Goal: Task Accomplishment & Management: Manage account settings

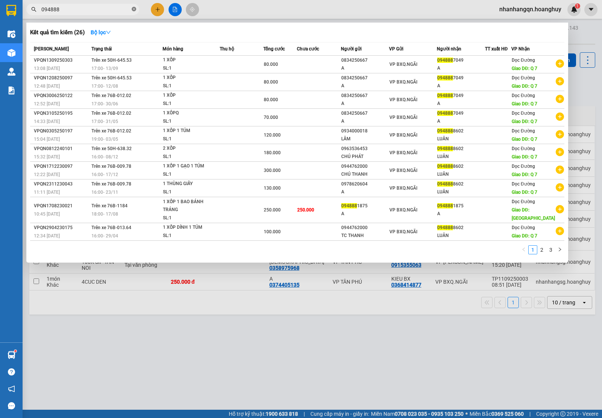
click at [134, 9] on icon "close-circle" at bounding box center [134, 9] width 5 height 5
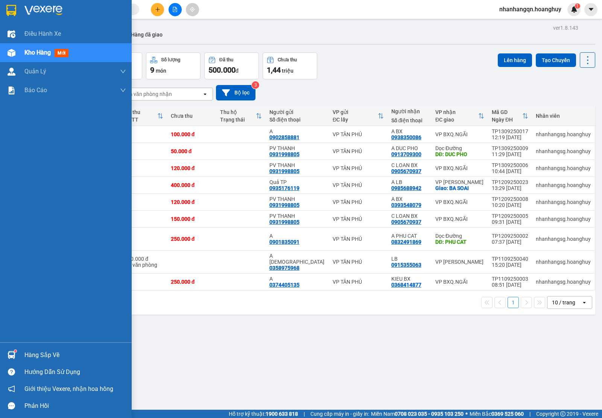
click at [6, 7] on img at bounding box center [11, 10] width 10 height 11
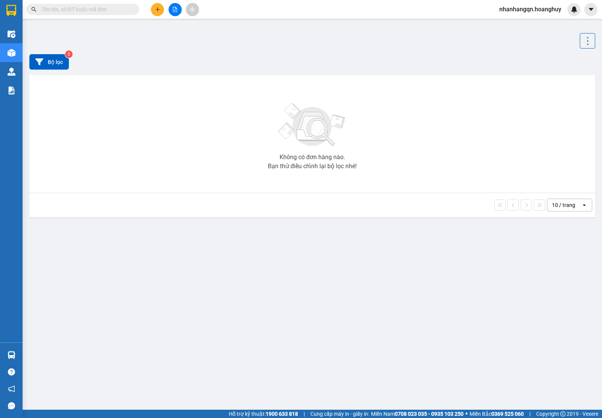
drag, startPoint x: 0, startPoint y: 0, endPoint x: 334, endPoint y: 77, distance: 343.1
click at [334, 49] on div at bounding box center [312, 40] width 566 height 15
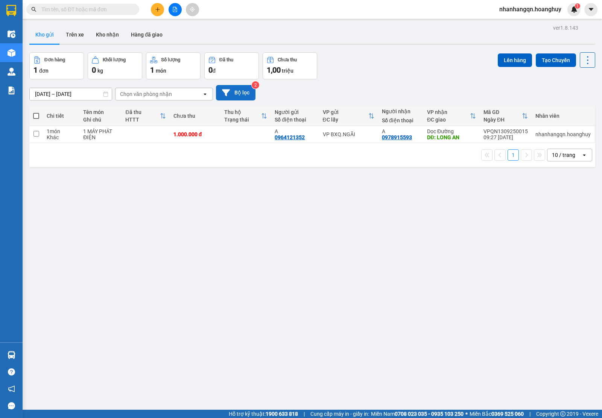
click at [227, 90] on icon at bounding box center [226, 92] width 8 height 7
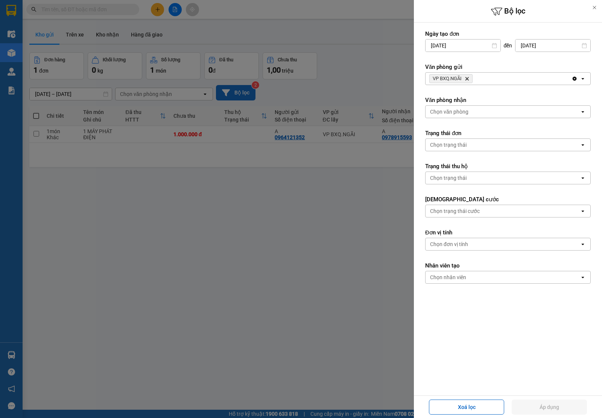
click at [469, 79] on icon "Delete" at bounding box center [467, 78] width 5 height 5
click at [469, 79] on div "Chọn văn phòng" at bounding box center [503, 79] width 154 height 12
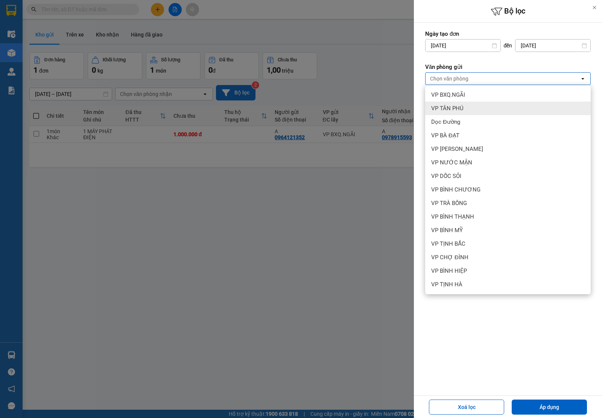
click at [466, 111] on div "VP TÂN PHÚ" at bounding box center [508, 109] width 166 height 14
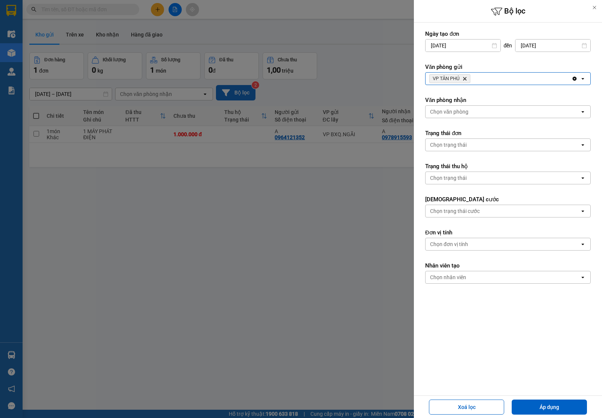
click at [467, 79] on icon "Delete" at bounding box center [465, 78] width 5 height 5
click at [468, 79] on div "Chọn văn phòng" at bounding box center [449, 79] width 38 height 8
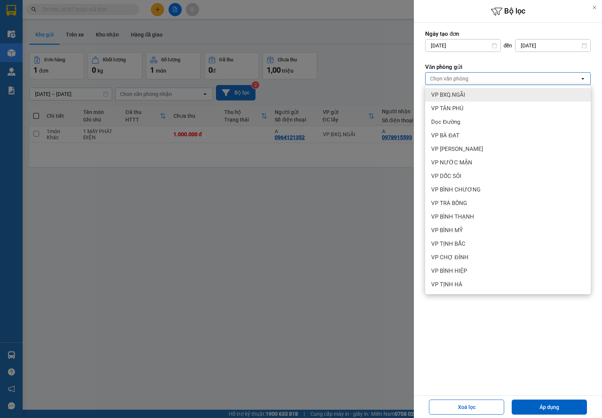
click at [469, 96] on div "VP BXQ.NGÃI" at bounding box center [508, 95] width 166 height 14
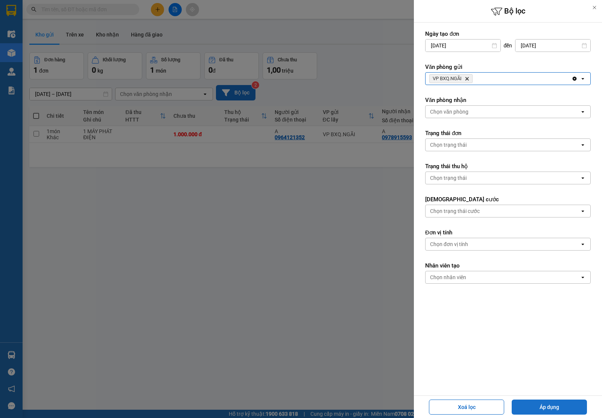
click at [547, 407] on button "Áp dụng" at bounding box center [549, 407] width 75 height 15
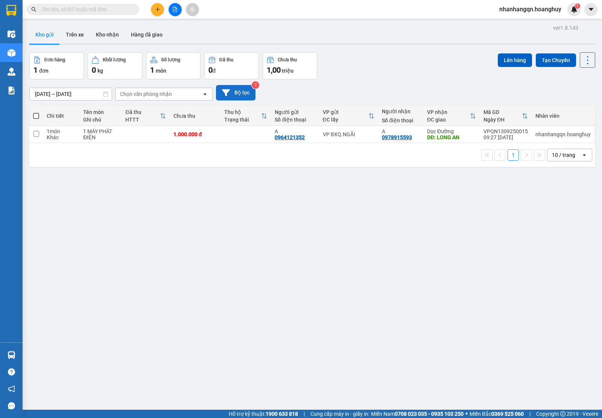
click at [126, 6] on input "text" at bounding box center [85, 9] width 89 height 8
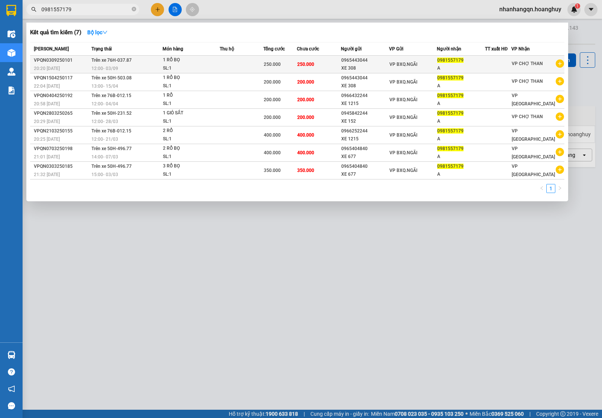
type input "0981557179"
click at [428, 61] on div "VP BXQ.NGÃI" at bounding box center [413, 64] width 47 height 8
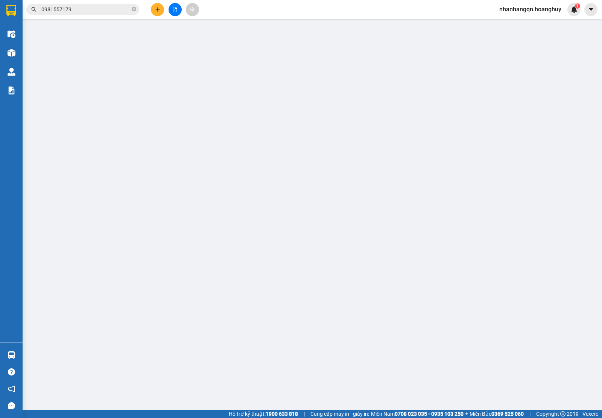
type input "0965443044"
type input "XE 308"
type input "0981557179"
type input "A"
type input "250.000"
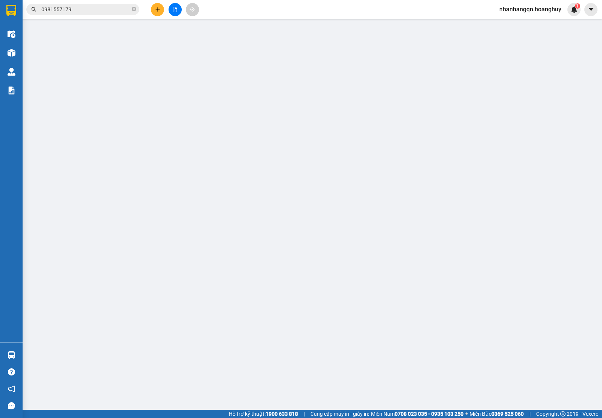
type input "250.000"
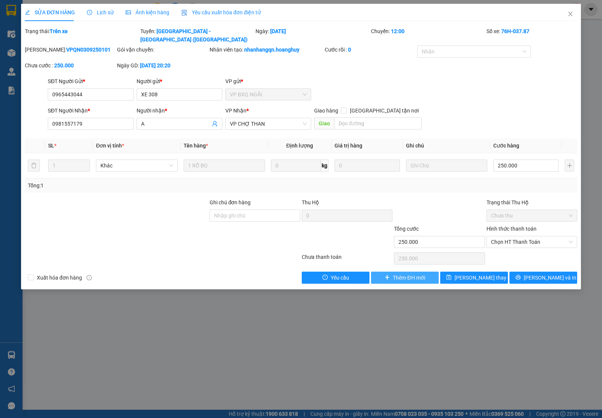
click at [413, 274] on span "Thêm ĐH mới" at bounding box center [409, 278] width 32 height 8
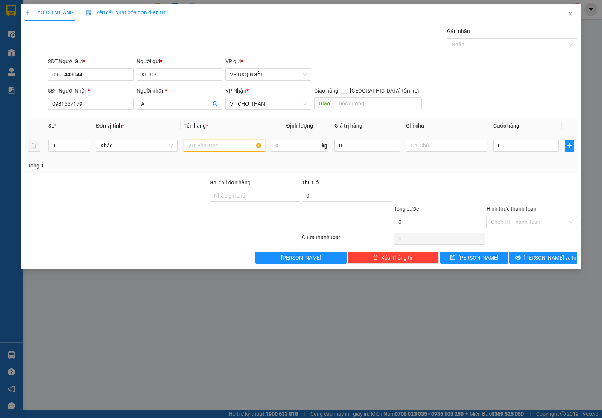
click at [222, 146] on input "text" at bounding box center [224, 146] width 81 height 12
type input "1 RỔ BỌ"
type input "2"
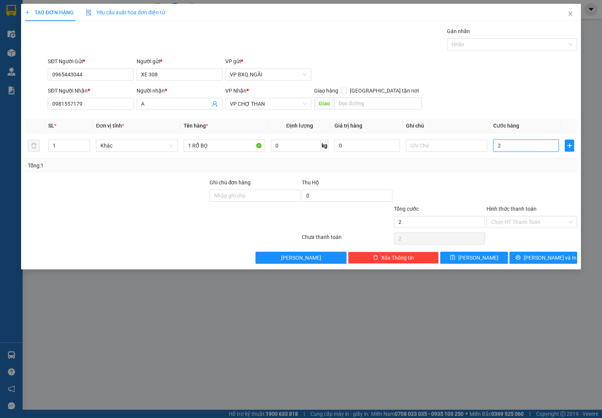
type input "20"
type input "200"
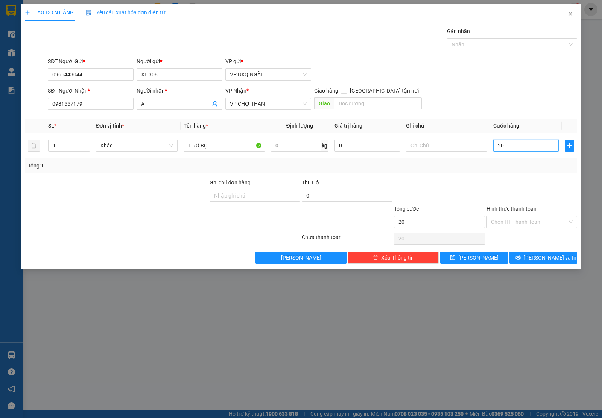
type input "200"
type input "2.000"
type input "20.000"
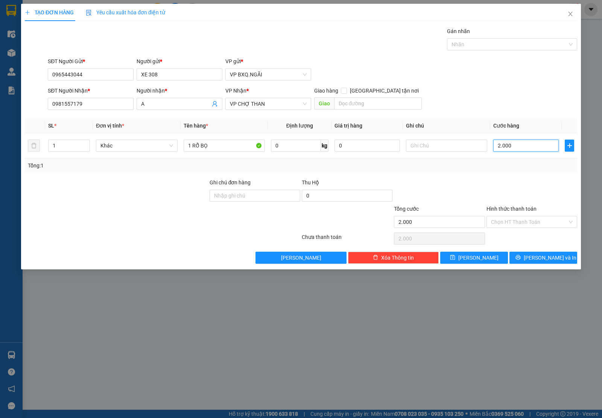
type input "20.000"
type input "200.000"
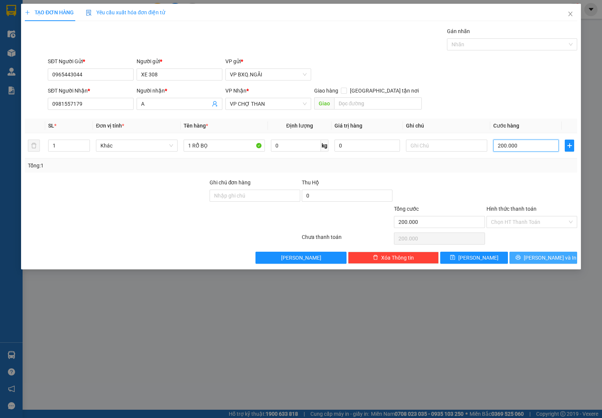
type input "200.000"
click at [568, 257] on button "Lưu và In" at bounding box center [544, 258] width 68 height 12
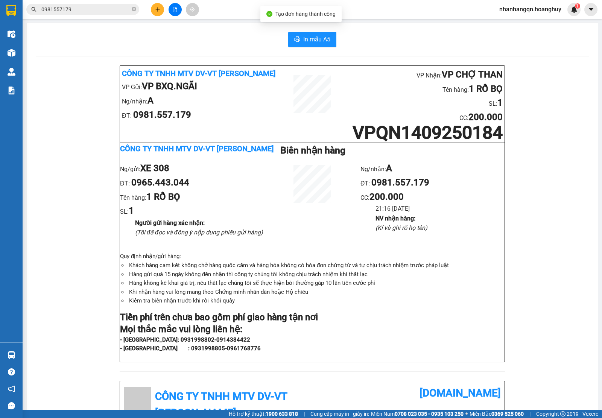
click at [75, 7] on input "0981557179" at bounding box center [85, 9] width 89 height 8
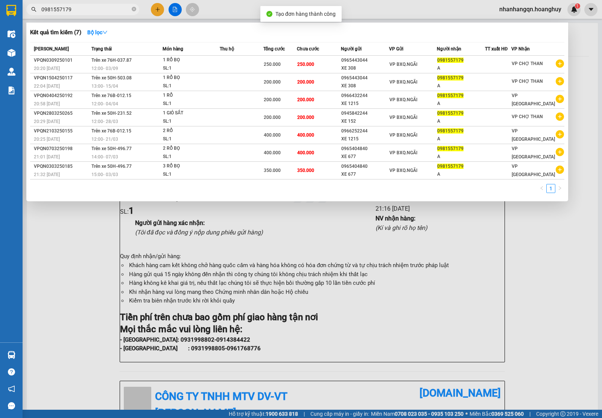
click at [75, 7] on input "0981557179" at bounding box center [85, 9] width 89 height 8
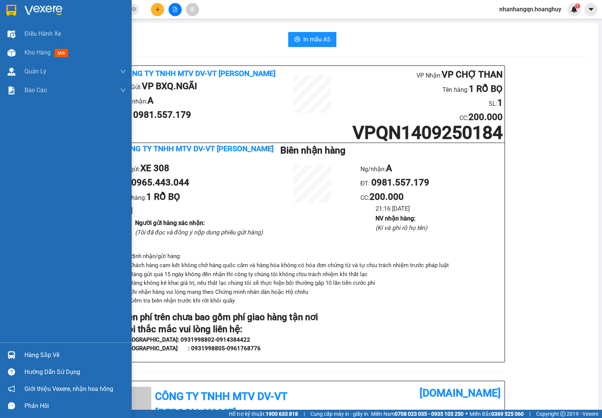
click at [5, 12] on div at bounding box center [11, 10] width 13 height 13
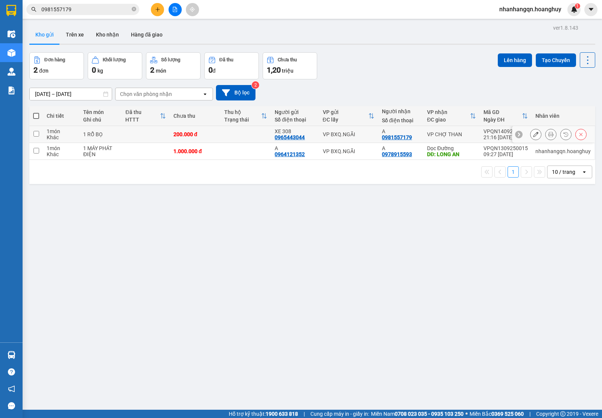
click at [347, 140] on td "VP BXQ.NGÃI" at bounding box center [348, 134] width 59 height 17
checkbox input "true"
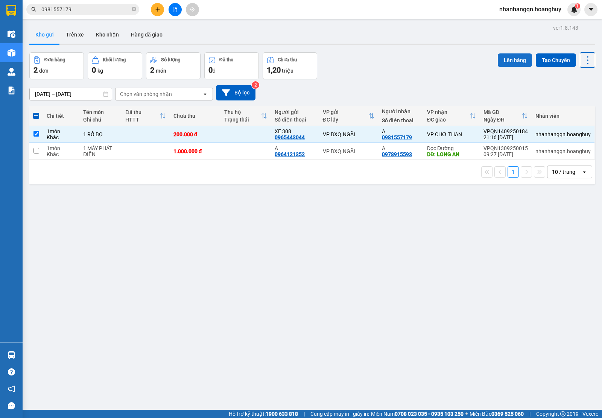
click at [498, 59] on button "Lên hàng" at bounding box center [515, 60] width 34 height 14
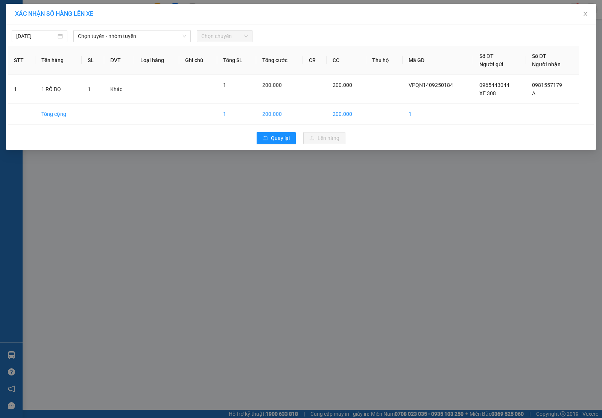
click at [102, 21] on div "XÁC NHẬN SỐ HÀNG LÊN XE" at bounding box center [301, 14] width 590 height 21
click at [96, 38] on span "Chọn tuyến - nhóm tuyến" at bounding box center [132, 35] width 108 height 11
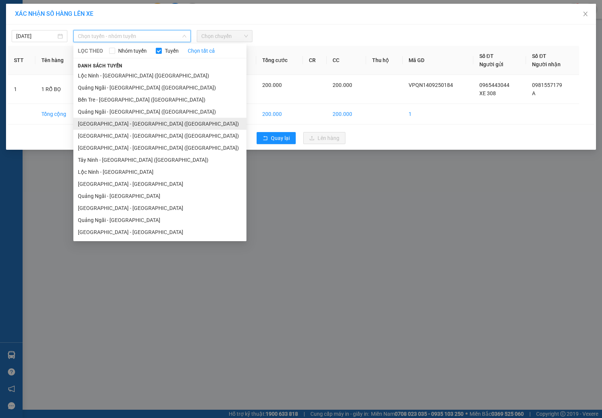
click at [128, 125] on li "Sài Gòn - Quảng Ngãi (Hàng Hoá)" at bounding box center [159, 124] width 173 height 12
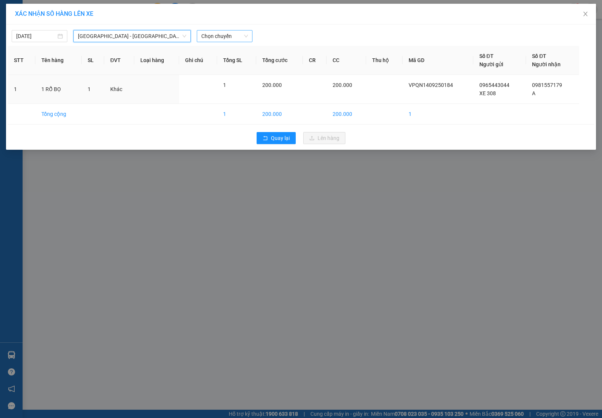
click at [222, 32] on span "Chọn chuyến" at bounding box center [224, 35] width 47 height 11
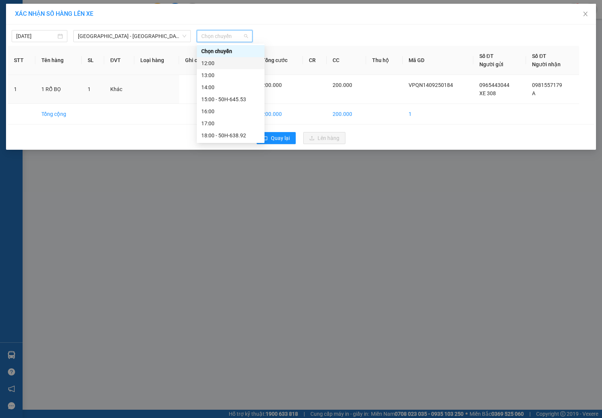
click at [239, 65] on div "12:00" at bounding box center [230, 63] width 59 height 8
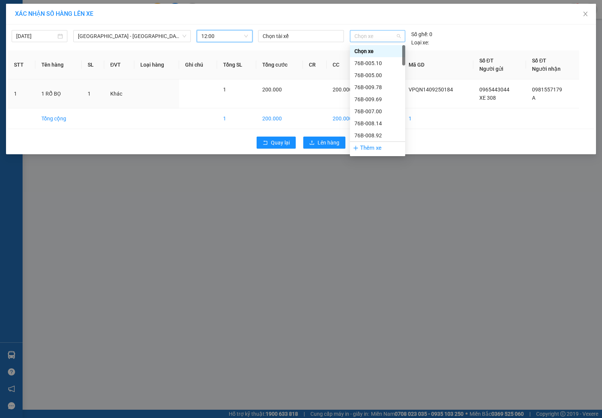
click at [369, 38] on span "Chọn xe" at bounding box center [378, 35] width 46 height 11
type input "12"
click at [383, 66] on div "76B-012.15" at bounding box center [378, 63] width 46 height 8
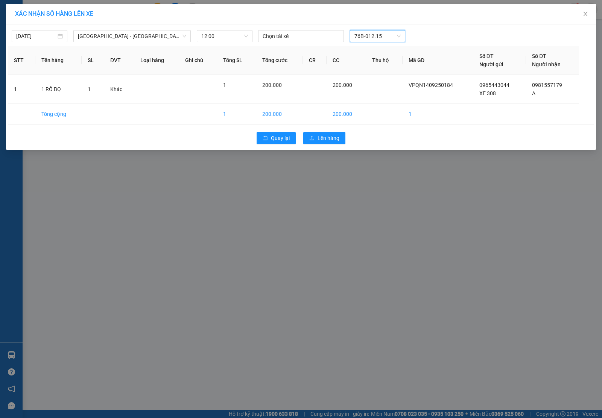
click at [341, 131] on div "Quay lại Lên hàng" at bounding box center [301, 138] width 587 height 20
click at [337, 133] on button "Lên hàng" at bounding box center [324, 138] width 42 height 12
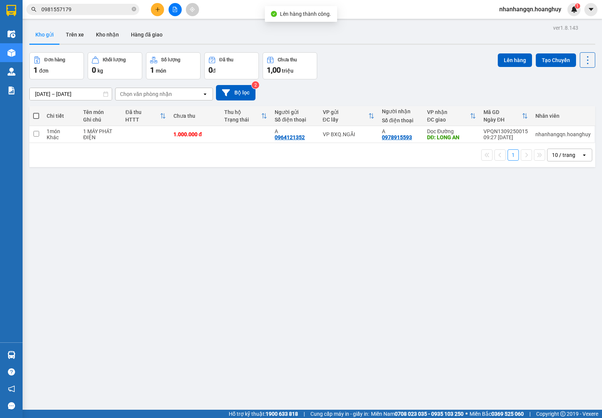
click at [80, 12] on input "0981557179" at bounding box center [85, 9] width 89 height 8
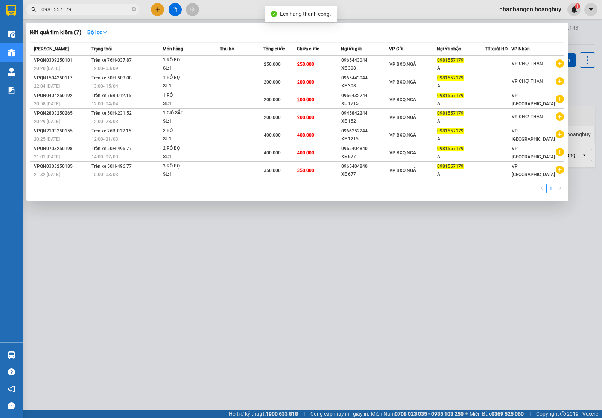
click at [80, 12] on input "0981557179" at bounding box center [85, 9] width 89 height 8
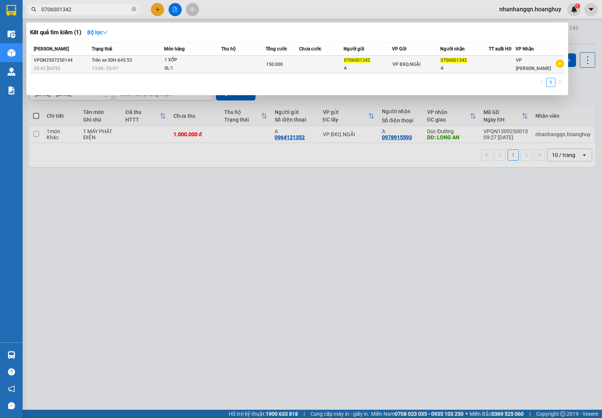
type input "0706001342"
click at [389, 66] on div "A" at bounding box center [368, 68] width 48 height 8
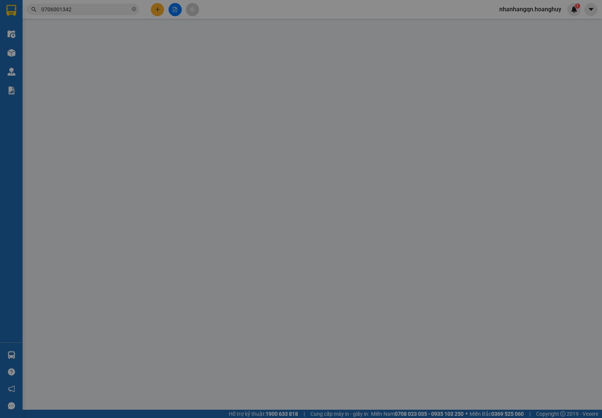
type input "0706001342"
type input "A"
type input "0706001342"
type input "A"
type input "150.000"
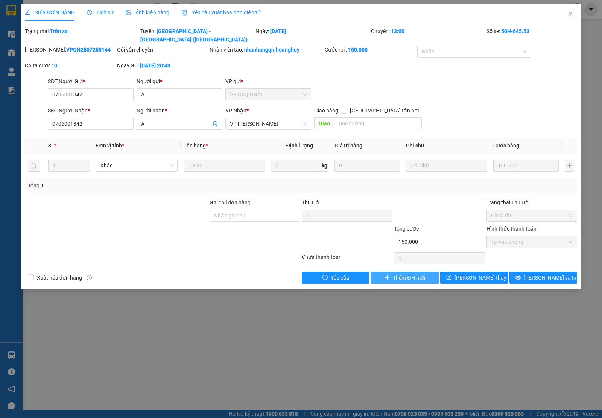
click at [393, 274] on span "Thêm ĐH mới" at bounding box center [409, 278] width 32 height 8
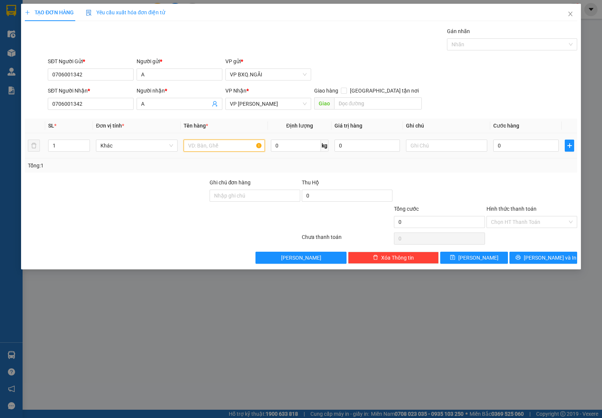
click at [204, 150] on input "text" at bounding box center [224, 146] width 81 height 12
type input "1 XỐP"
type input "1"
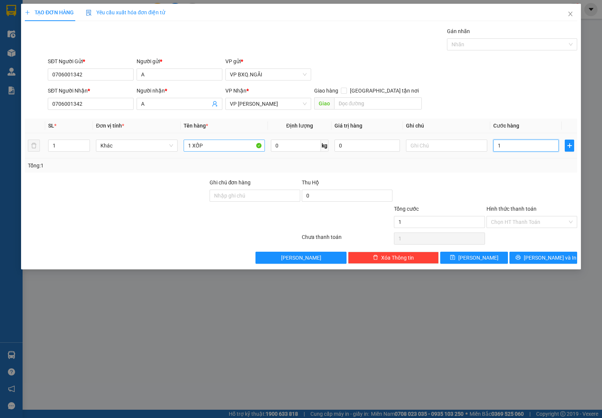
type input "10"
type input "100"
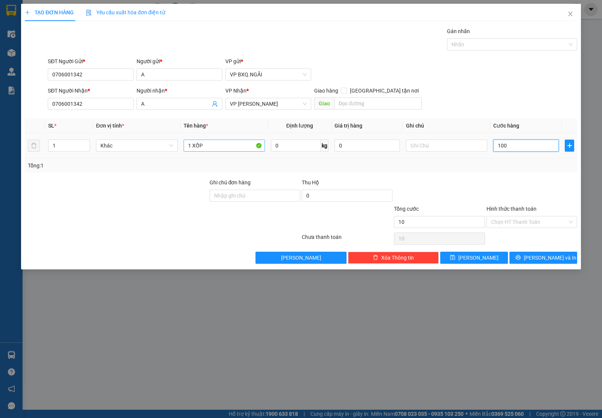
type input "100"
type input "1.000"
type input "10.000"
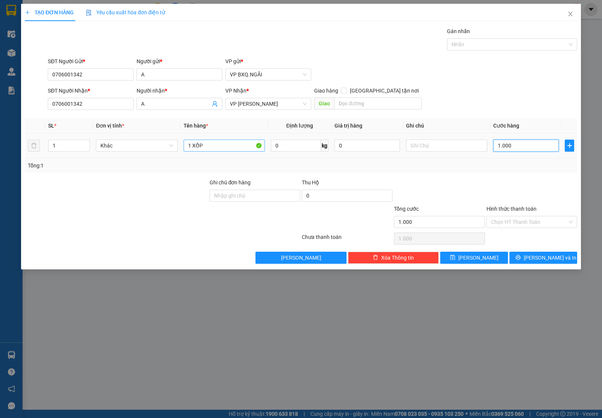
type input "10.000"
type input "100.000"
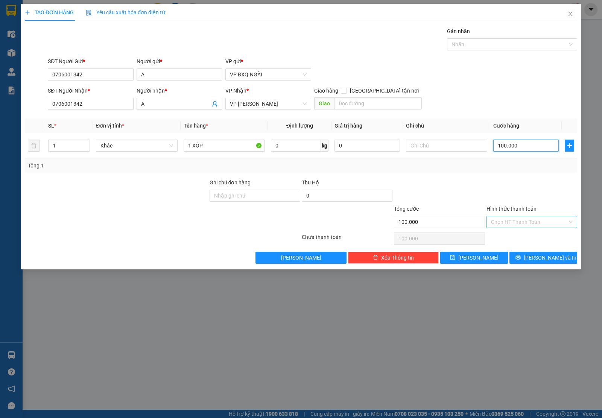
type input "100.000"
click at [527, 223] on input "Hình thức thanh toán" at bounding box center [529, 221] width 76 height 11
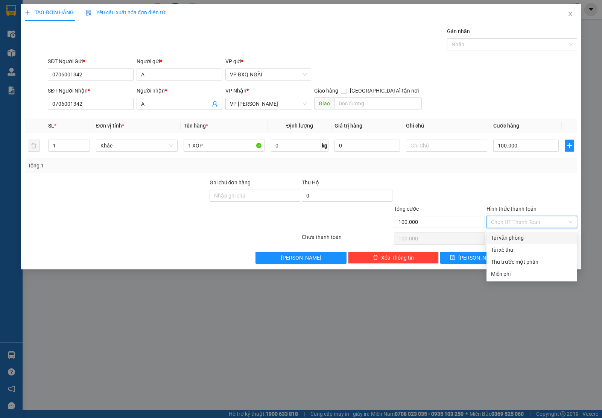
click at [528, 239] on div "Tại văn phòng" at bounding box center [532, 238] width 82 height 8
type input "0"
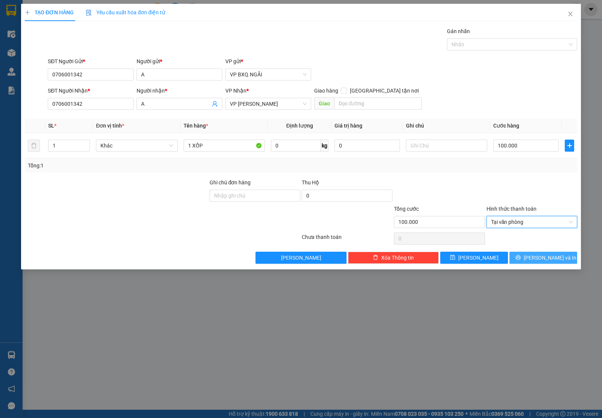
click at [542, 259] on span "Lưu và In" at bounding box center [550, 258] width 53 height 8
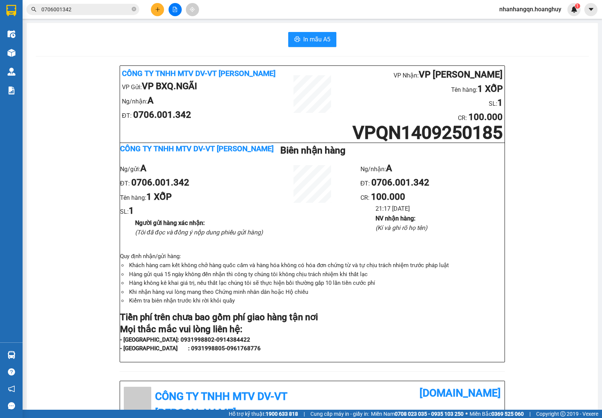
click at [98, 6] on input "0706001342" at bounding box center [85, 9] width 89 height 8
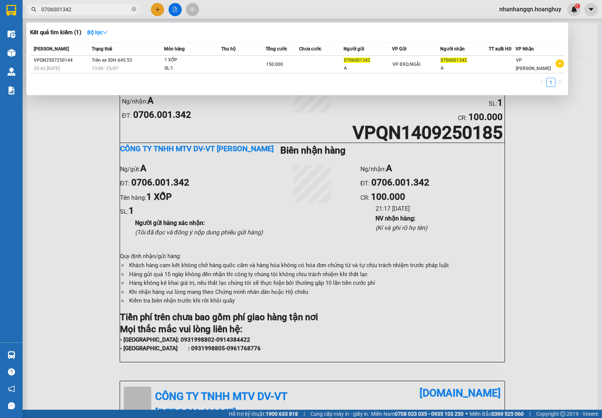
click at [98, 6] on input "0706001342" at bounding box center [85, 9] width 89 height 8
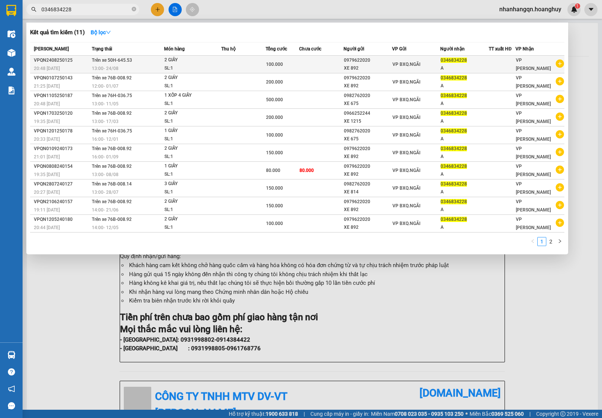
type input "0346834228"
click at [407, 67] on span "VP BXQ.NGÃI" at bounding box center [407, 64] width 28 height 5
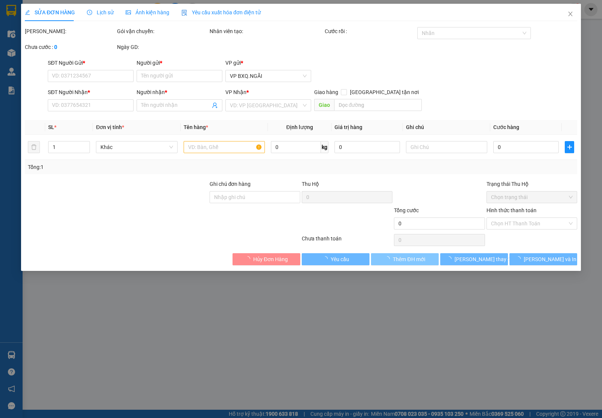
type input "0979622020"
type input "XE 892"
type input "0346834228"
type input "A"
type input "100.000"
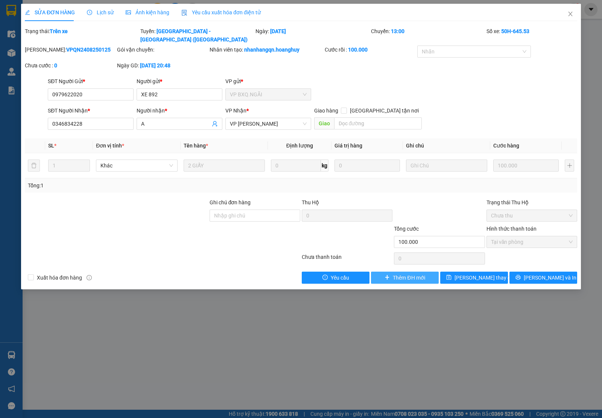
click at [397, 274] on span "Thêm ĐH mới" at bounding box center [409, 278] width 32 height 8
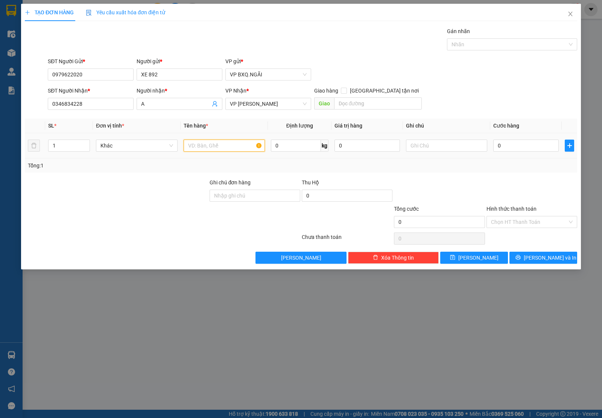
click at [229, 145] on input "text" at bounding box center [224, 146] width 81 height 12
type input "1 THÙNG GIẤY"
type input "1"
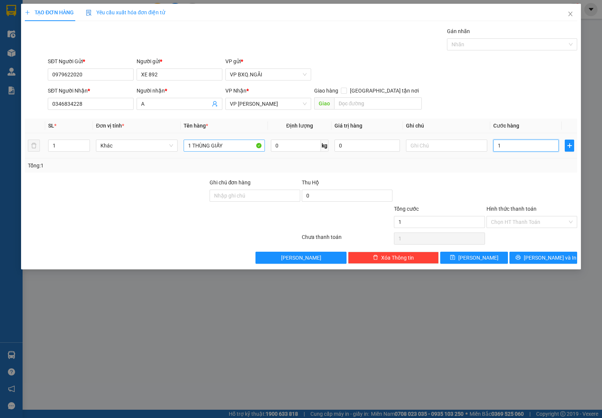
type input "10"
type input "100"
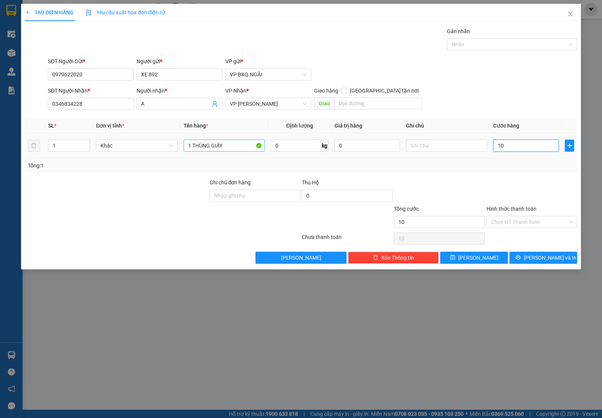
type input "100"
type input "1.000"
type input "10.000"
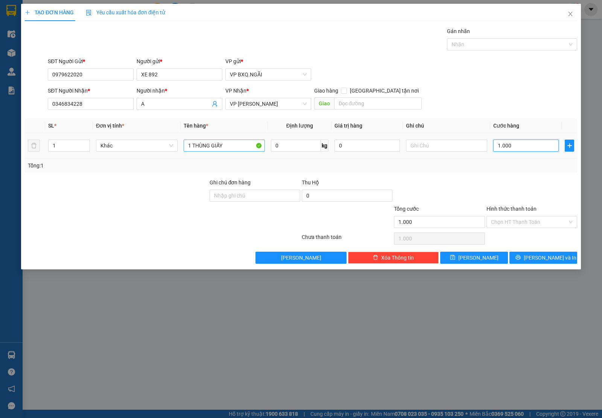
type input "10.000"
type input "100.000"
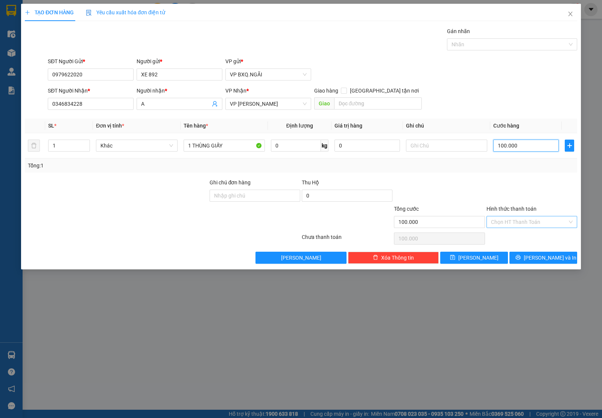
type input "100.000"
click at [499, 221] on input "Hình thức thanh toán" at bounding box center [529, 221] width 76 height 11
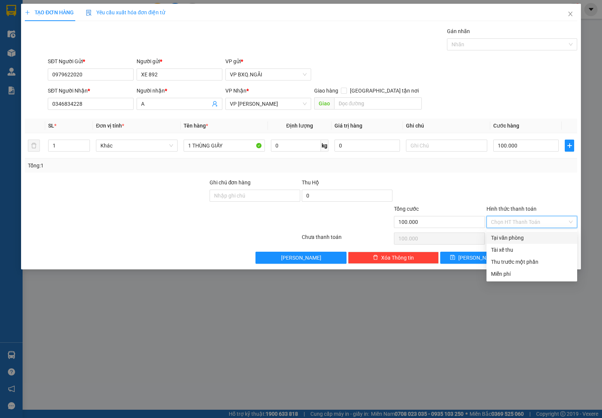
click at [507, 235] on div "Tại văn phòng" at bounding box center [532, 238] width 82 height 8
type input "0"
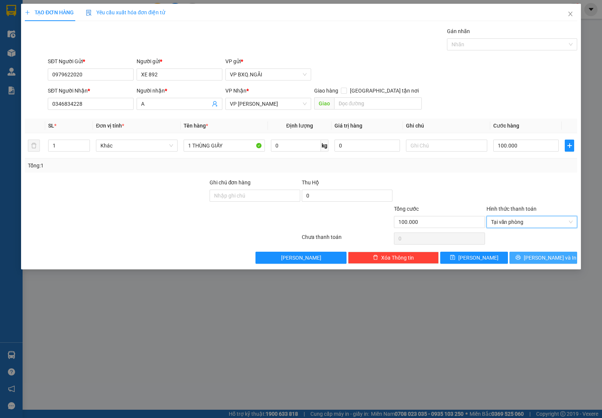
click at [515, 260] on button "Lưu và In" at bounding box center [544, 258] width 68 height 12
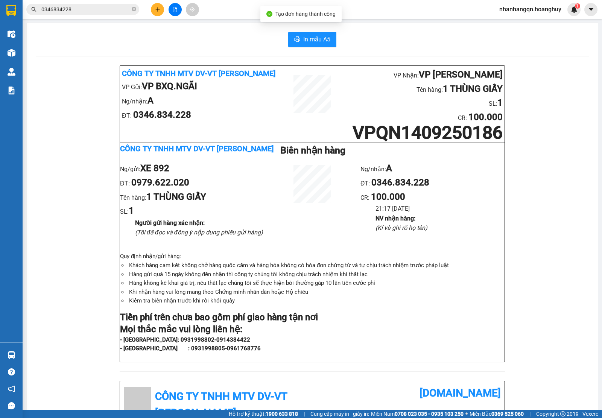
click at [59, 10] on input "0346834228" at bounding box center [85, 9] width 89 height 8
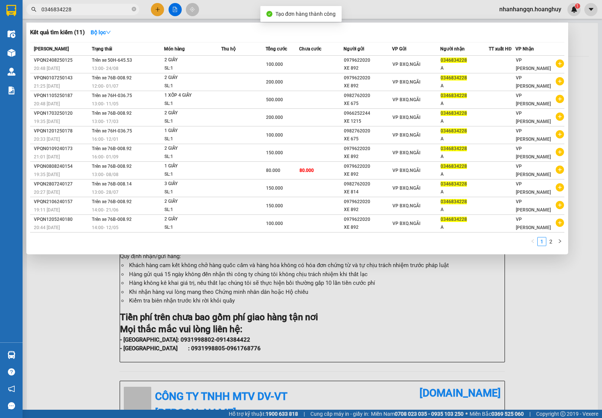
click at [59, 10] on input "0346834228" at bounding box center [85, 9] width 89 height 8
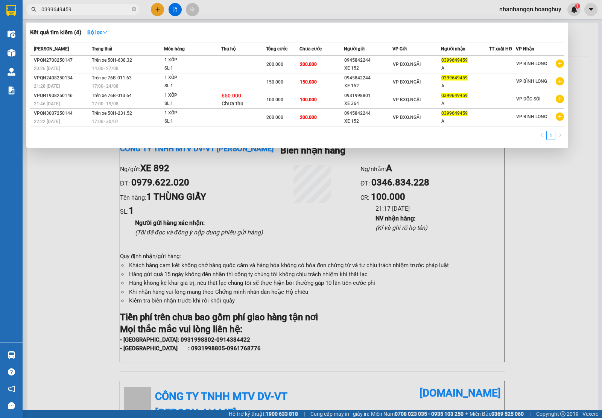
type input "0399649459"
click at [102, 15] on div at bounding box center [301, 209] width 602 height 418
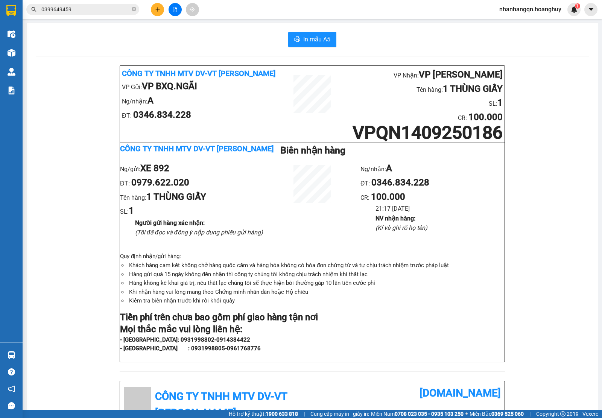
click at [95, 10] on input "0399649459" at bounding box center [85, 9] width 89 height 8
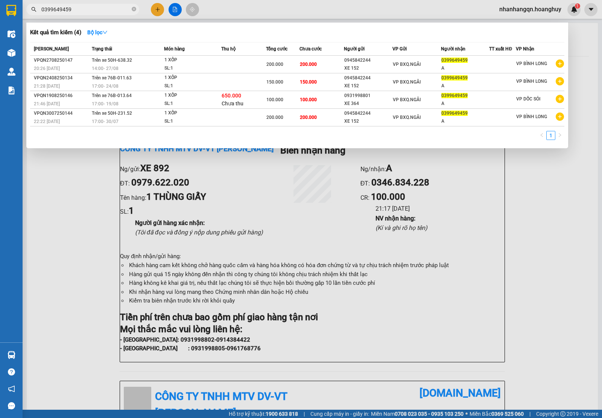
click at [95, 10] on input "0399649459" at bounding box center [85, 9] width 89 height 8
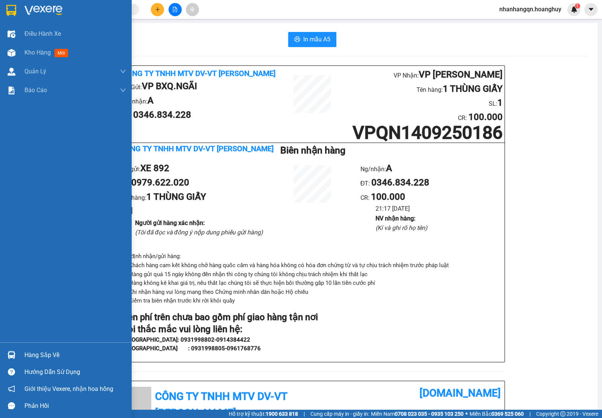
click at [14, 5] on img at bounding box center [11, 10] width 10 height 11
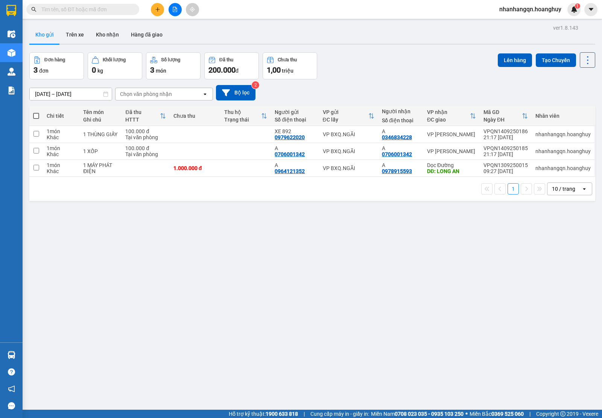
click at [65, 14] on span at bounding box center [82, 9] width 113 height 11
click at [63, 11] on input "text" at bounding box center [85, 9] width 89 height 8
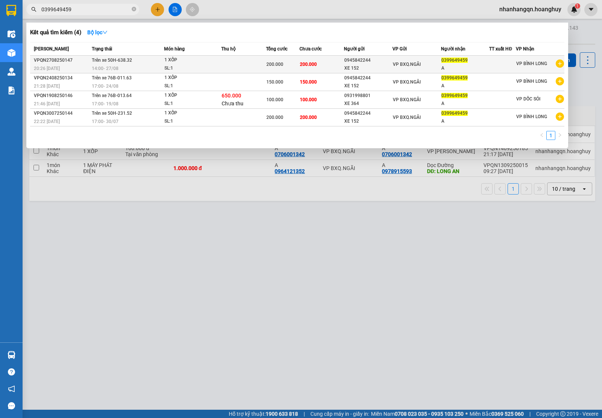
type input "0399649459"
click at [341, 66] on td "200.000" at bounding box center [322, 65] width 45 height 18
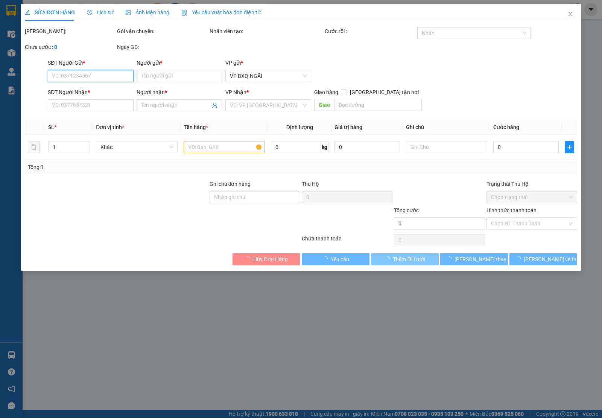
type input "0945842244"
type input "XE 152"
type input "0399649459"
type input "A"
type input "200.000"
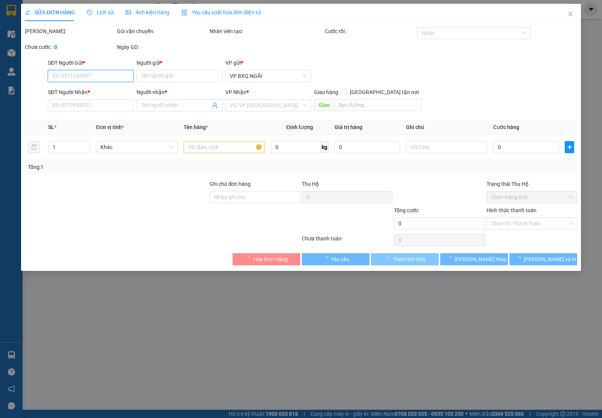
type input "200.000"
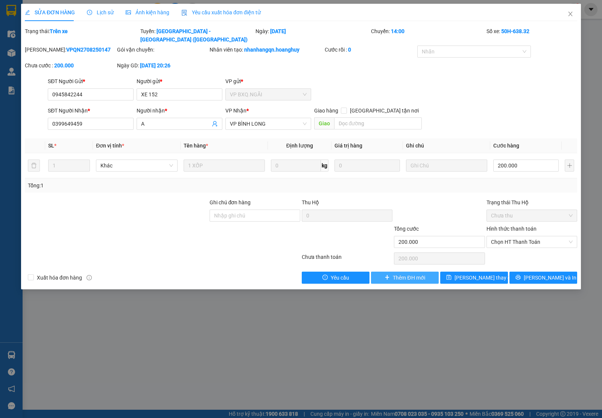
click at [402, 274] on span "Thêm ĐH mới" at bounding box center [409, 278] width 32 height 8
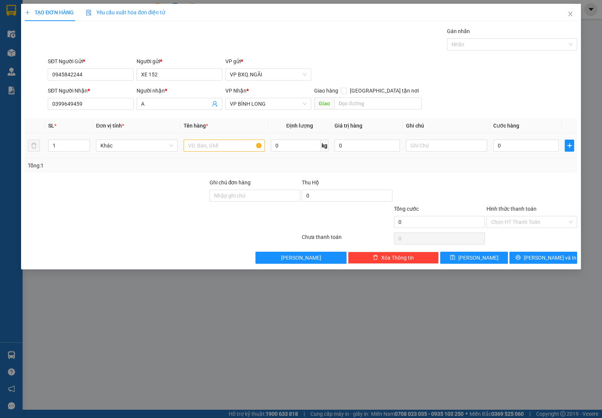
drag, startPoint x: 230, startPoint y: 153, endPoint x: 219, endPoint y: 144, distance: 14.5
click at [219, 144] on div at bounding box center [224, 145] width 81 height 15
click at [219, 144] on input "text" at bounding box center [224, 146] width 81 height 12
type input "1 XỐP"
type input "1"
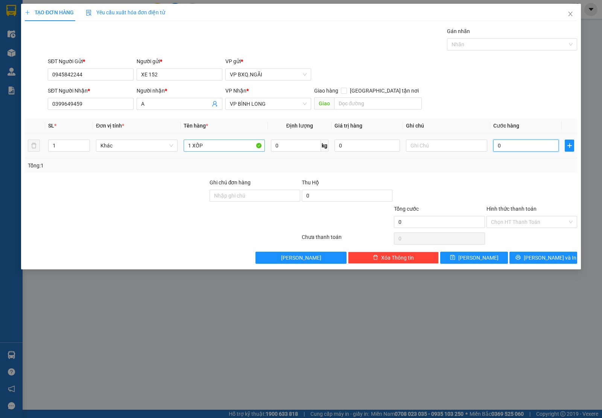
type input "1"
type input "15"
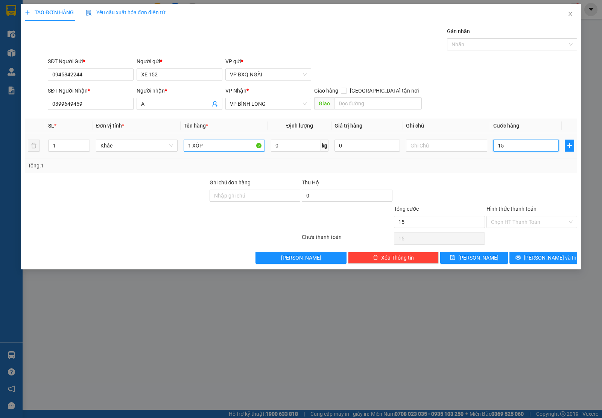
type input "150"
type input "1.500"
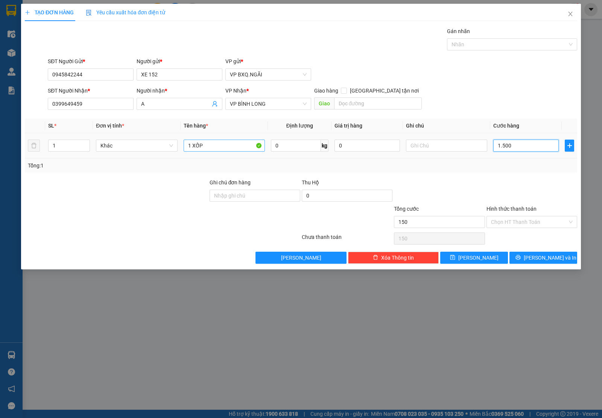
type input "1.500"
type input "15.000"
type input "150.000"
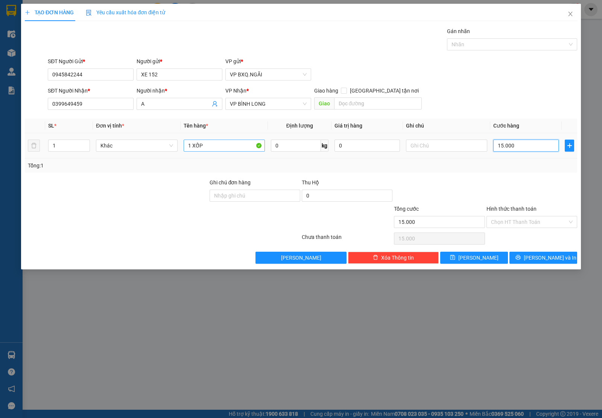
type input "150.000"
click at [555, 259] on span "Lưu và In" at bounding box center [550, 258] width 53 height 8
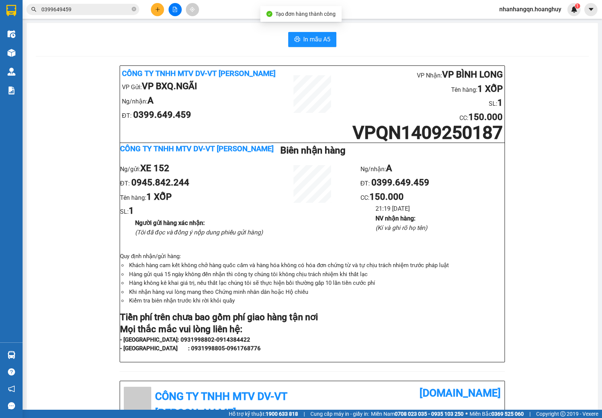
click at [23, 5] on div "0399649459" at bounding box center [73, 9] width 147 height 11
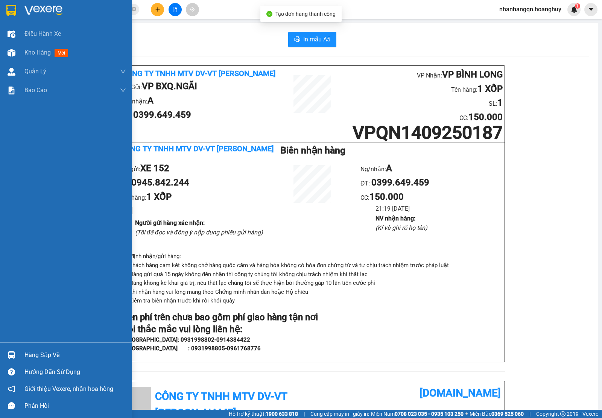
click at [13, 7] on img at bounding box center [11, 10] width 10 height 11
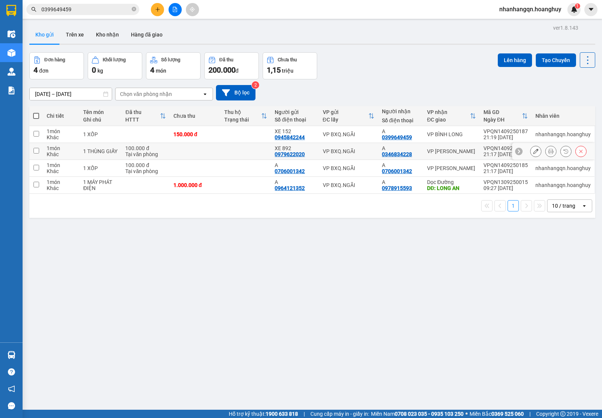
click at [324, 143] on td "VP BXQ.NGÃI" at bounding box center [348, 151] width 59 height 17
checkbox input "true"
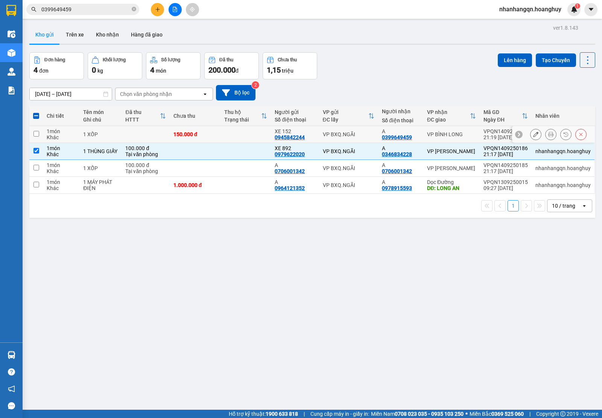
click at [331, 141] on td "VP BXQ.NGÃI" at bounding box center [348, 134] width 59 height 17
checkbox input "true"
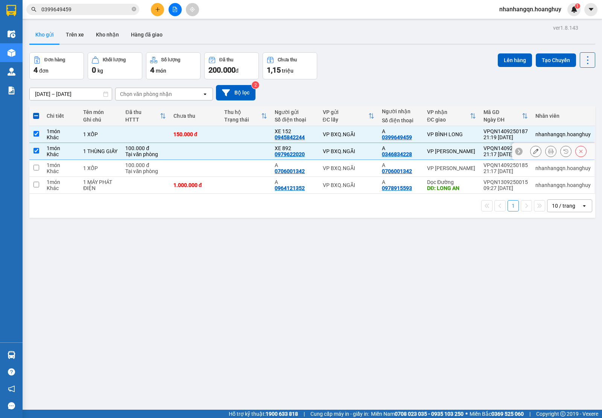
click at [340, 168] on div "VP BXQ.NGÃI" at bounding box center [349, 168] width 52 height 6
checkbox input "true"
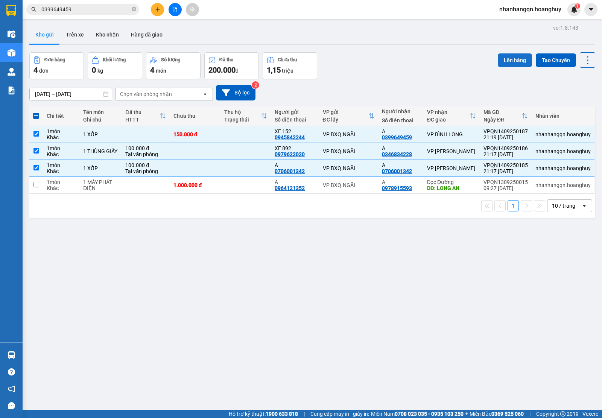
click at [519, 55] on button "Lên hàng" at bounding box center [515, 60] width 34 height 14
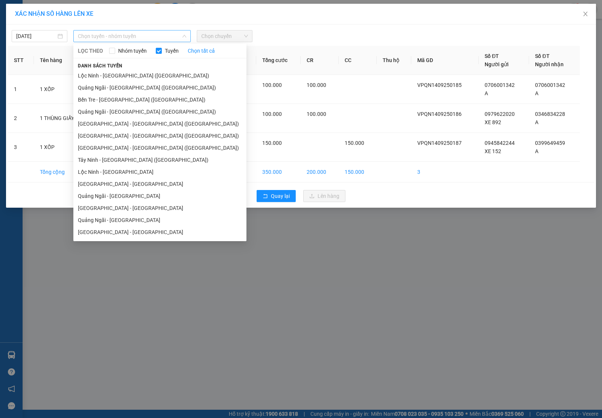
click at [136, 36] on span "Chọn tuyến - nhóm tuyến" at bounding box center [132, 35] width 108 height 11
click at [134, 84] on li "Quảng Ngãi - Sài Gòn (Hàng Hoá)" at bounding box center [159, 88] width 173 height 12
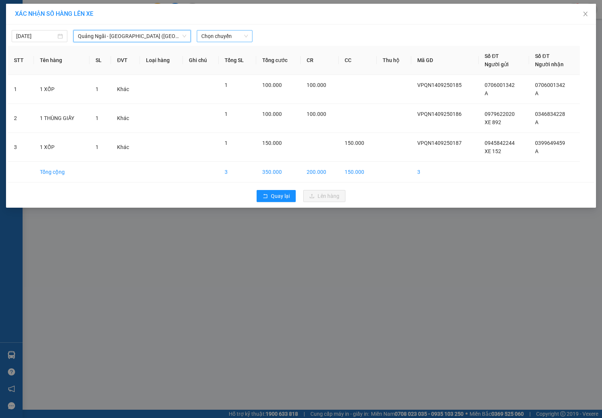
click at [219, 36] on span "Chọn chuyến" at bounding box center [224, 35] width 47 height 11
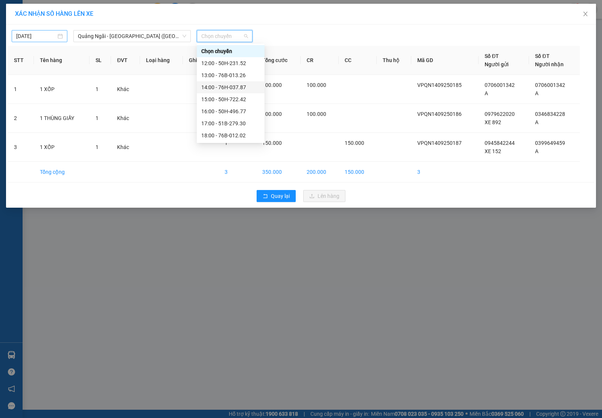
click at [53, 35] on input "[DATE]" at bounding box center [36, 36] width 40 height 8
type input "[DATE]"
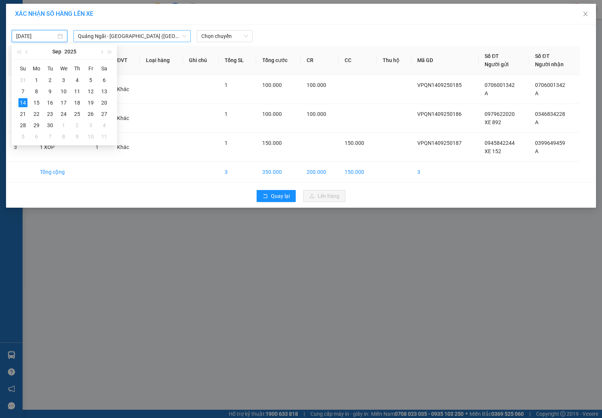
click at [108, 39] on span "Quảng Ngãi - Sài Gòn (Hàng Hoá)" at bounding box center [132, 35] width 108 height 11
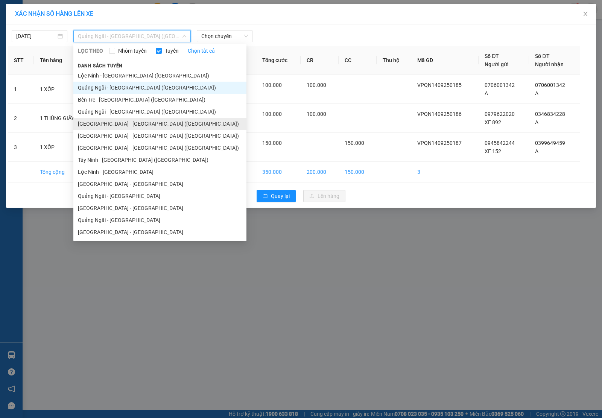
click at [123, 124] on li "Sài Gòn - Quảng Ngãi (Hàng Hoá)" at bounding box center [159, 124] width 173 height 12
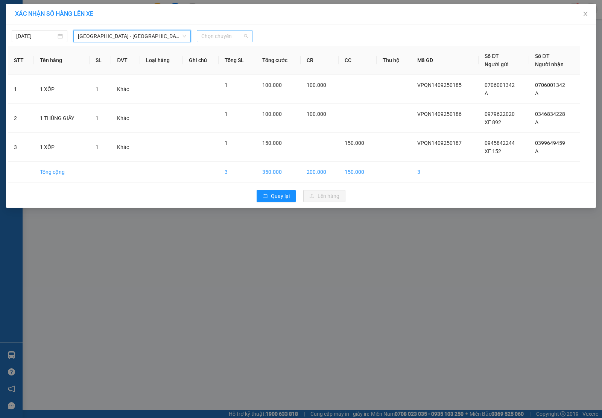
click at [221, 38] on span "Chọn chuyến" at bounding box center [224, 35] width 47 height 11
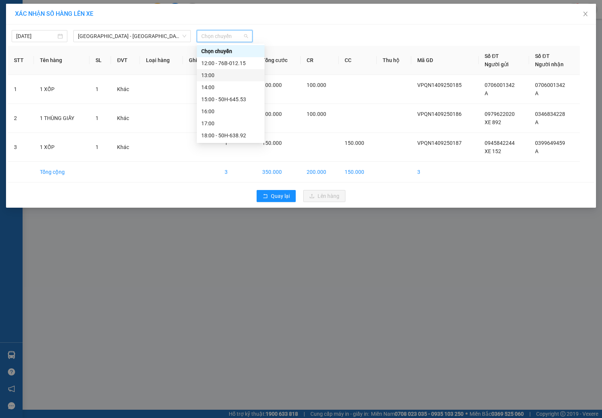
click at [242, 71] on div "13:00" at bounding box center [230, 75] width 59 height 8
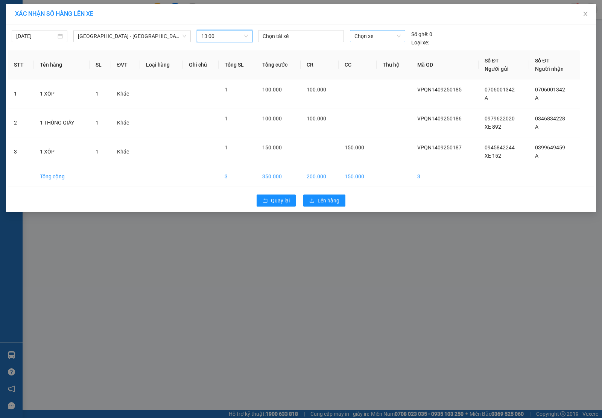
click at [368, 35] on span "Chọn xe" at bounding box center [378, 35] width 46 height 11
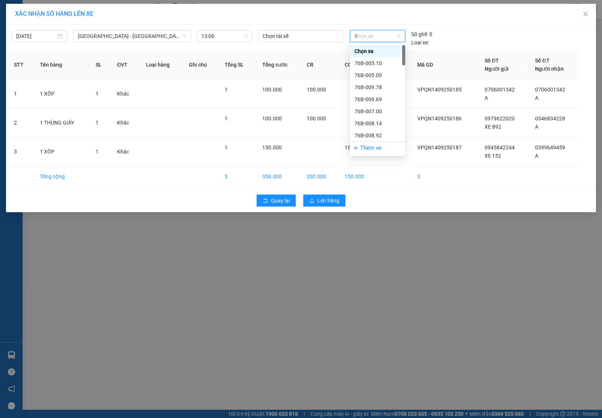
type input "32"
click at [378, 59] on div "50H-638.32" at bounding box center [378, 63] width 46 height 8
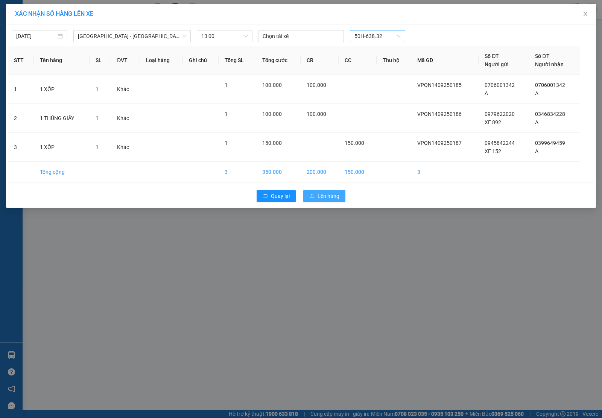
click at [324, 200] on span "Lên hàng" at bounding box center [329, 196] width 22 height 8
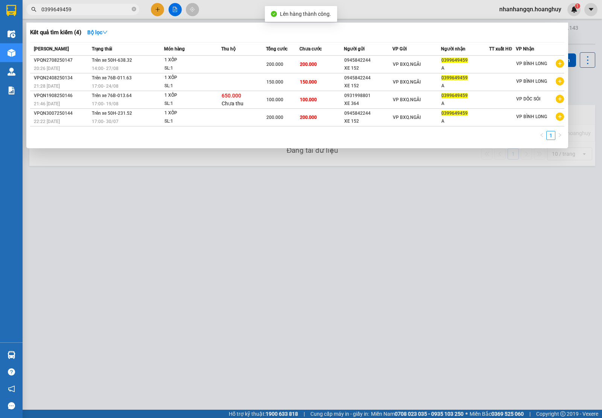
click at [80, 11] on input "0399649459" at bounding box center [85, 9] width 89 height 8
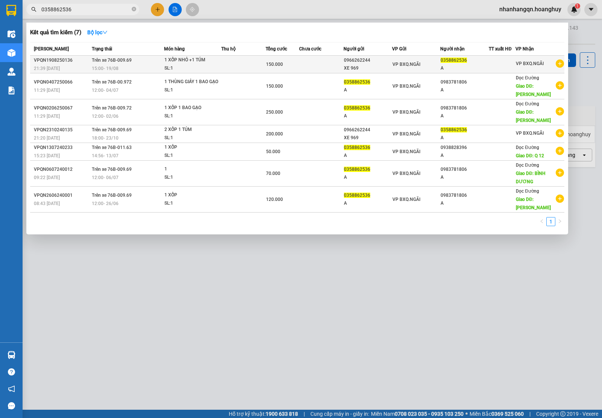
type input "0358862536"
click at [333, 63] on td at bounding box center [321, 65] width 44 height 18
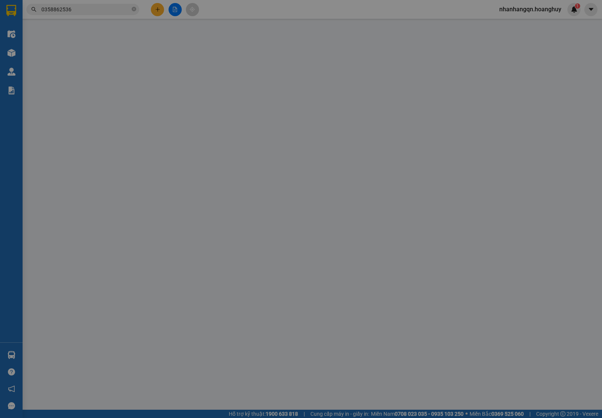
type input "0966262244"
type input "XE 969"
type input "0358862536"
type input "A"
type input "150.000"
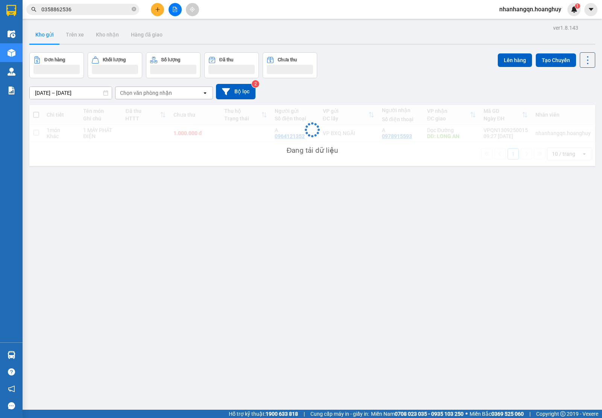
click at [70, 11] on input "0358862536" at bounding box center [85, 9] width 89 height 8
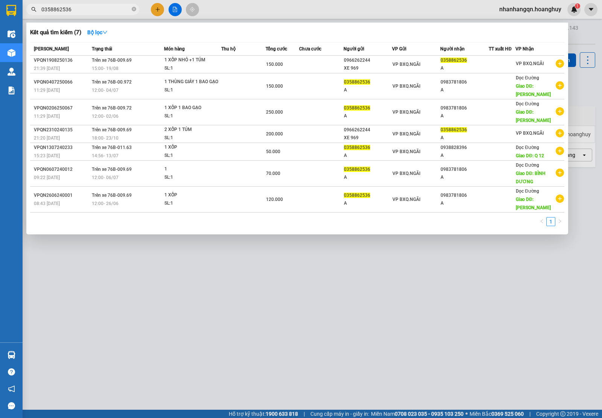
click at [70, 11] on input "0358862536" at bounding box center [85, 9] width 89 height 8
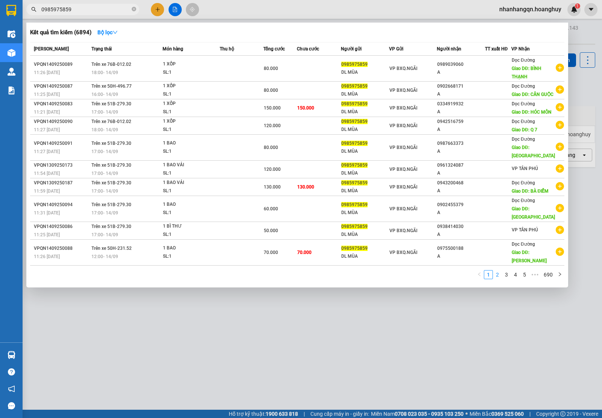
type input "0985975859"
click at [498, 279] on link "2" at bounding box center [498, 275] width 8 height 8
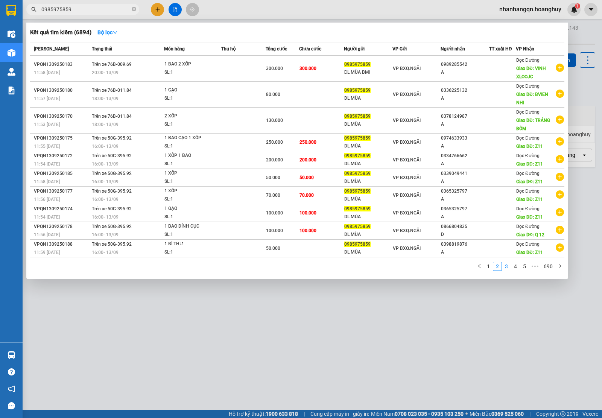
click at [507, 262] on link "3" at bounding box center [507, 266] width 8 height 8
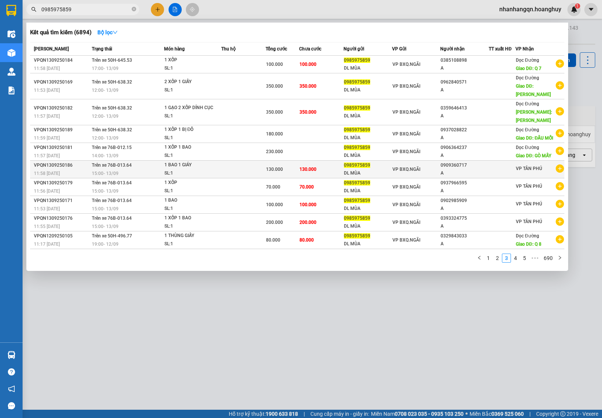
click at [411, 178] on td "VP BXQ.NGÃI" at bounding box center [416, 170] width 48 height 18
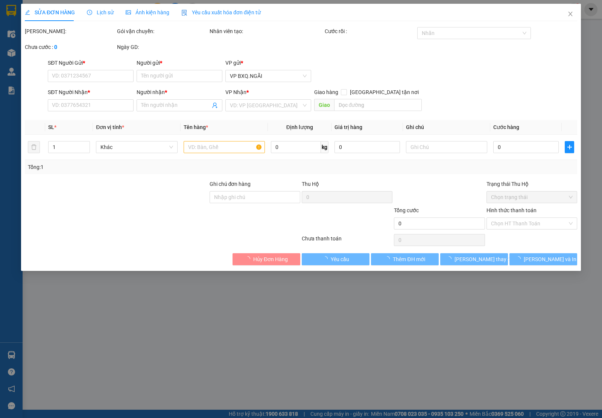
type input "0985975859"
type input "DL MÙA"
type input "0909360717"
type input "A"
type input "130.000"
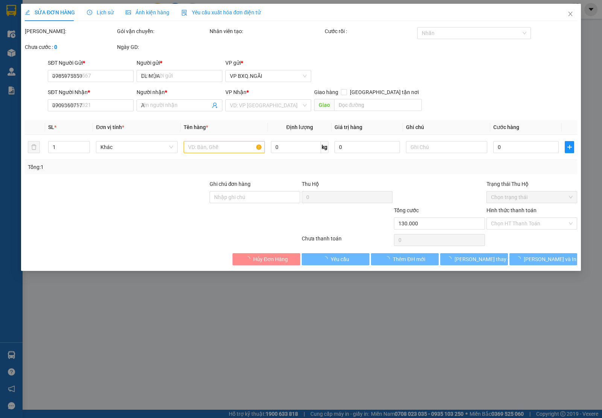
type input "130.000"
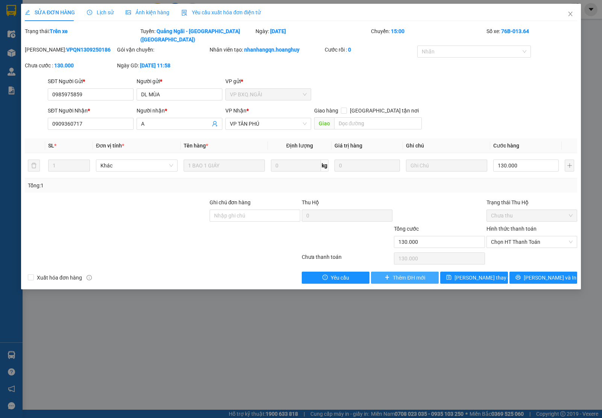
click at [389, 275] on icon "plus" at bounding box center [387, 277] width 5 height 5
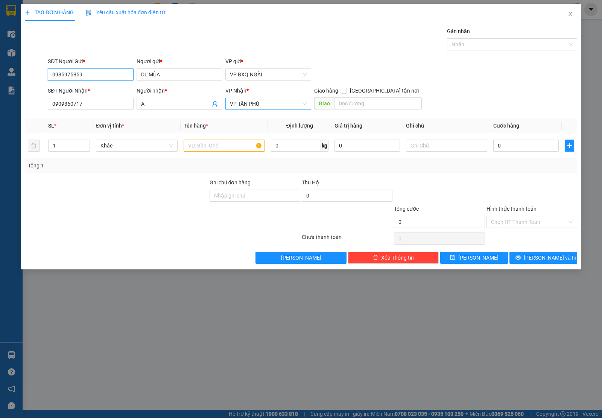
click at [276, 107] on span "VP TÂN PHÚ" at bounding box center [268, 103] width 77 height 11
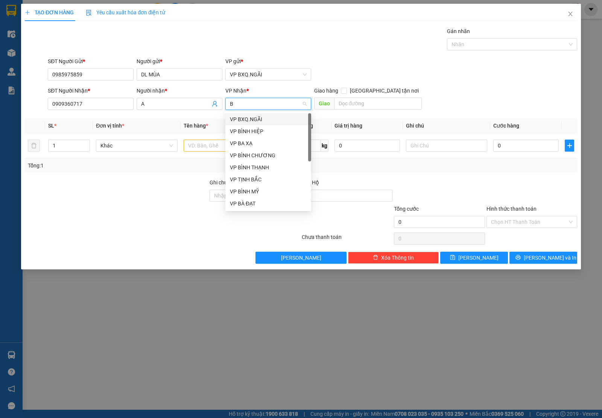
type input "BM"
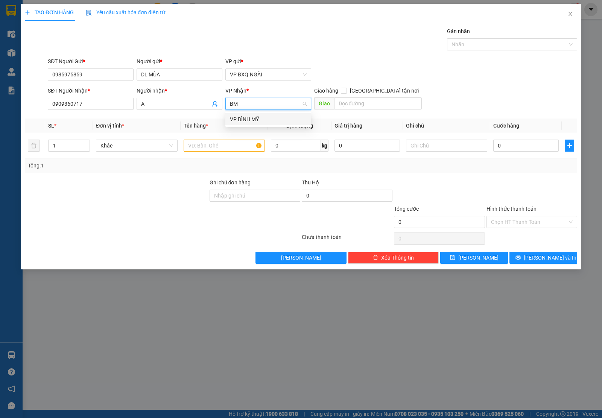
click at [260, 117] on div "VP BÌNH MỸ" at bounding box center [268, 119] width 77 height 8
click at [91, 102] on input "0909360717" at bounding box center [91, 104] width 86 height 12
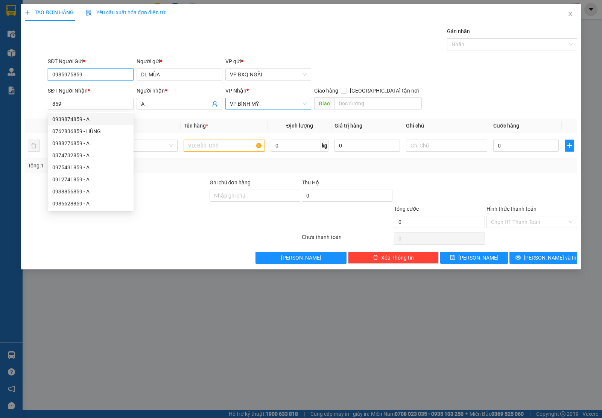
click at [81, 72] on input "0985975859" at bounding box center [91, 75] width 86 height 12
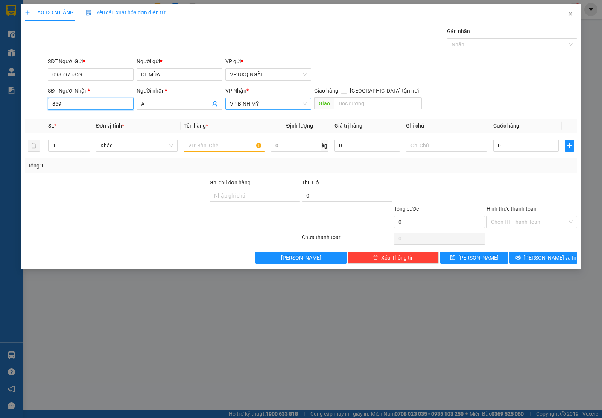
click at [87, 100] on input "859" at bounding box center [91, 104] width 86 height 12
paste input "0985975"
type input "0985975859"
click at [102, 120] on div "0985975859 - DL MÙA" at bounding box center [90, 119] width 77 height 8
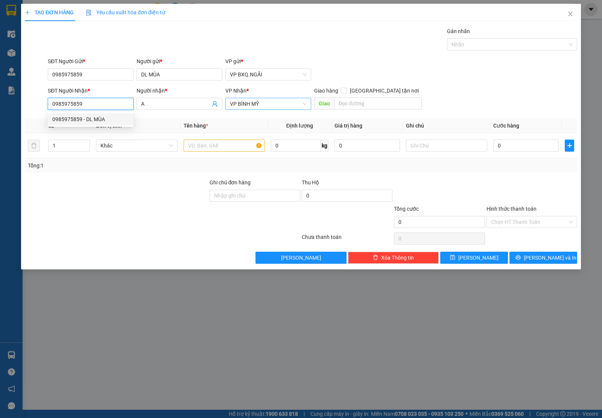
type input "DL MÙA"
type input "0985975859"
click at [215, 146] on input "text" at bounding box center [224, 146] width 81 height 12
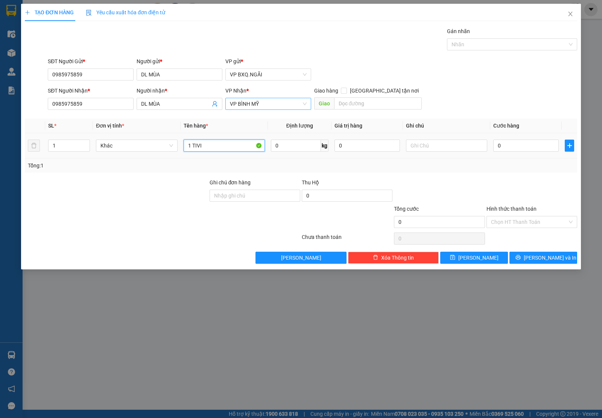
type input "1 TIVI"
type input "2"
type input "20"
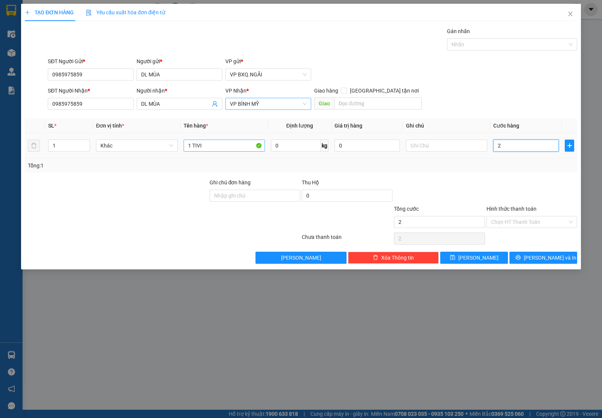
type input "20"
type input "200"
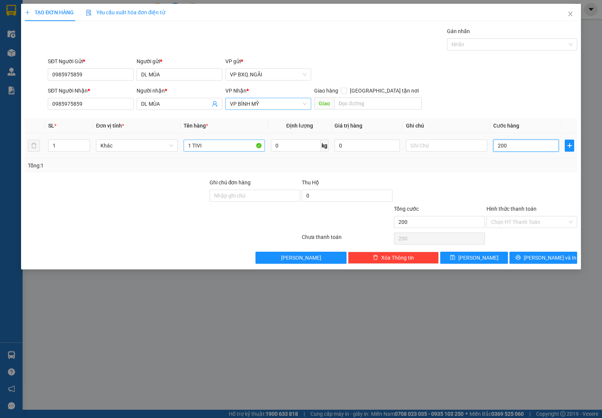
type input "2.000"
type input "20.000"
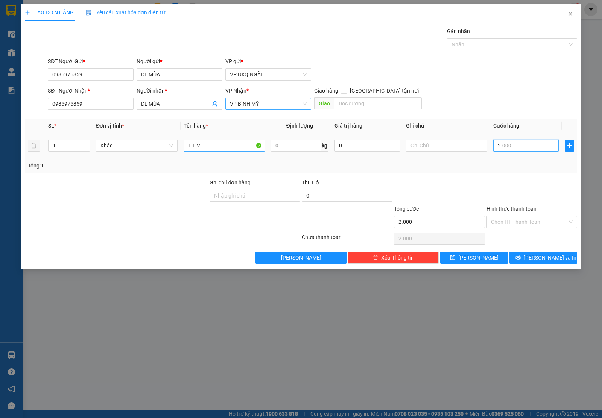
type input "20.000"
type input "200.000"
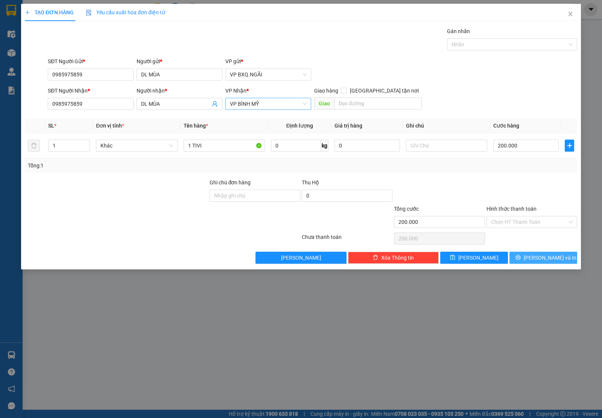
click at [563, 259] on button "Lưu và In" at bounding box center [544, 258] width 68 height 12
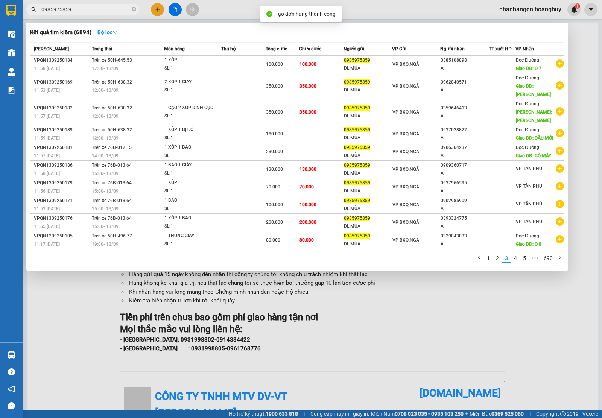
click at [84, 12] on input "0985975859" at bounding box center [85, 9] width 89 height 8
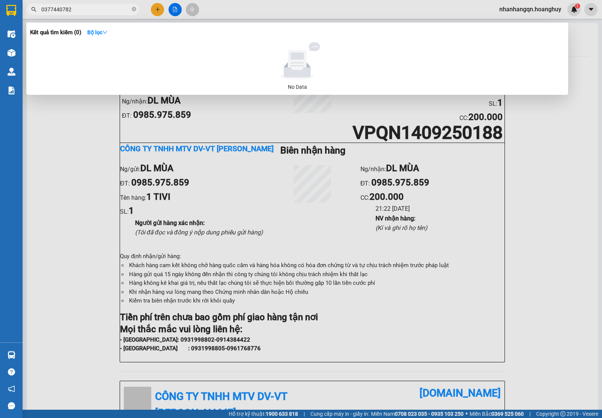
click at [69, 8] on input "0377440782" at bounding box center [85, 9] width 89 height 8
type input "0377440782"
click at [152, 8] on div at bounding box center [301, 209] width 602 height 418
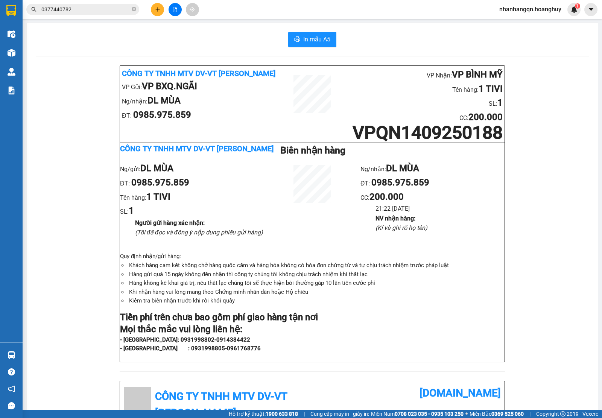
click at [152, 8] on button at bounding box center [157, 9] width 13 height 13
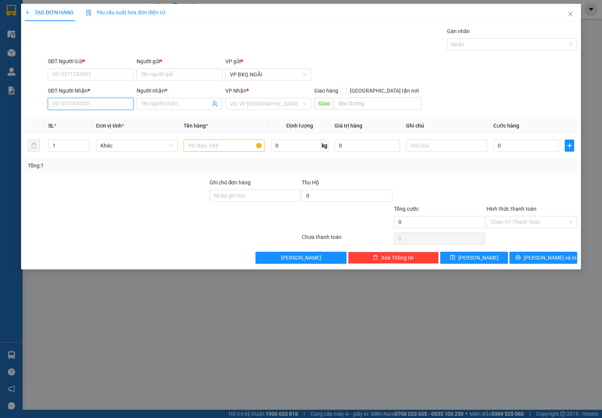
click at [87, 106] on input "SĐT Người Nhận *" at bounding box center [91, 104] width 86 height 12
paste input "0377440782"
type input "0377440782"
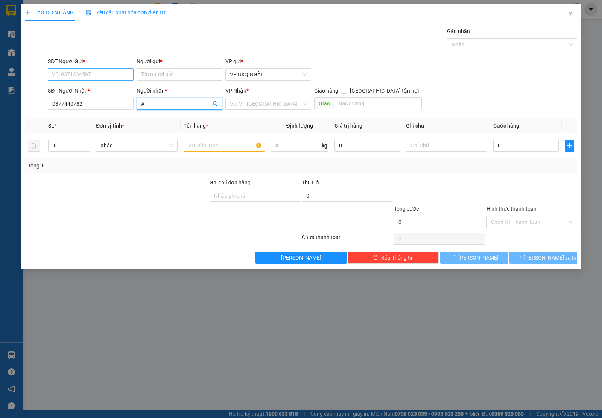
type input "A"
click at [84, 78] on input "SĐT Người Gửi *" at bounding box center [91, 75] width 86 height 12
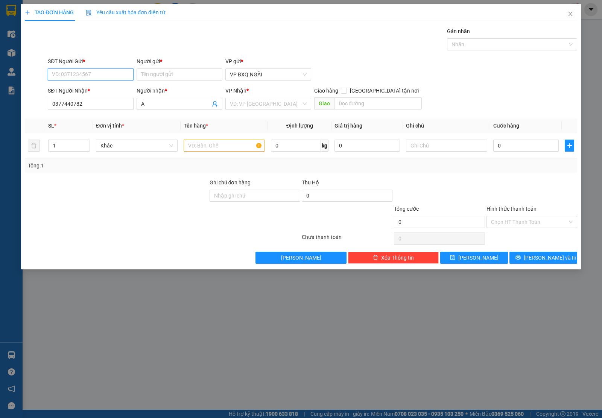
type input "5"
click at [87, 78] on input "0966262214" at bounding box center [91, 75] width 86 height 12
drag, startPoint x: 87, startPoint y: 78, endPoint x: 91, endPoint y: 79, distance: 4.3
click at [87, 78] on input "0966262214" at bounding box center [91, 75] width 86 height 12
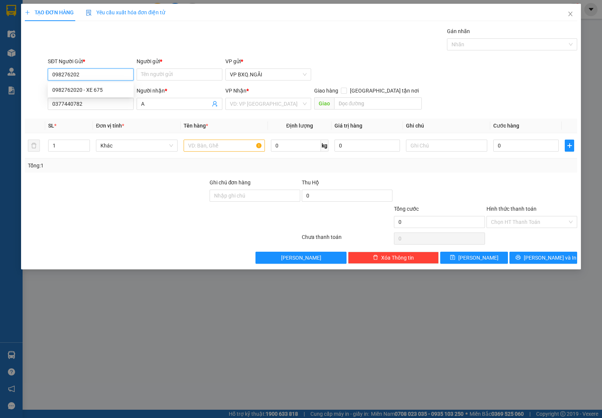
type input "0982762020"
drag, startPoint x: 85, startPoint y: 87, endPoint x: 133, endPoint y: 93, distance: 47.5
click at [85, 88] on div "0982762020 - XE 675" at bounding box center [90, 90] width 77 height 8
type input "XE 675"
type input "0982762020"
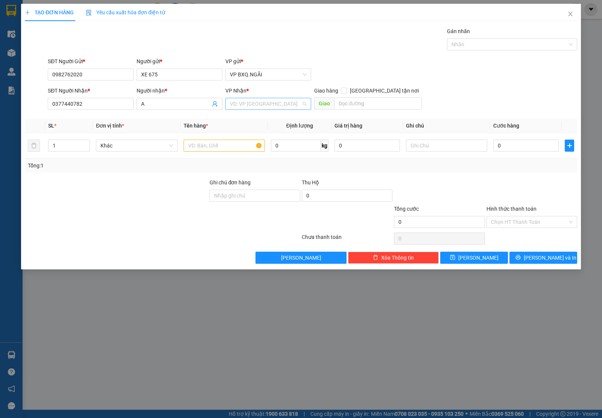
click at [268, 107] on input "search" at bounding box center [266, 103] width 72 height 11
click at [248, 105] on input "LV" at bounding box center [266, 103] width 72 height 11
type input "LB"
click at [249, 119] on div "VP [PERSON_NAME]" at bounding box center [268, 119] width 77 height 8
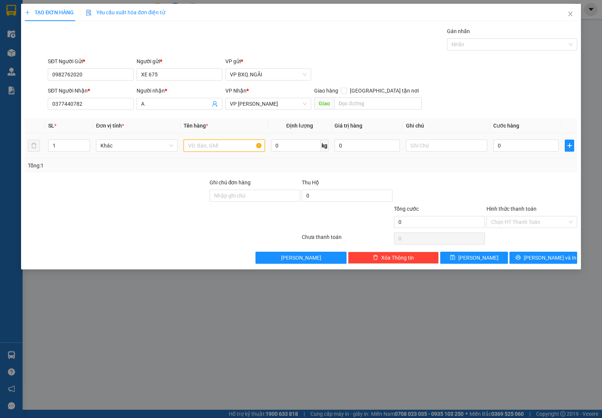
click at [213, 144] on input "text" at bounding box center [224, 146] width 81 height 12
type input "1 BỊ TRẮNG"
type input "5"
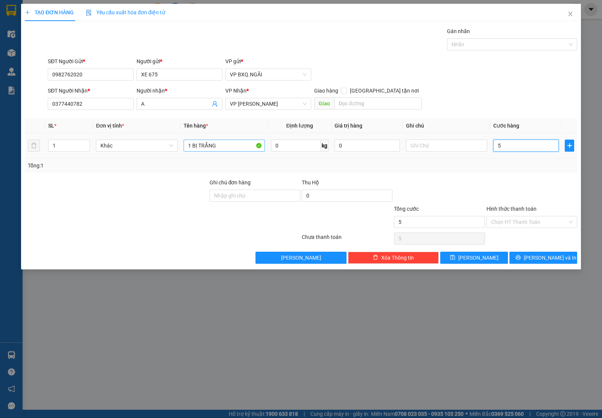
type input "50"
type input "500"
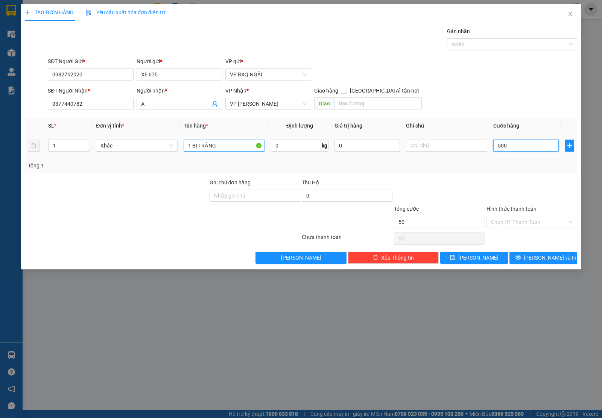
type input "500"
type input "5.000"
type input "50.000"
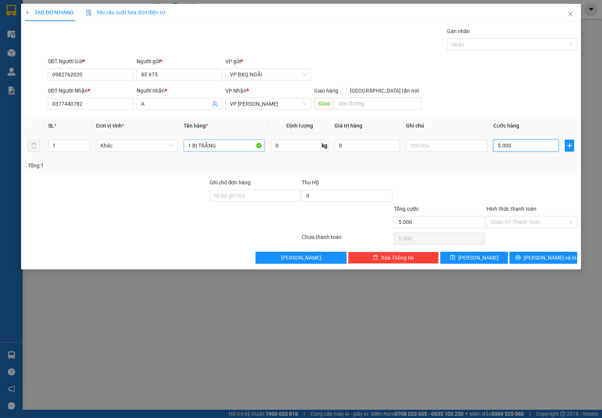
type input "50.000"
click at [507, 225] on input "Hình thức thanh toán" at bounding box center [529, 221] width 76 height 11
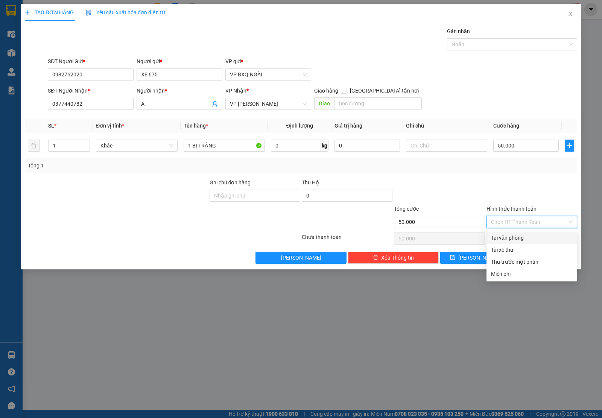
click at [507, 237] on div "Tại văn phòng" at bounding box center [532, 238] width 82 height 8
type input "0"
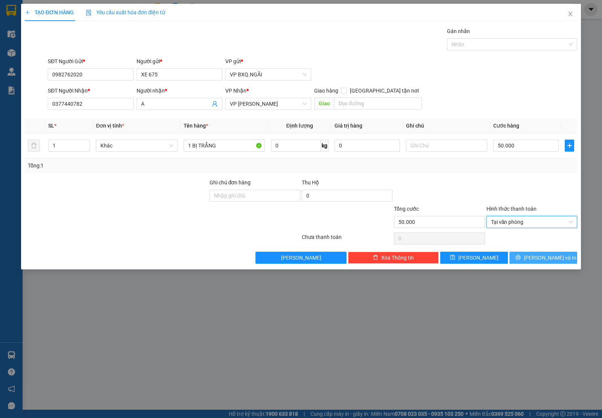
click at [524, 258] on button "Lưu và In" at bounding box center [544, 258] width 68 height 12
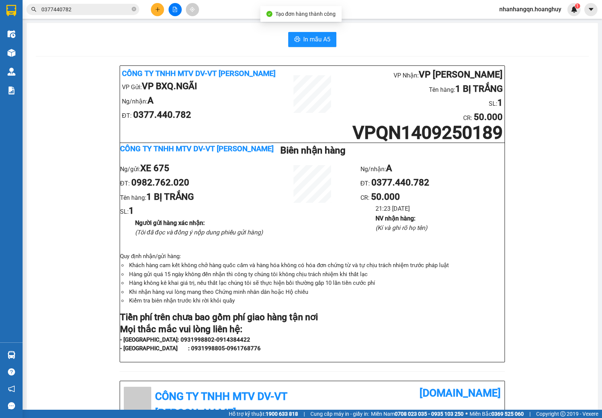
click at [99, 12] on input "0377440782" at bounding box center [85, 9] width 89 height 8
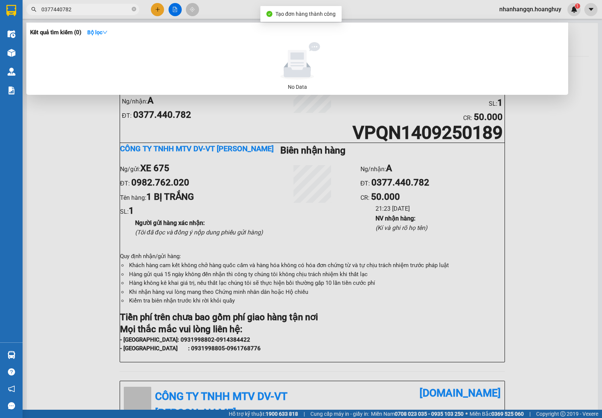
click at [99, 12] on input "0377440782" at bounding box center [85, 9] width 89 height 8
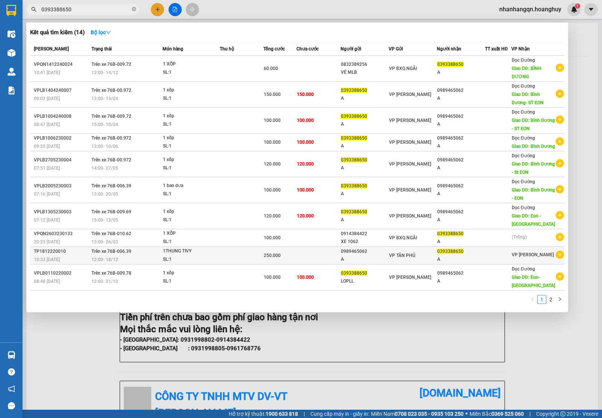
type input "0393388650"
click at [414, 262] on td "VP TÂN PHÚ" at bounding box center [413, 256] width 49 height 18
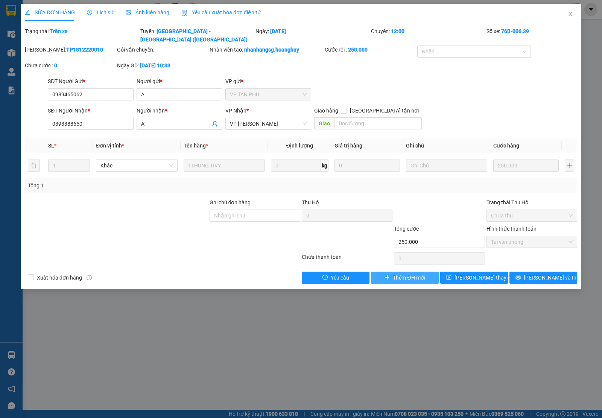
click at [392, 275] on button "Thêm ĐH mới" at bounding box center [405, 278] width 68 height 12
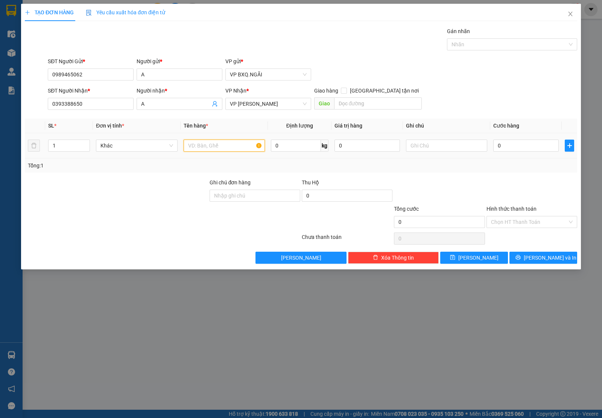
click at [207, 151] on input "text" at bounding box center [224, 146] width 81 height 12
type input "1 XỐP"
type input "1"
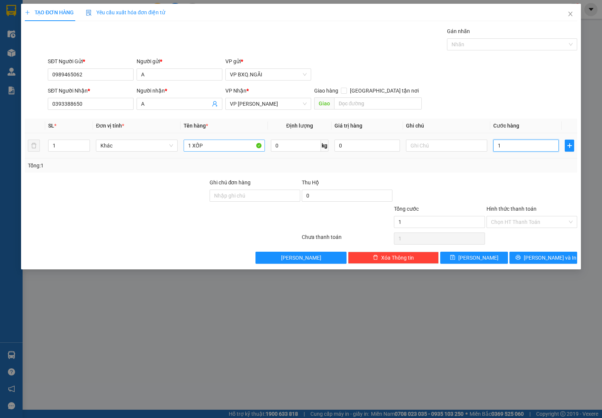
type input "10"
type input "100"
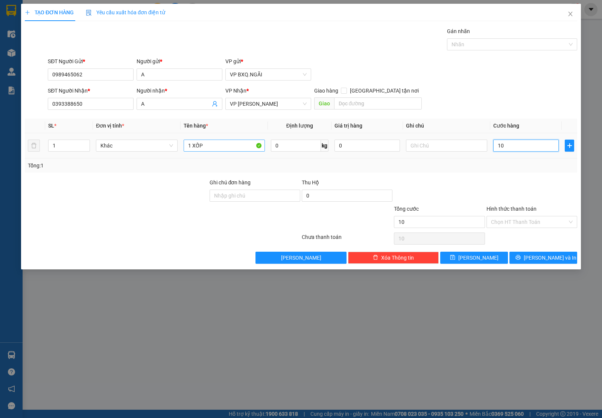
type input "100"
type input "1.000"
type input "10.000"
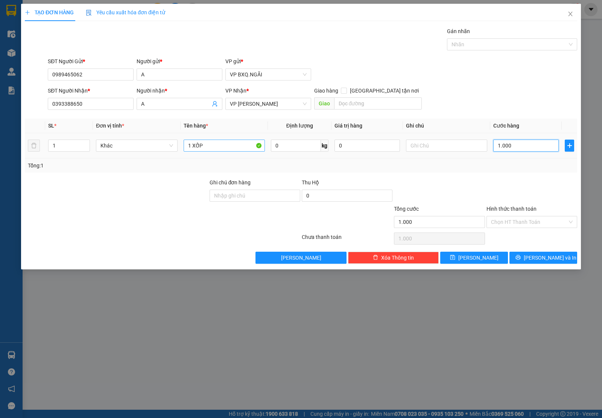
type input "10.000"
click at [538, 265] on div "TẠO ĐƠN HÀNG Yêu cầu xuất hóa đơn điện tử Transit Pickup Surcharge Ids Transit …" at bounding box center [301, 137] width 560 height 266
click at [539, 260] on span "Lưu và In" at bounding box center [550, 258] width 53 height 8
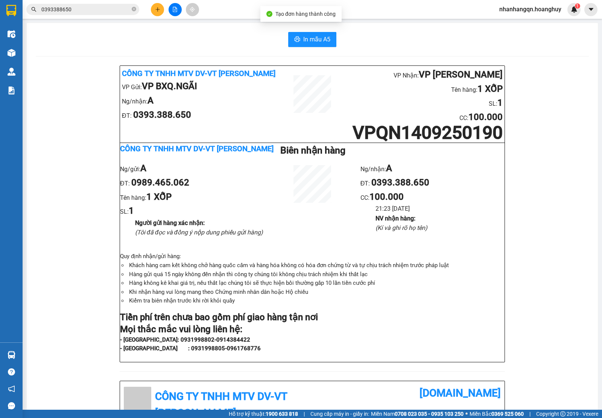
click at [47, 7] on input "0393388650" at bounding box center [85, 9] width 89 height 8
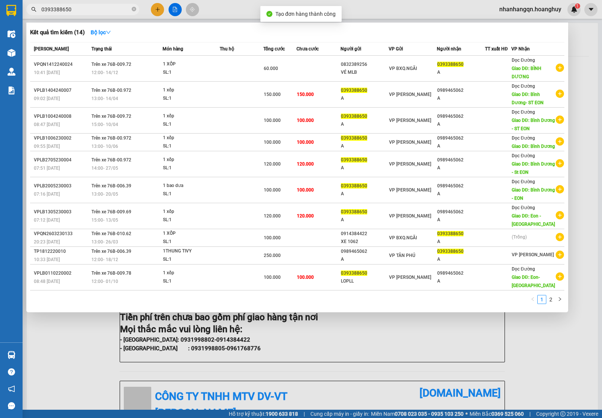
click at [46, 6] on input "0393388650" at bounding box center [85, 9] width 89 height 8
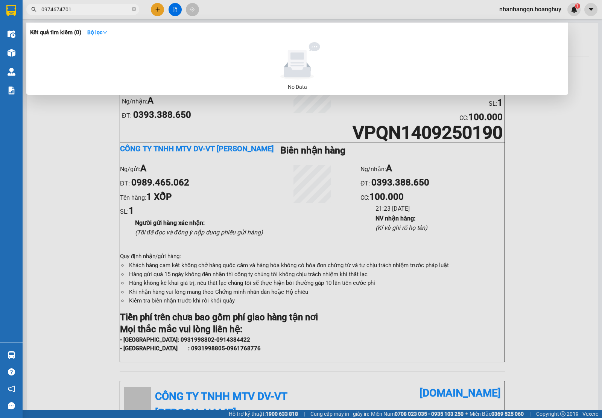
click at [57, 10] on input "0974674701" at bounding box center [85, 9] width 89 height 8
click at [151, 7] on div at bounding box center [301, 209] width 602 height 418
click at [152, 8] on button at bounding box center [157, 9] width 13 height 13
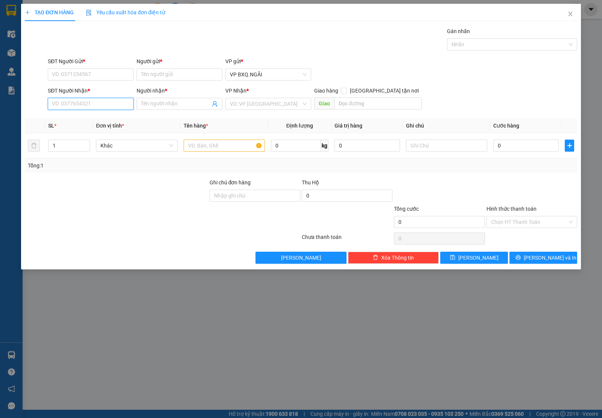
click at [84, 102] on input "SĐT Người Nhận *" at bounding box center [91, 104] width 86 height 12
paste input "0974674701"
click at [78, 79] on input "SĐT Người Gửi *" at bounding box center [91, 75] width 86 height 12
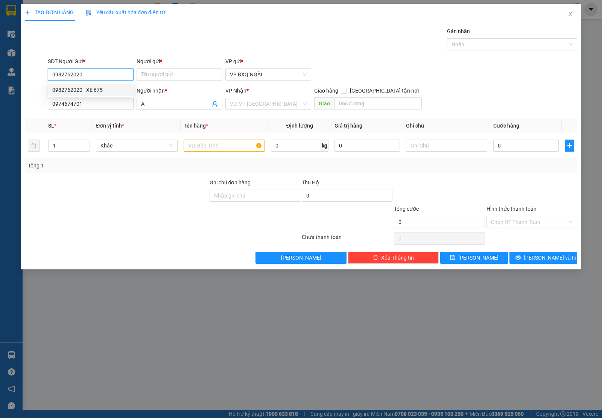
click at [94, 88] on div "0982762020 - XE 675" at bounding box center [90, 90] width 77 height 8
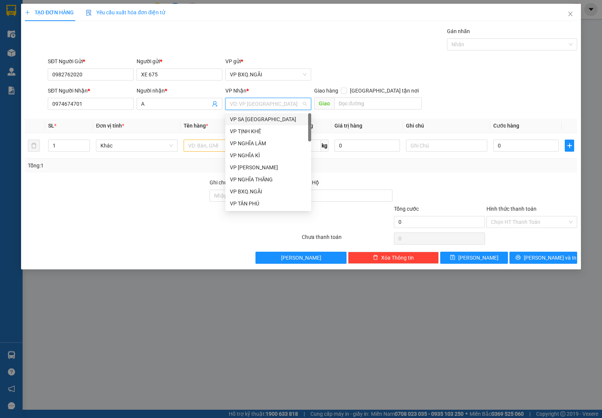
click at [268, 106] on input "search" at bounding box center [266, 103] width 72 height 11
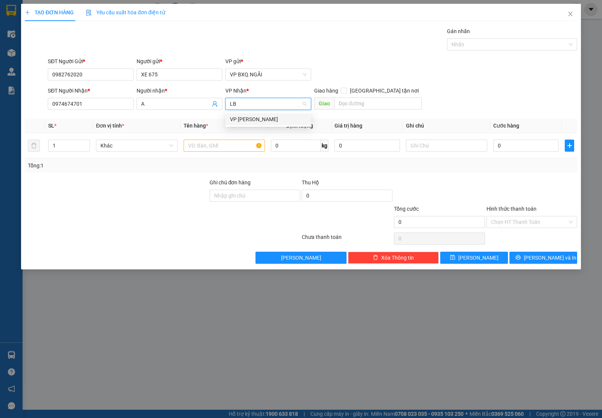
click at [265, 120] on div "VP [PERSON_NAME]" at bounding box center [268, 119] width 77 height 8
click at [233, 145] on input "text" at bounding box center [224, 146] width 81 height 12
click at [238, 104] on span "VP [PERSON_NAME]" at bounding box center [268, 103] width 77 height 11
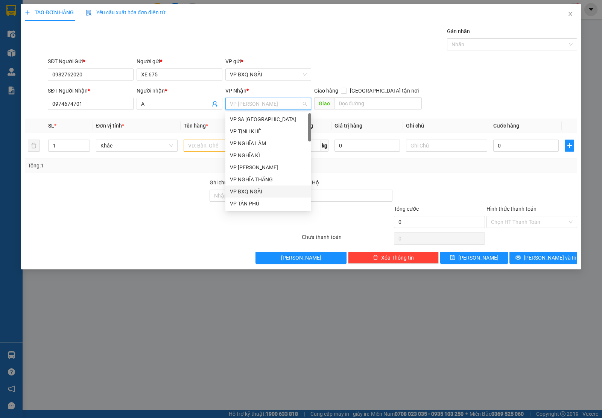
click at [257, 191] on div "VP BXQ.NGÃI" at bounding box center [268, 191] width 77 height 8
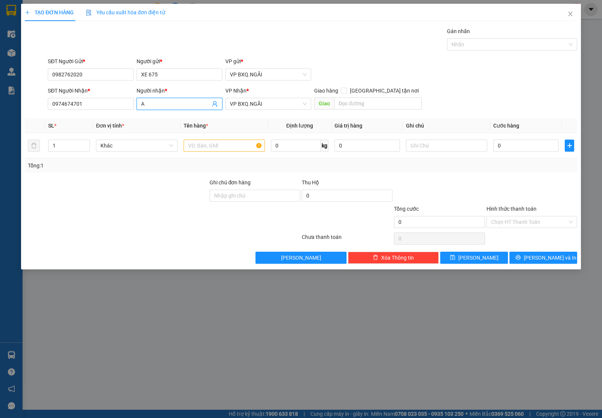
click at [171, 106] on input "A" at bounding box center [175, 104] width 69 height 8
click at [170, 106] on input "A" at bounding box center [175, 104] width 69 height 8
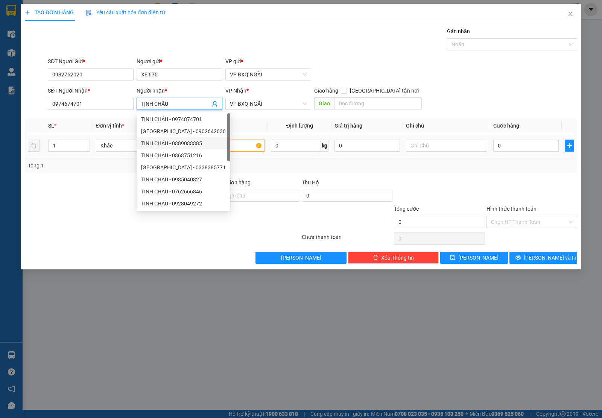
click at [243, 149] on input "text" at bounding box center [224, 146] width 81 height 12
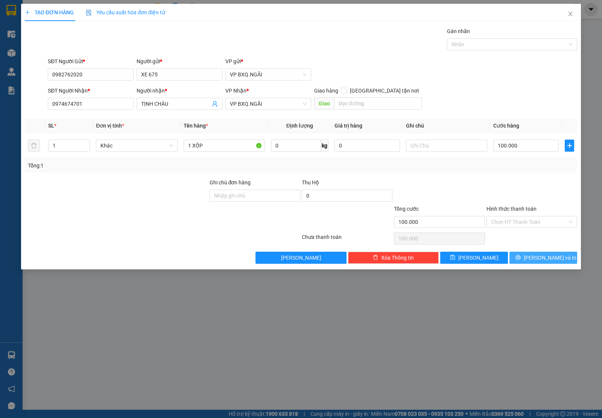
click at [565, 264] on button "Lưu và In" at bounding box center [544, 258] width 68 height 12
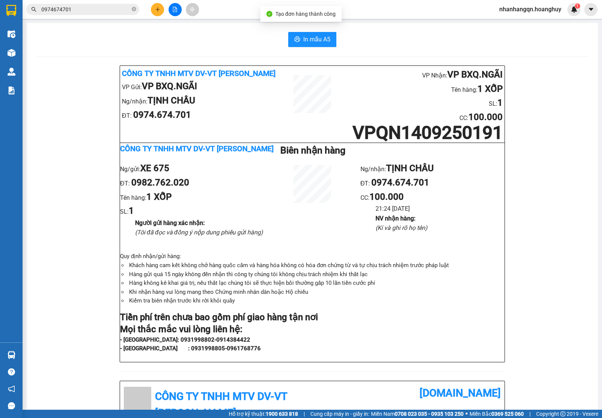
click at [73, 5] on span "0974674701" at bounding box center [82, 9] width 113 height 11
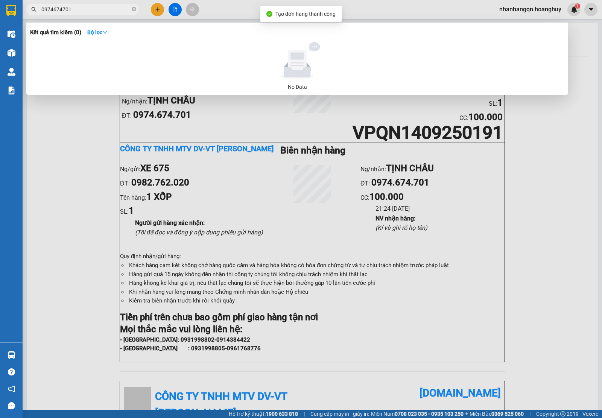
drag, startPoint x: 73, startPoint y: 5, endPoint x: 75, endPoint y: 9, distance: 4.3
click at [73, 6] on span "0974674701" at bounding box center [82, 9] width 113 height 11
click at [75, 9] on input "0974674701" at bounding box center [85, 9] width 89 height 8
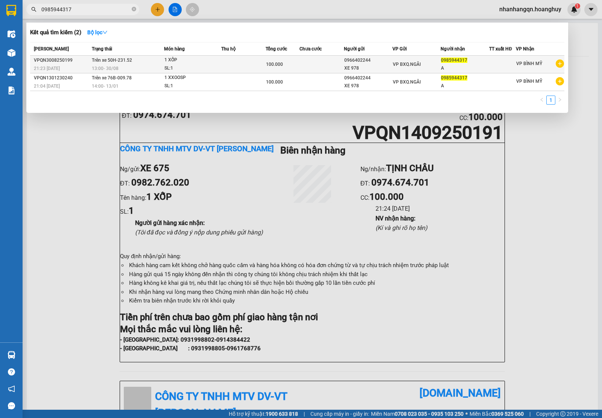
click at [407, 64] on span "VP BXQ.NGÃI" at bounding box center [407, 64] width 28 height 5
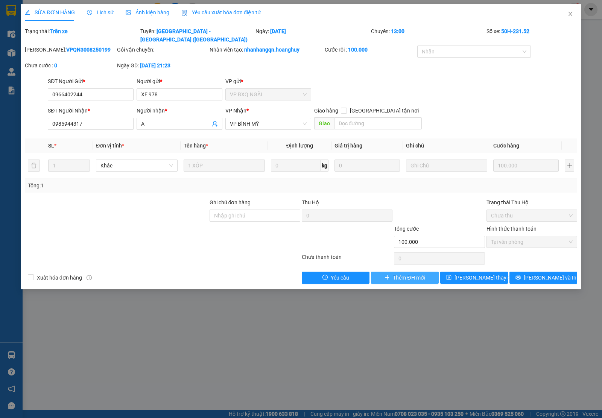
click at [412, 274] on span "Thêm ĐH mới" at bounding box center [409, 278] width 32 height 8
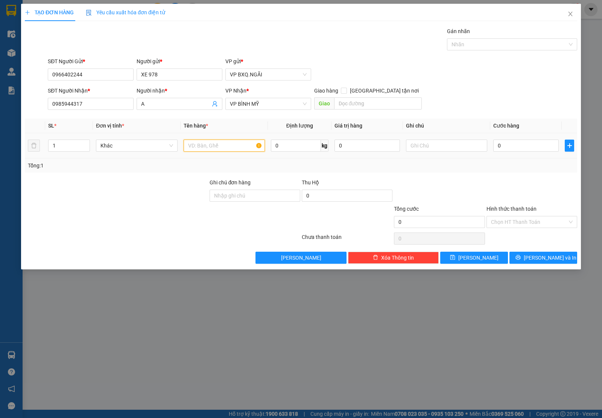
click at [223, 144] on input "text" at bounding box center [224, 146] width 81 height 12
click at [546, 264] on button "Lưu và In" at bounding box center [544, 258] width 68 height 12
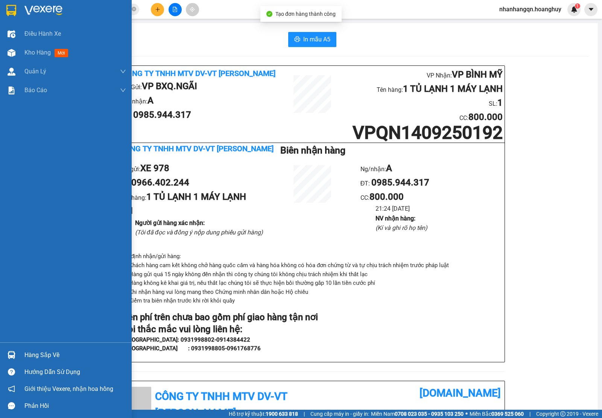
click at [11, 6] on img at bounding box center [11, 10] width 10 height 11
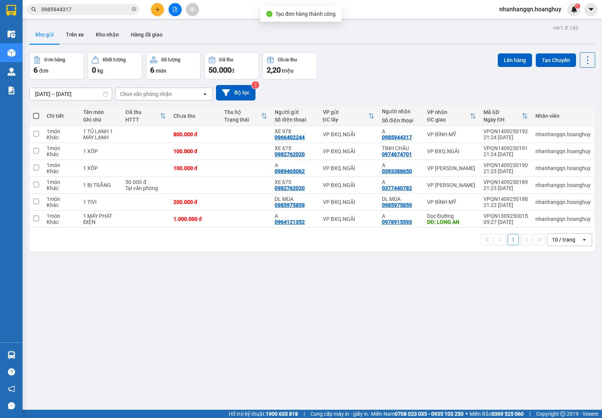
click at [346, 125] on th "VP gửi ĐC lấy" at bounding box center [348, 116] width 59 height 20
click at [351, 145] on div "Chi tiết Tên món Ghi chú Đã thu HTTT Chưa thu Thu hộ Trạng thái Người gửi Số đi…" at bounding box center [312, 179] width 566 height 146
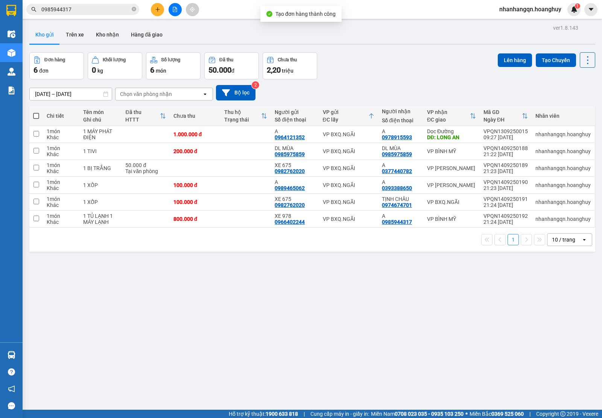
click at [369, 116] on icon at bounding box center [372, 116] width 6 height 6
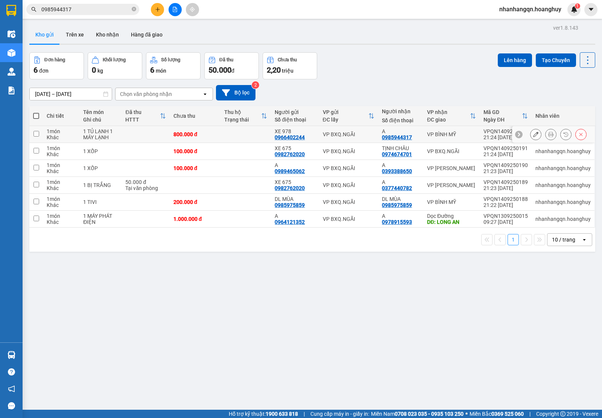
click at [363, 135] on div "VP BXQ.NGÃI" at bounding box center [349, 134] width 52 height 6
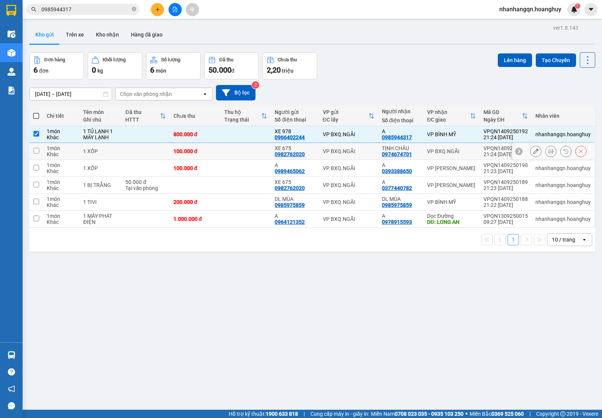
click at [363, 151] on div "VP BXQ.NGÃI" at bounding box center [349, 151] width 52 height 6
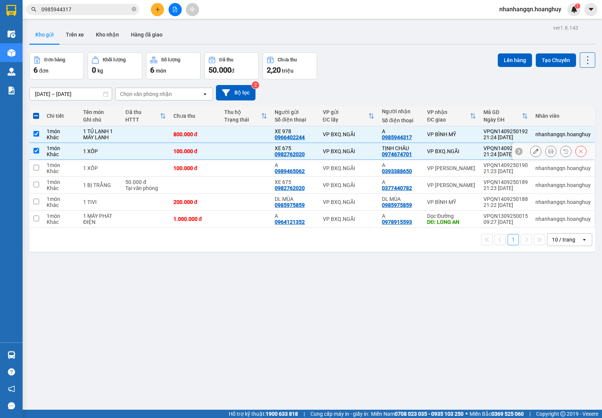
click at [364, 166] on div "VP BXQ.NGÃI" at bounding box center [349, 168] width 52 height 6
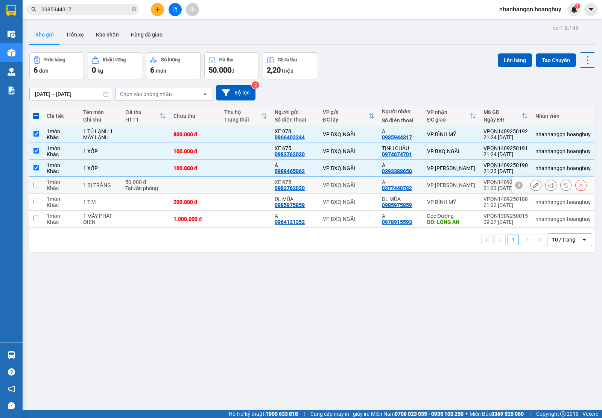
click at [363, 187] on div "VP BXQ.NGÃI" at bounding box center [349, 185] width 52 height 6
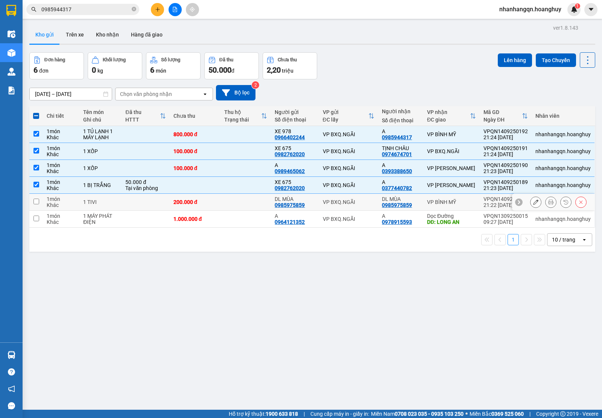
click at [365, 199] on td "VP BXQ.NGÃI" at bounding box center [348, 202] width 59 height 17
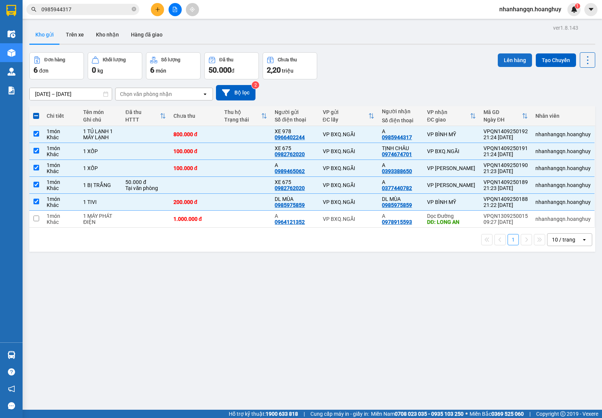
click at [503, 59] on button "Lên hàng" at bounding box center [515, 60] width 34 height 14
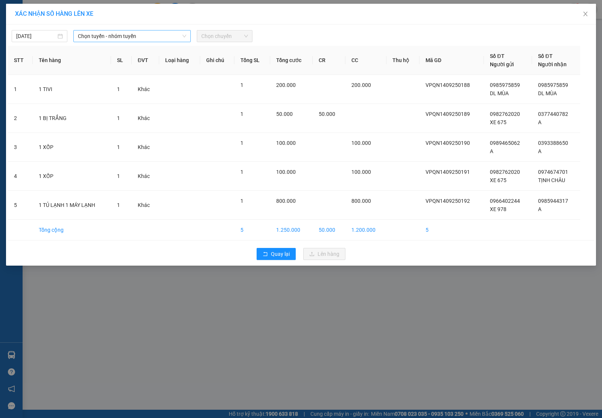
click at [165, 34] on span "Chọn tuyến - nhóm tuyến" at bounding box center [132, 35] width 108 height 11
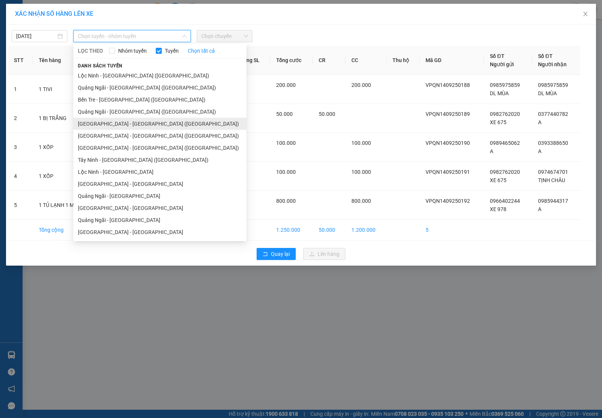
click at [155, 126] on li "Sài Gòn - Quảng Ngãi (Hàng Hoá)" at bounding box center [159, 124] width 173 height 12
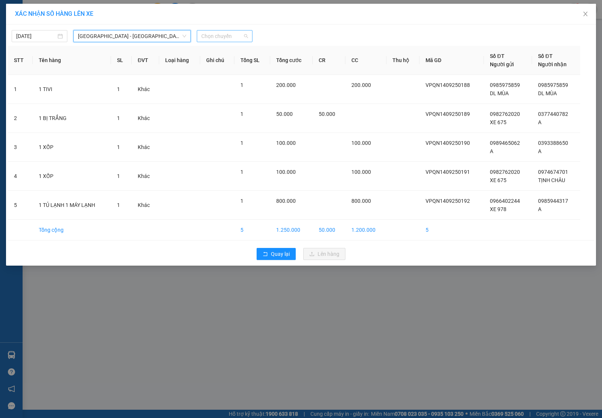
click at [231, 36] on span "Chọn chuyến" at bounding box center [224, 35] width 47 height 11
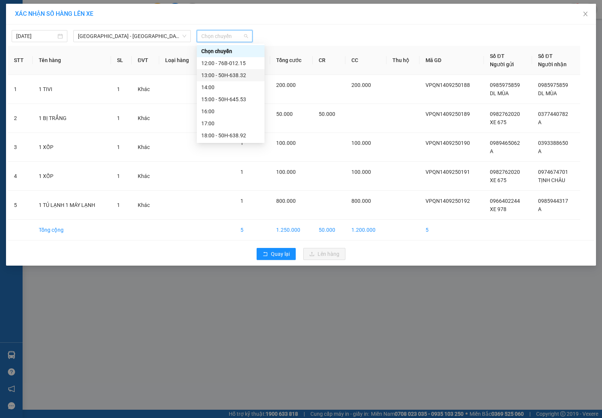
click at [224, 90] on div "14:00" at bounding box center [230, 87] width 59 height 8
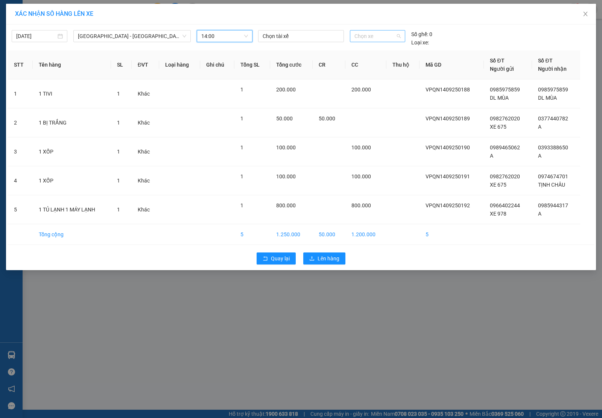
click at [375, 40] on span "Chọn xe" at bounding box center [378, 35] width 46 height 11
click at [367, 50] on div "76H-036.75" at bounding box center [378, 51] width 46 height 8
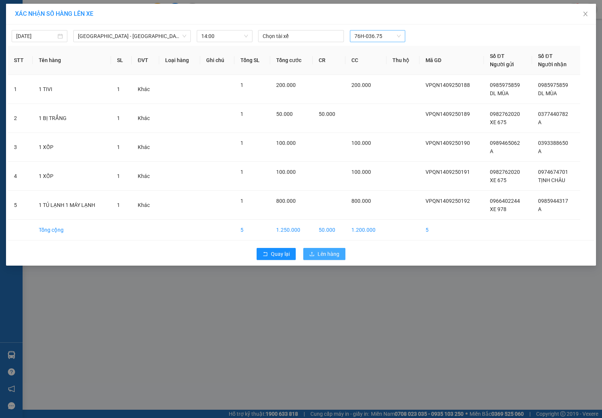
click at [322, 255] on span "Lên hàng" at bounding box center [329, 254] width 22 height 8
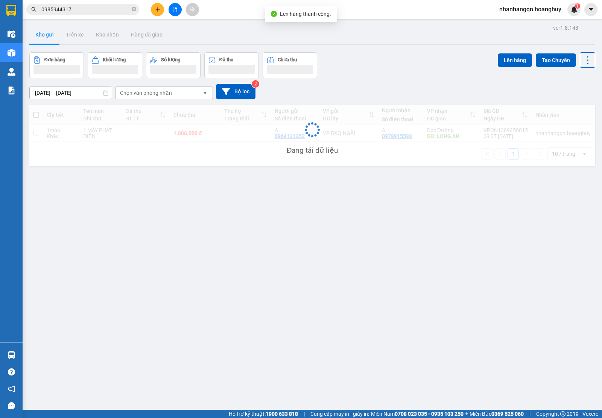
click at [156, 8] on icon "plus" at bounding box center [157, 9] width 5 height 5
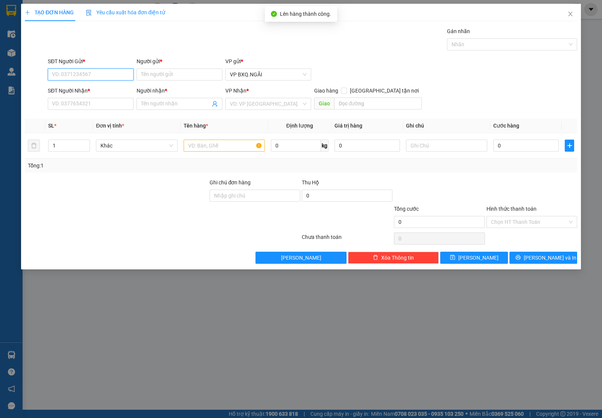
click at [72, 76] on input "SĐT Người Gửi *" at bounding box center [91, 75] width 86 height 12
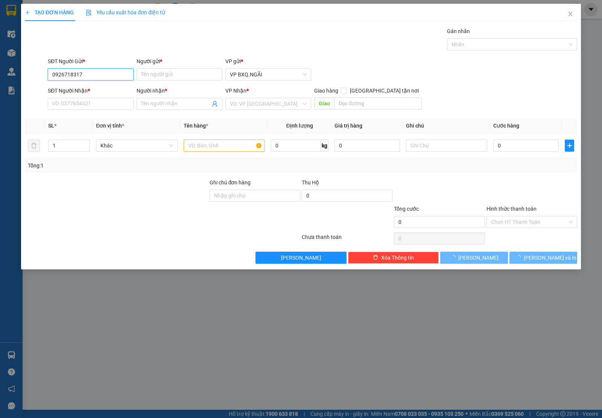
click at [72, 76] on input "0926718317" at bounding box center [91, 75] width 86 height 12
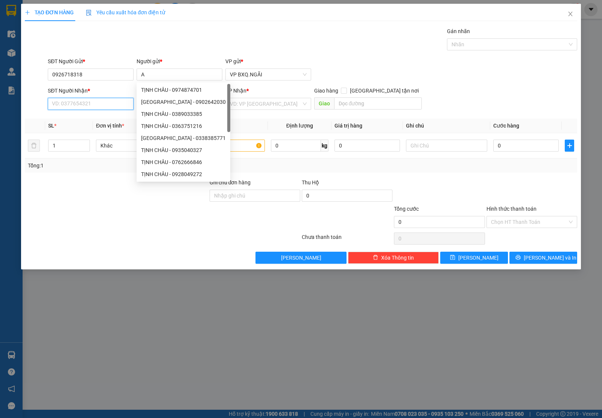
click at [76, 107] on input "SĐT Người Nhận *" at bounding box center [91, 104] width 86 height 12
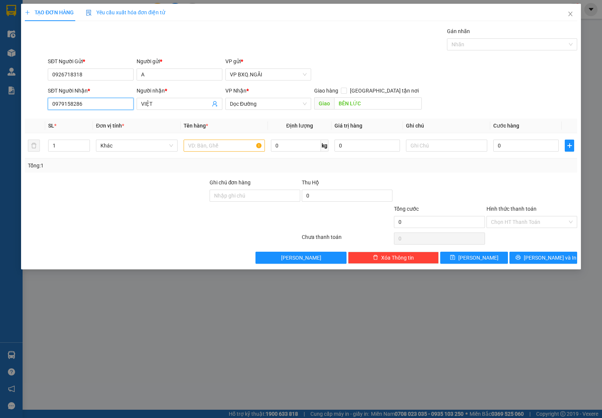
click at [107, 104] on input "0979158286" at bounding box center [91, 104] width 86 height 12
click at [110, 119] on div "0979158286 - VIỆT" at bounding box center [90, 119] width 77 height 8
click at [228, 148] on input "text" at bounding box center [224, 146] width 81 height 12
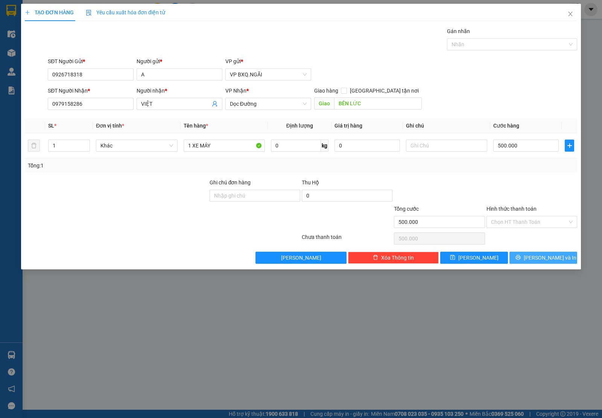
click at [527, 258] on button "Lưu và In" at bounding box center [544, 258] width 68 height 12
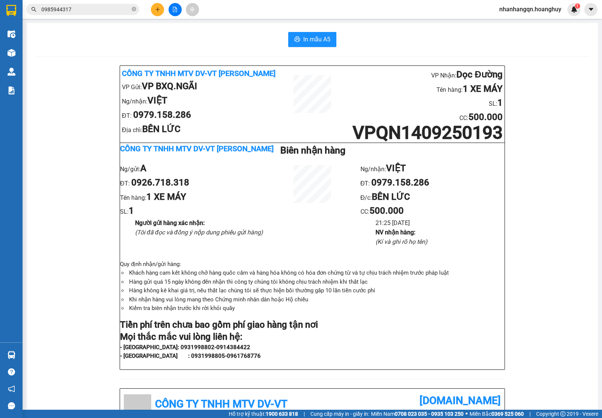
click at [75, 13] on input "0985944317" at bounding box center [85, 9] width 89 height 8
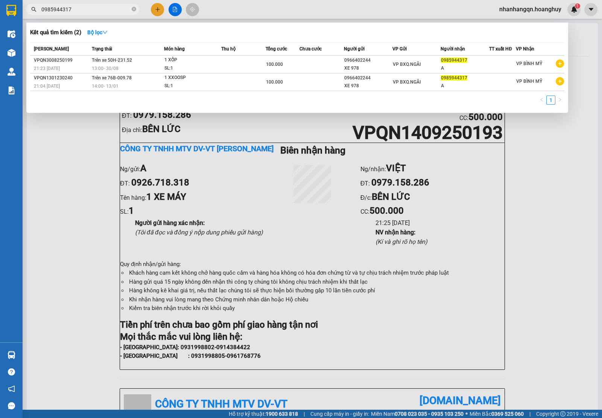
click at [75, 13] on input "0985944317" at bounding box center [85, 9] width 89 height 8
click at [133, 8] on icon "close-circle" at bounding box center [134, 9] width 5 height 5
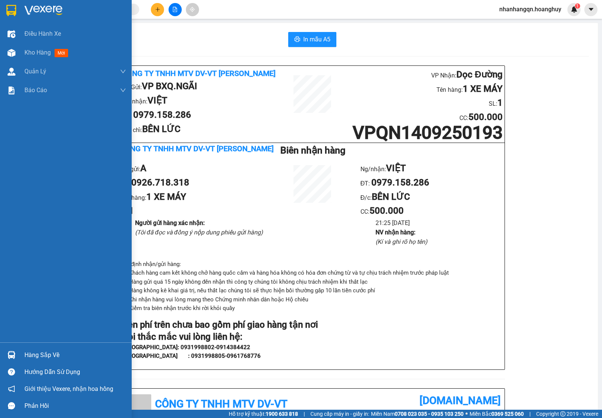
click at [19, 11] on div at bounding box center [66, 12] width 132 height 24
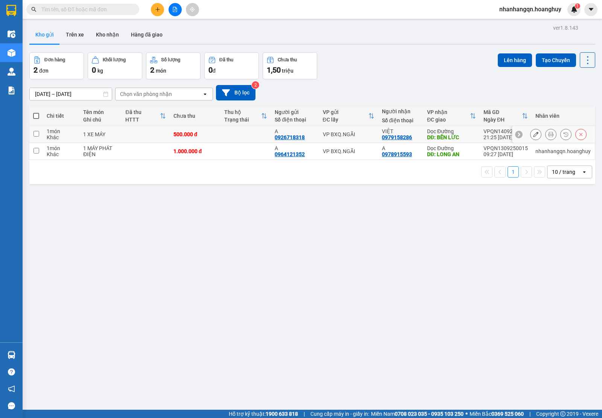
click at [533, 132] on div at bounding box center [535, 134] width 11 height 11
click at [548, 134] on icon at bounding box center [550, 134] width 5 height 5
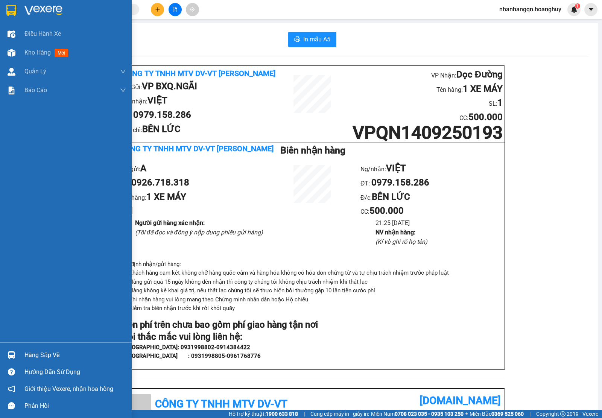
click at [5, 9] on div at bounding box center [11, 10] width 13 height 13
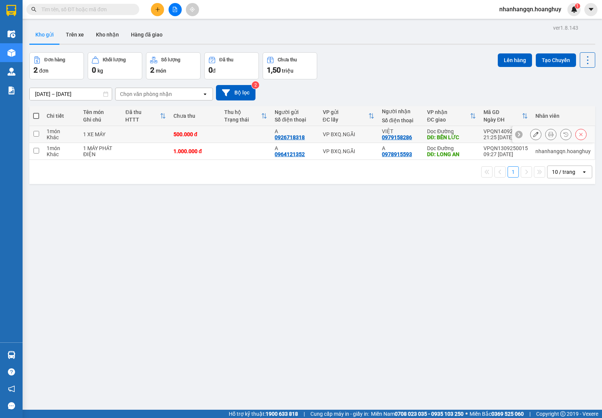
click at [533, 135] on icon at bounding box center [535, 134] width 5 height 5
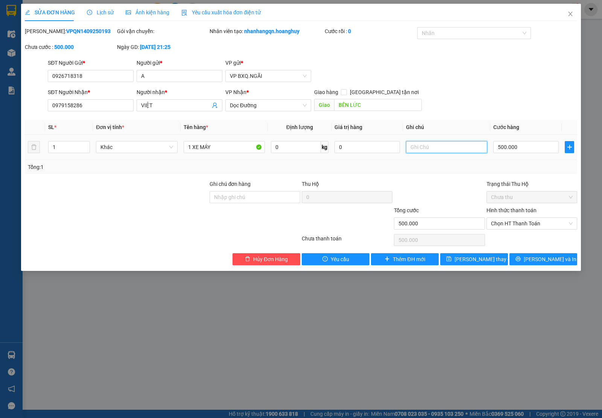
click at [424, 150] on input "text" at bounding box center [446, 147] width 81 height 12
click at [473, 143] on input "097244750" at bounding box center [446, 147] width 81 height 12
click at [571, 15] on icon "close" at bounding box center [571, 14] width 6 height 6
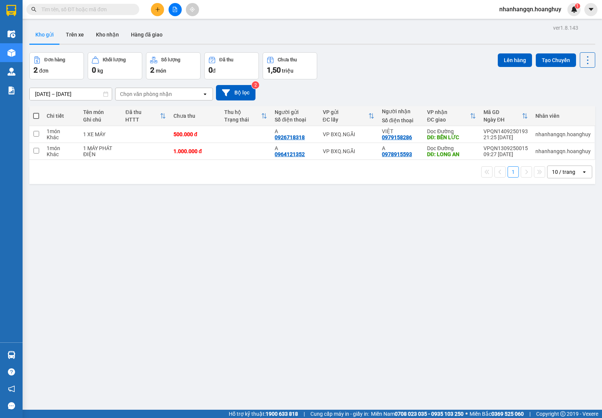
click at [104, 8] on input "text" at bounding box center [85, 9] width 89 height 8
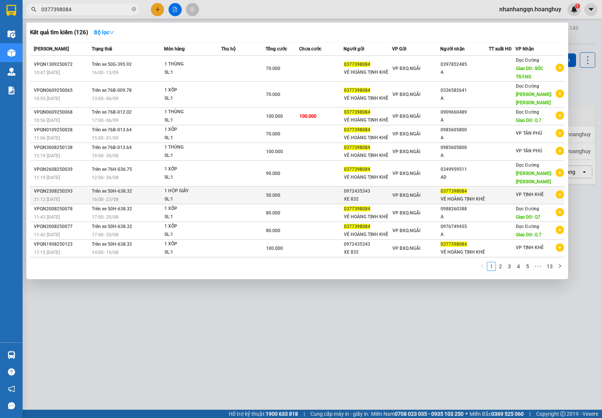
click at [431, 187] on td "VP BXQ.NGÃI" at bounding box center [416, 196] width 48 height 18
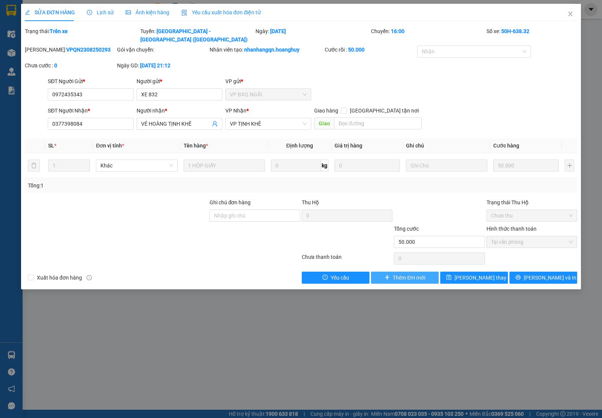
click at [418, 274] on span "Thêm ĐH mới" at bounding box center [409, 278] width 32 height 8
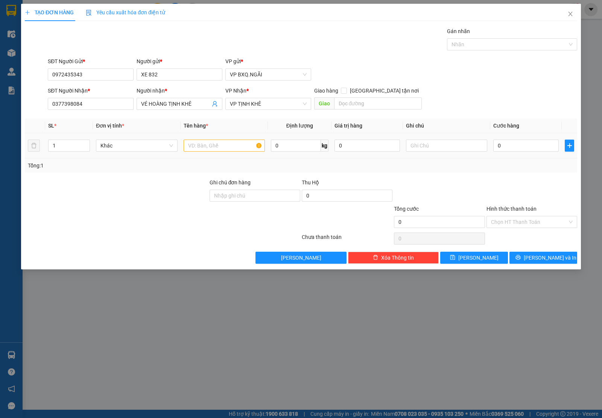
drag, startPoint x: 193, startPoint y: 138, endPoint x: 199, endPoint y: 142, distance: 7.3
click at [197, 140] on td at bounding box center [224, 145] width 87 height 25
click at [200, 142] on input "text" at bounding box center [224, 146] width 81 height 12
click at [517, 223] on input "Hình thức thanh toán" at bounding box center [529, 221] width 76 height 11
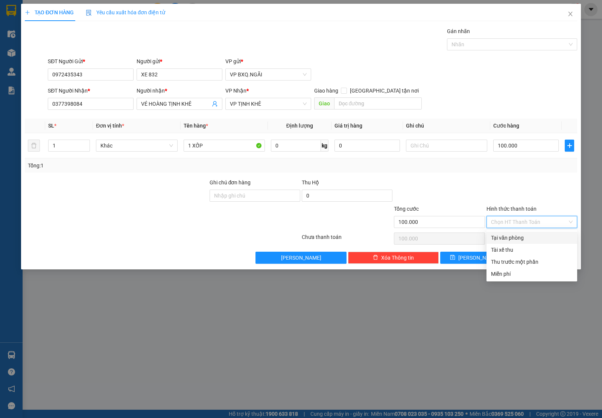
click at [522, 242] on div "Tại văn phòng" at bounding box center [532, 238] width 91 height 12
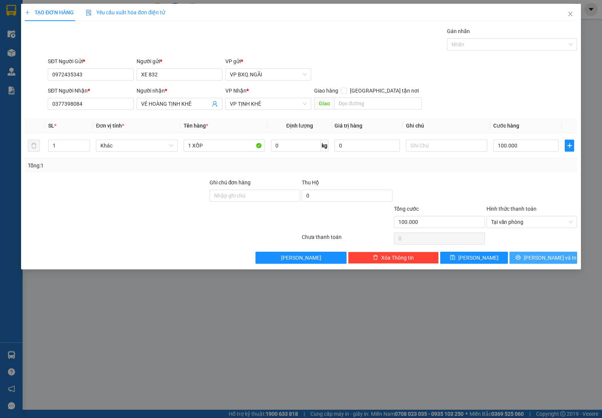
click at [539, 261] on span "Lưu và In" at bounding box center [550, 258] width 53 height 8
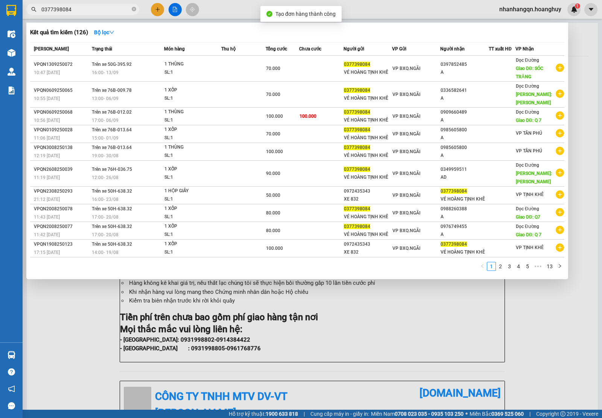
click at [69, 9] on input "0377398084" at bounding box center [85, 9] width 89 height 8
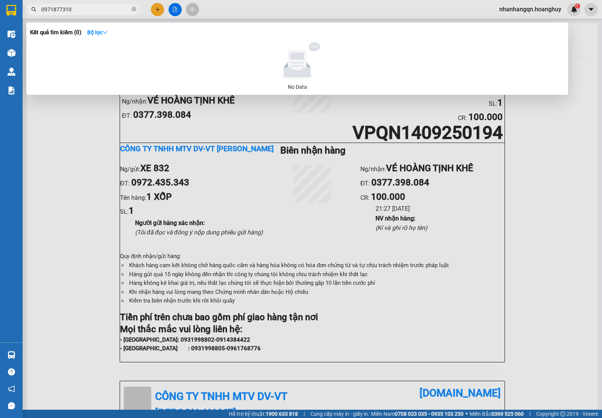
click at [72, 29] on h3 "Kết quả tìm kiếm ( 0 )" at bounding box center [55, 33] width 51 height 8
click at [74, 12] on input "0971877310" at bounding box center [85, 9] width 89 height 8
click at [161, 14] on div at bounding box center [301, 209] width 602 height 418
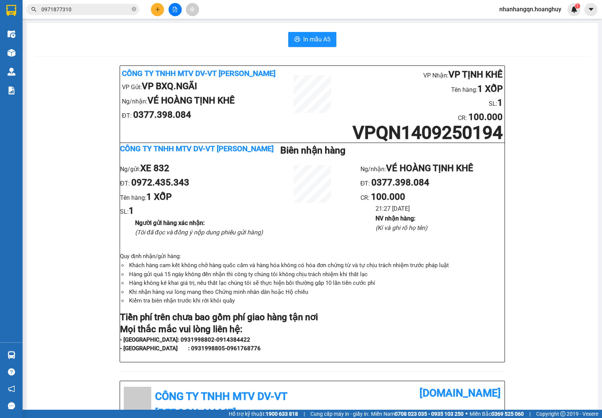
click at [161, 14] on button at bounding box center [157, 9] width 13 height 13
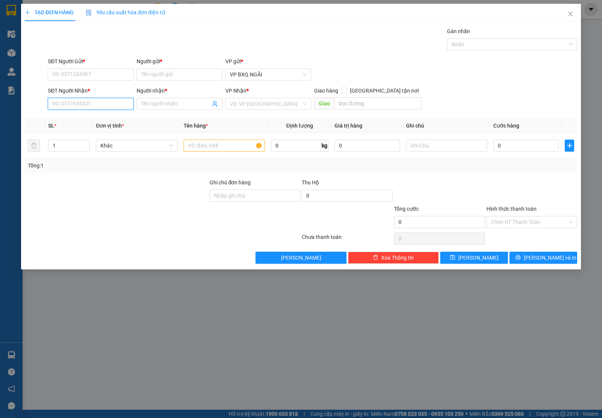
click at [97, 107] on input "SĐT Người Nhận *" at bounding box center [91, 104] width 86 height 12
paste input "0971877310"
click at [90, 79] on input "SĐT Người Gửi *" at bounding box center [91, 75] width 86 height 12
paste input "0971877310"
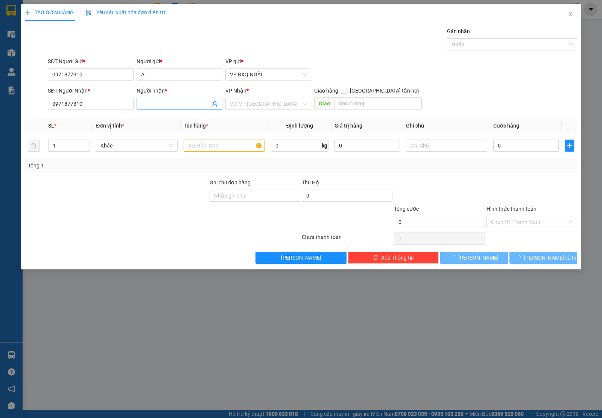
click at [157, 106] on input "Người nhận *" at bounding box center [175, 104] width 69 height 8
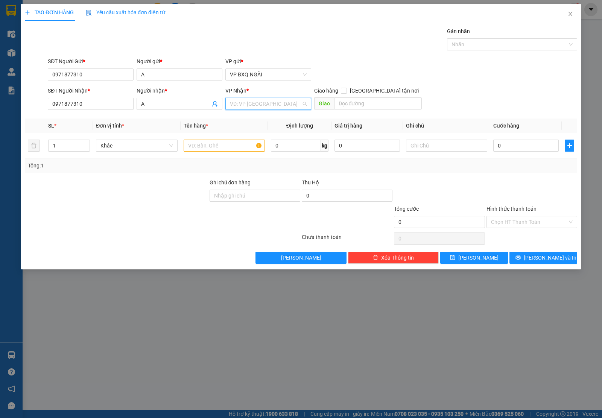
click at [255, 106] on input "search" at bounding box center [266, 103] width 72 height 11
click at [257, 123] on div "VP TỊNH GIANG" at bounding box center [268, 119] width 77 height 8
click at [215, 148] on input "text" at bounding box center [224, 146] width 81 height 12
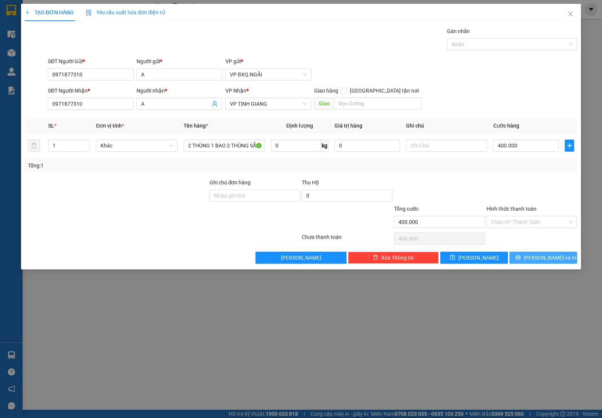
click at [546, 264] on button "Lưu và In" at bounding box center [544, 258] width 68 height 12
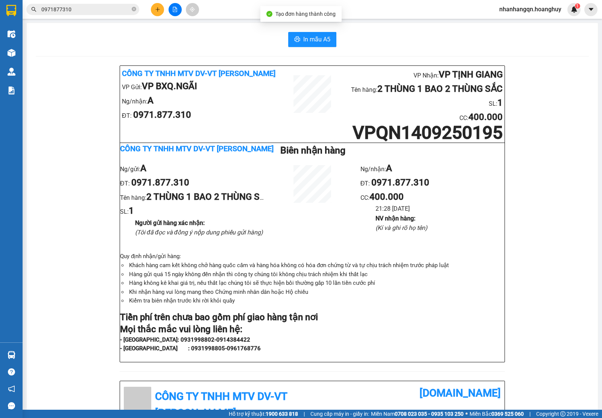
click at [70, 12] on input "0971877310" at bounding box center [85, 9] width 89 height 8
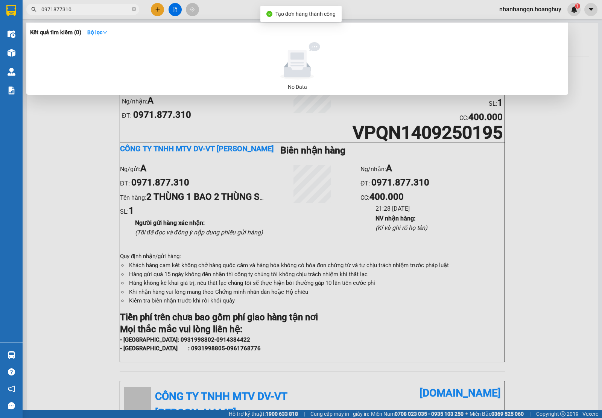
click at [70, 12] on input "0971877310" at bounding box center [85, 9] width 89 height 8
click at [83, 12] on input "0938983761" at bounding box center [85, 9] width 89 height 8
click at [154, 12] on div at bounding box center [301, 209] width 602 height 418
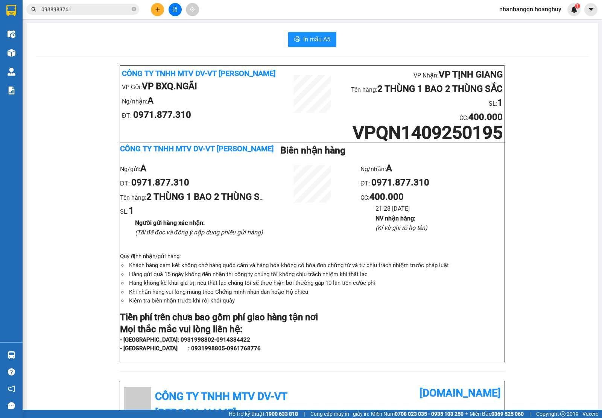
click at [155, 12] on button at bounding box center [157, 9] width 13 height 13
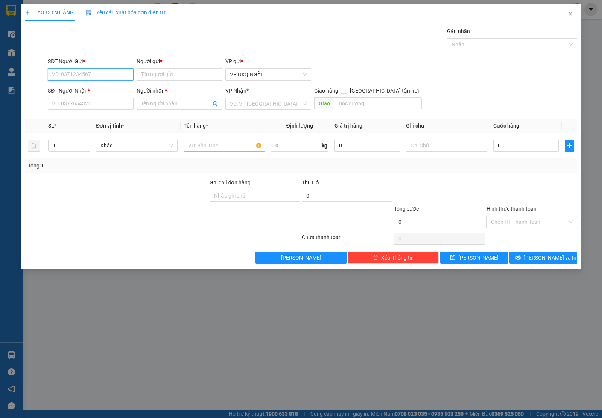
click at [69, 74] on input "SĐT Người Gửi *" at bounding box center [91, 75] width 86 height 12
paste input "0938983761"
click at [75, 101] on input "SĐT Người Nhận *" at bounding box center [91, 104] width 86 height 12
paste input "0938983761"
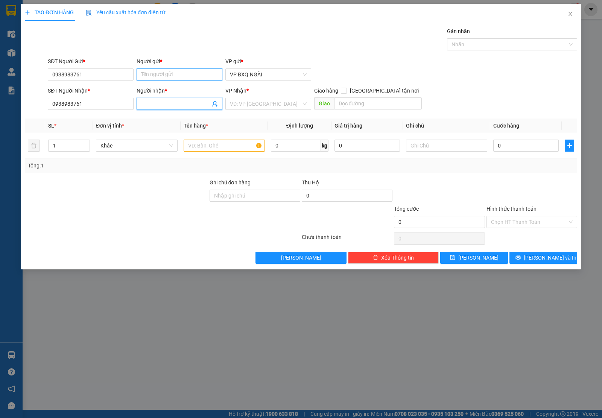
click at [157, 78] on input "Người gửi *" at bounding box center [180, 75] width 86 height 12
click at [157, 78] on input "A" at bounding box center [180, 75] width 86 height 12
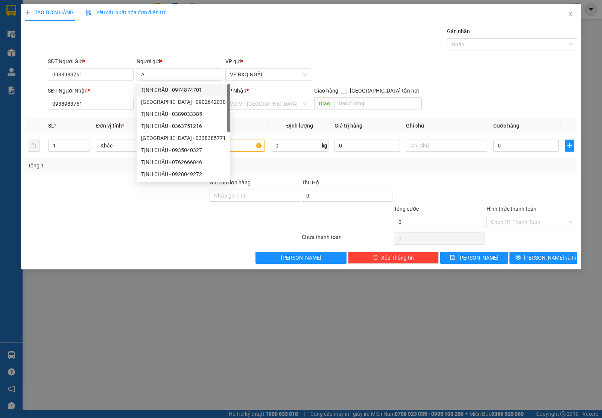
click at [203, 48] on div "Gán nhãn Nhãn" at bounding box center [312, 40] width 533 height 26
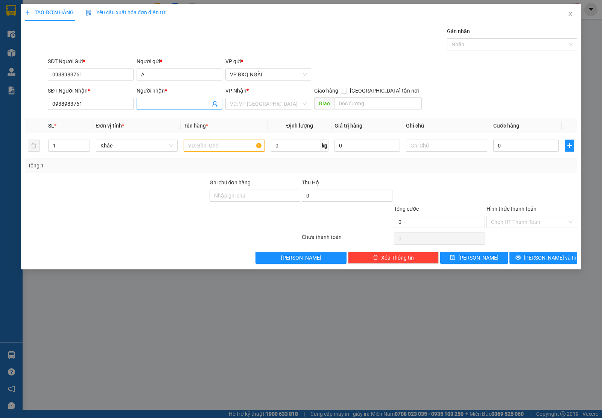
click at [142, 109] on span at bounding box center [180, 104] width 86 height 12
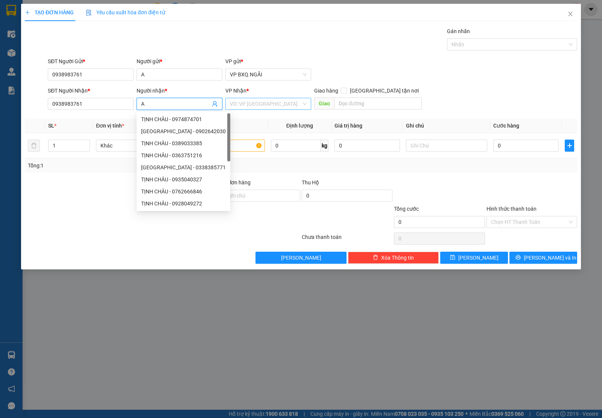
click at [259, 104] on input "search" at bounding box center [266, 103] width 72 height 11
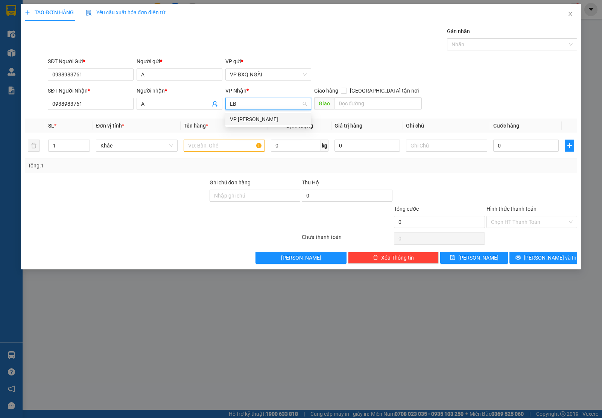
click at [249, 118] on div "VP [PERSON_NAME]" at bounding box center [268, 119] width 77 height 8
click at [205, 144] on input "text" at bounding box center [224, 146] width 81 height 12
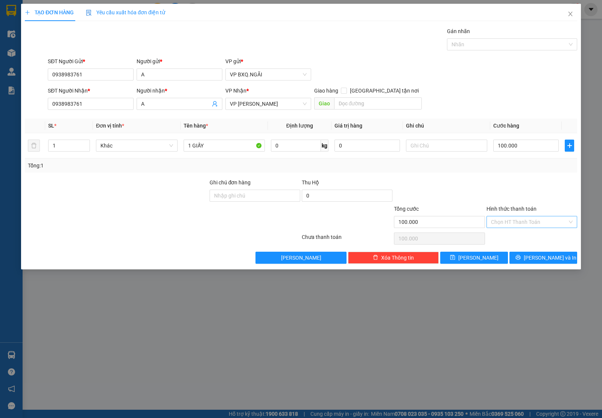
click at [511, 225] on input "Hình thức thanh toán" at bounding box center [529, 221] width 76 height 11
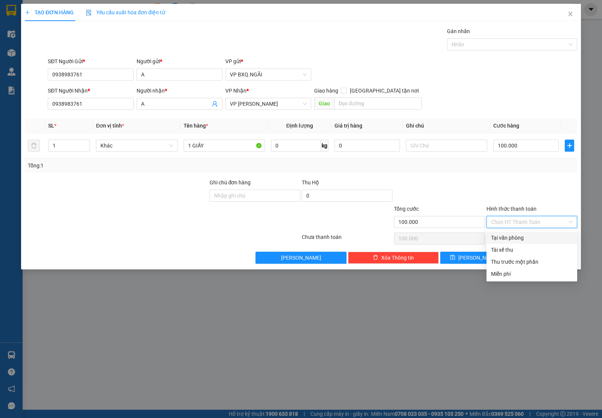
click at [519, 236] on div "Tại văn phòng" at bounding box center [532, 238] width 82 height 8
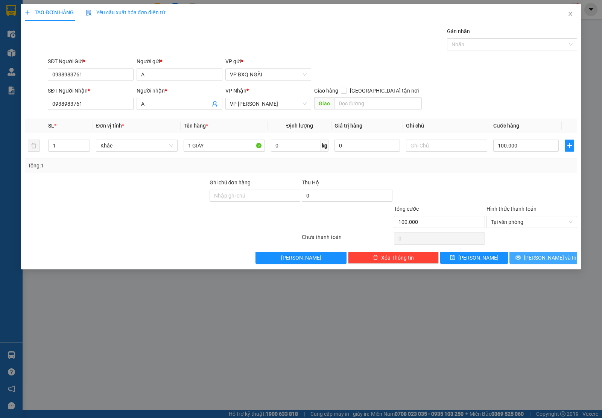
click at [521, 256] on icon "printer" at bounding box center [518, 257] width 5 height 5
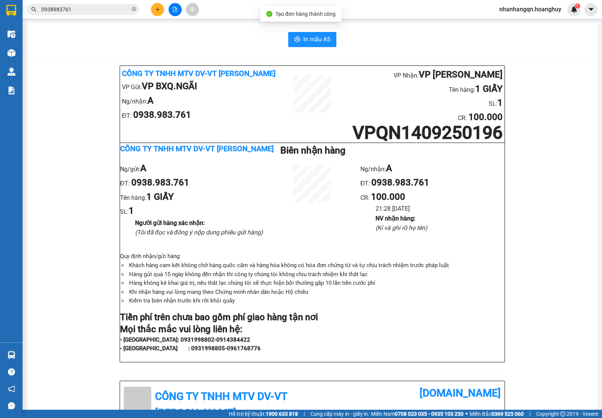
click at [61, 12] on input "0938983761" at bounding box center [85, 9] width 89 height 8
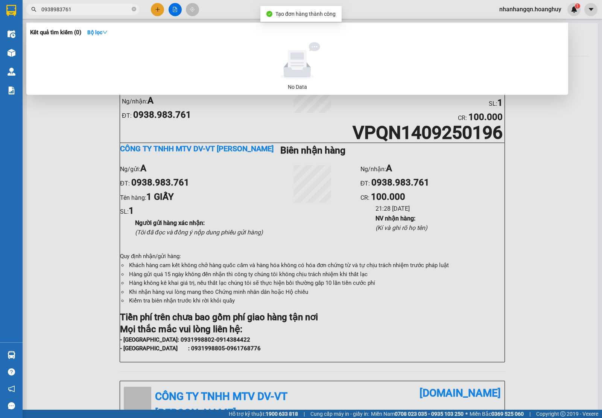
click at [61, 12] on input "0938983761" at bounding box center [85, 9] width 89 height 8
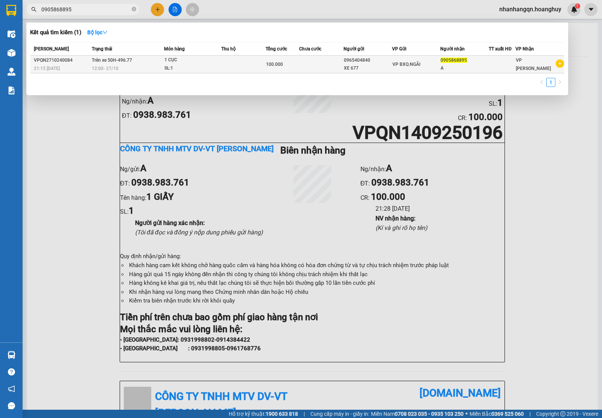
click at [414, 63] on span "VP BXQ.NGÃI" at bounding box center [407, 64] width 28 height 5
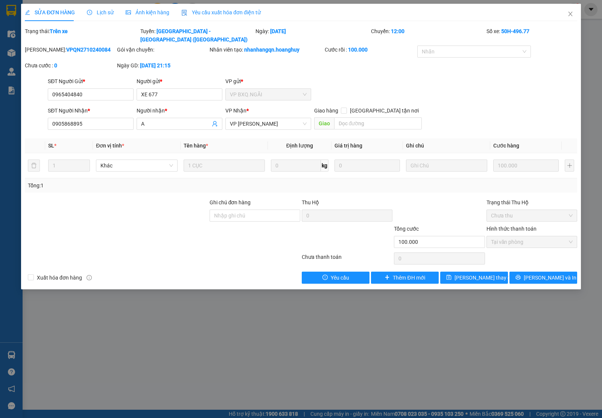
click at [392, 262] on div "Total Paid Fee 100.000 Total UnPaid Fee 0 Cash Collection Total Fee Trạng thái:…" at bounding box center [301, 155] width 553 height 257
click at [390, 272] on button "Thêm ĐH mới" at bounding box center [405, 278] width 68 height 12
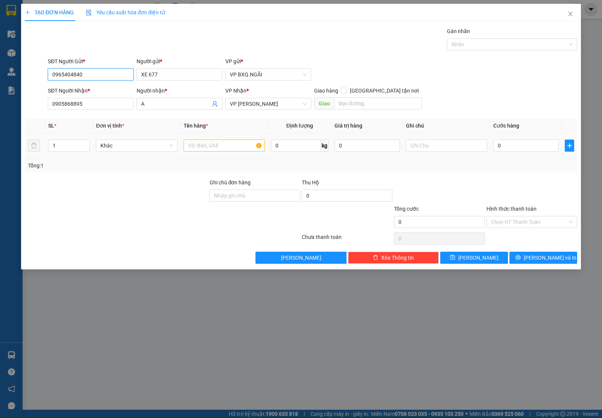
click at [198, 146] on input "text" at bounding box center [224, 146] width 81 height 12
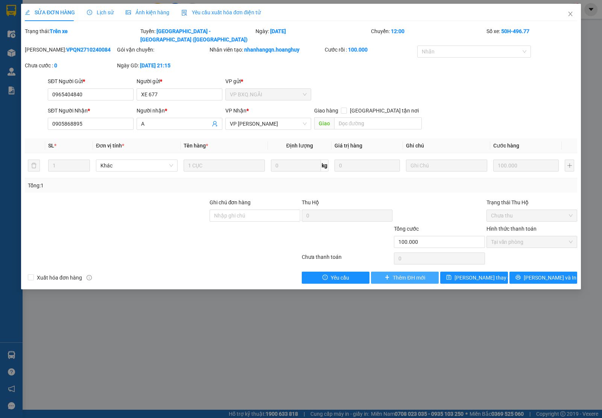
click at [407, 274] on span "Thêm ĐH mới" at bounding box center [409, 278] width 32 height 8
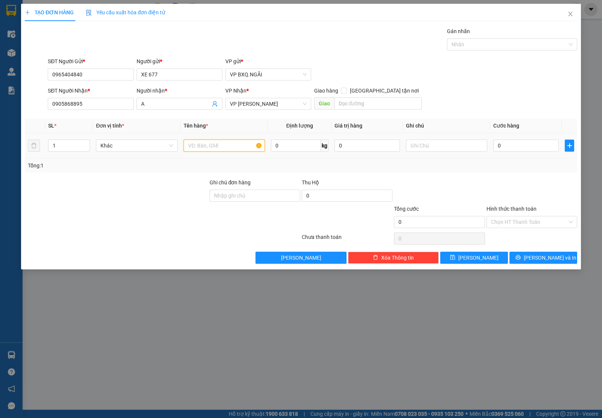
click at [194, 151] on input "text" at bounding box center [224, 146] width 81 height 12
click at [504, 226] on input "Hình thức thanh toán" at bounding box center [529, 221] width 76 height 11
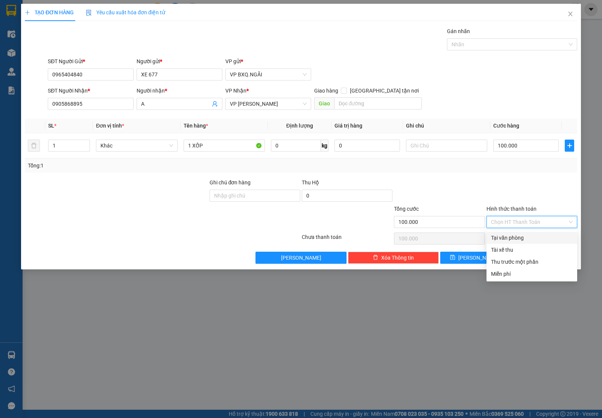
click at [512, 236] on div "Tại văn phòng" at bounding box center [532, 238] width 82 height 8
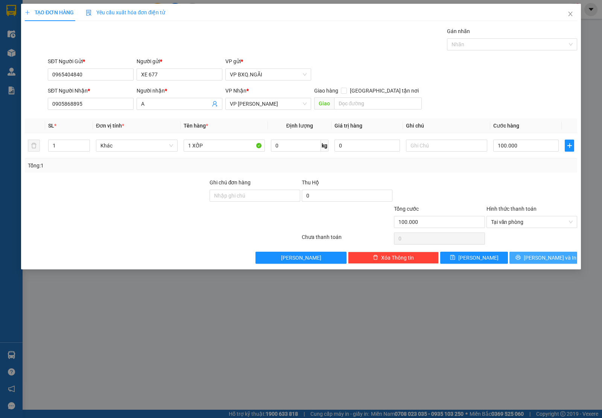
click at [546, 259] on span "Lưu và In" at bounding box center [550, 258] width 53 height 8
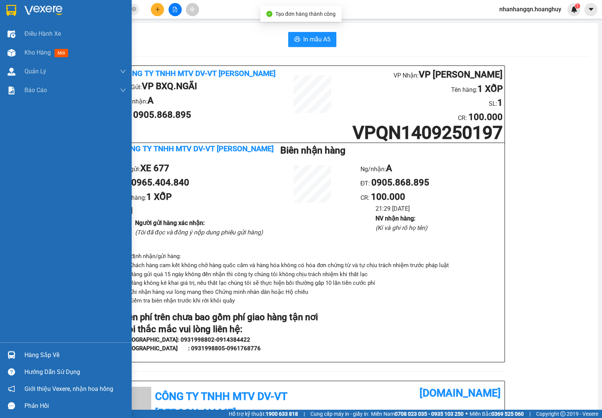
click at [10, 10] on img at bounding box center [11, 10] width 10 height 11
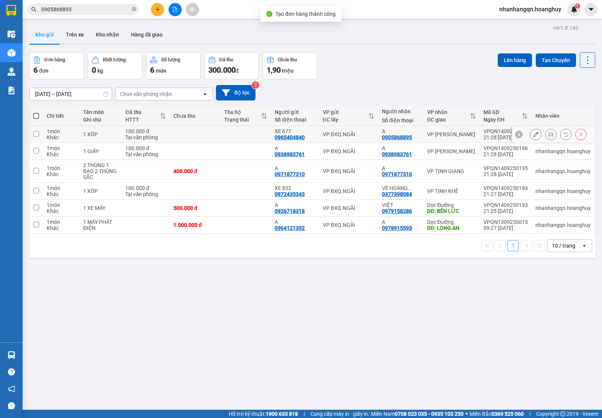
click at [354, 137] on div "VP BXQ.NGÃI" at bounding box center [349, 134] width 52 height 6
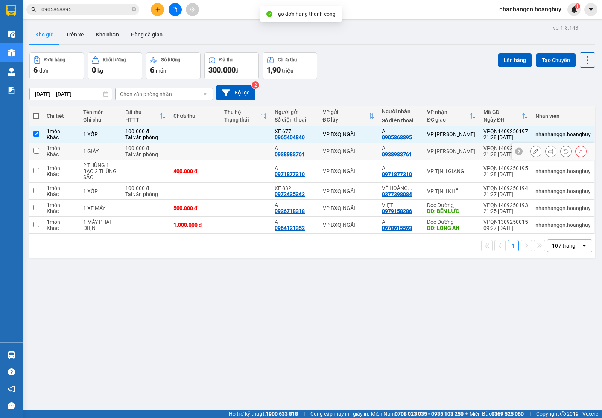
click at [360, 154] on div "VP BXQ.NGÃI" at bounding box center [349, 151] width 52 height 6
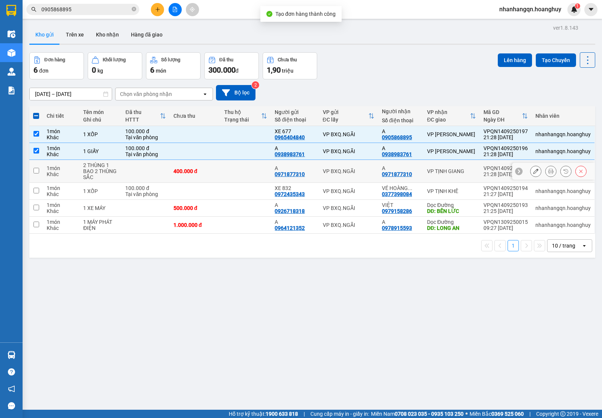
click at [363, 172] on div "VP BXQ.NGÃI" at bounding box center [349, 171] width 52 height 6
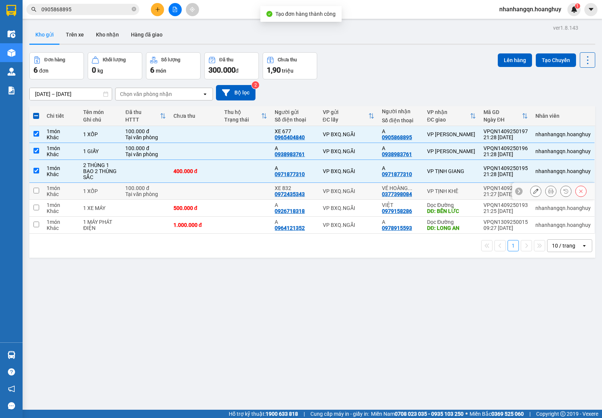
click at [366, 193] on div "VP BXQ.NGÃI" at bounding box center [349, 191] width 52 height 6
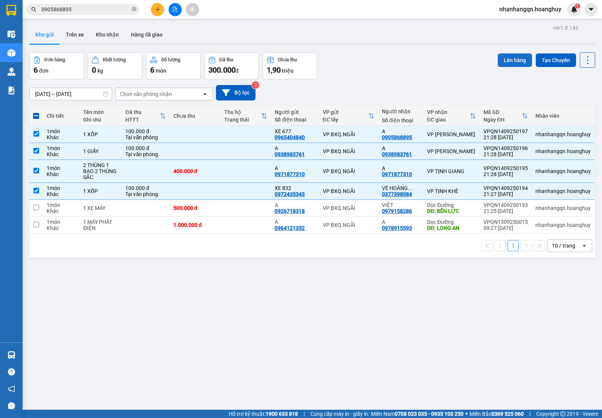
click at [513, 55] on button "Lên hàng" at bounding box center [515, 60] width 34 height 14
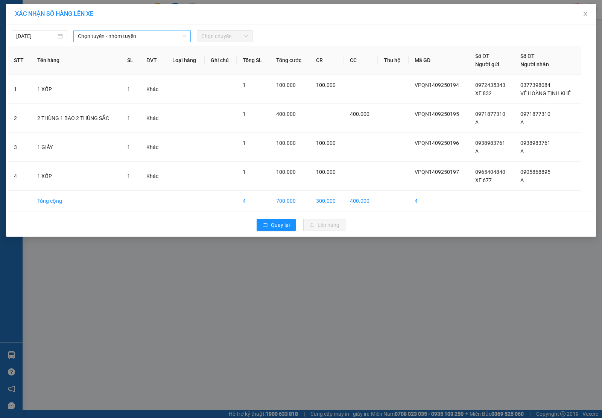
click at [110, 33] on span "Chọn tuyến - nhóm tuyến" at bounding box center [132, 35] width 108 height 11
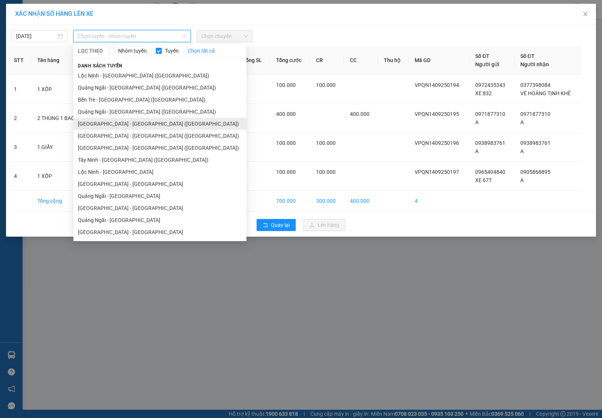
click at [112, 120] on li "Sài Gòn - Quảng Ngãi (Hàng Hoá)" at bounding box center [159, 124] width 173 height 12
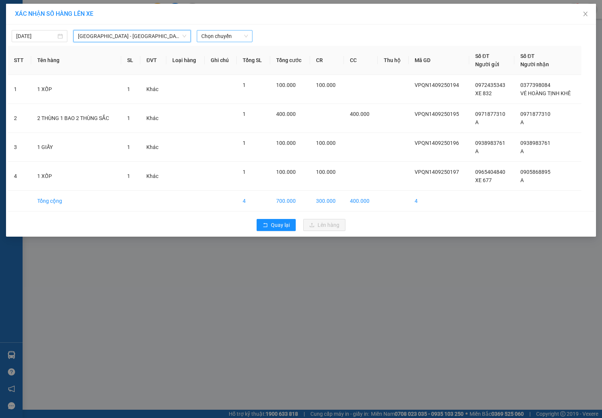
click at [229, 31] on span "Chọn chuyến" at bounding box center [224, 35] width 47 height 11
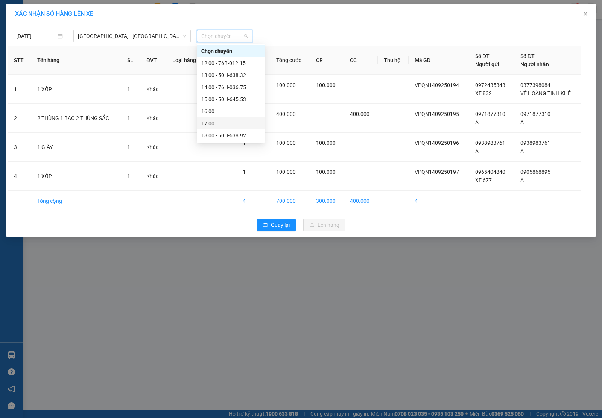
click at [229, 117] on div "17:00" at bounding box center [231, 123] width 68 height 12
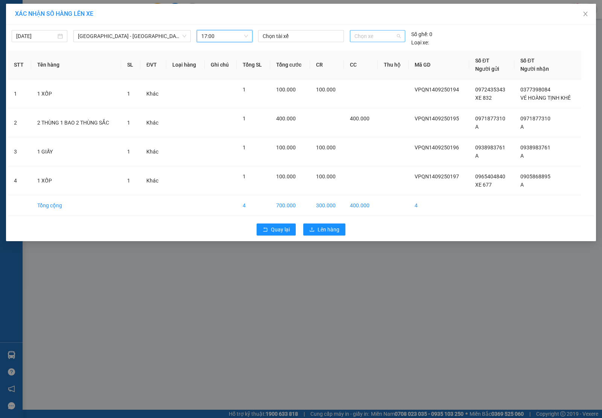
click at [366, 40] on span "Chọn xe" at bounding box center [378, 35] width 46 height 11
click at [379, 74] on div "50H-645.53" at bounding box center [378, 75] width 46 height 8
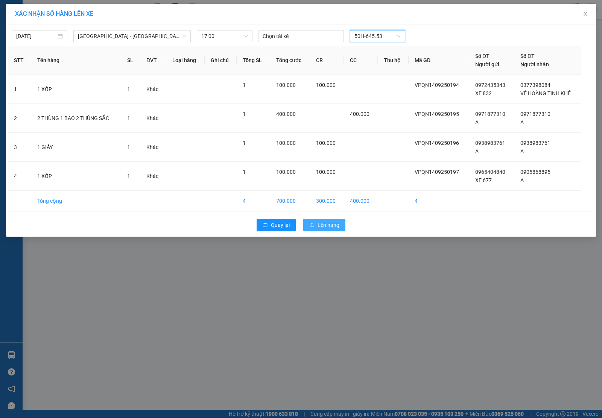
click at [322, 225] on span "Lên hàng" at bounding box center [329, 225] width 22 height 8
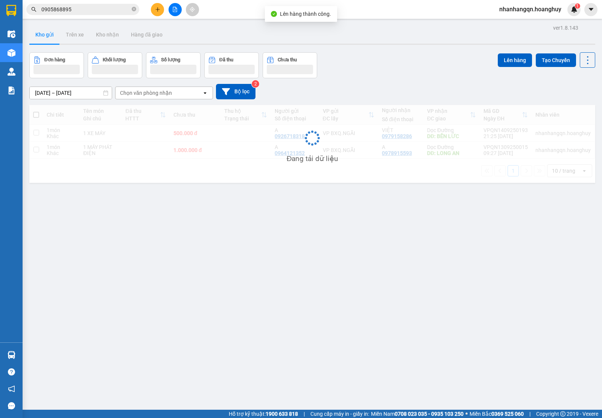
click at [103, 10] on input "0905868895" at bounding box center [85, 9] width 89 height 8
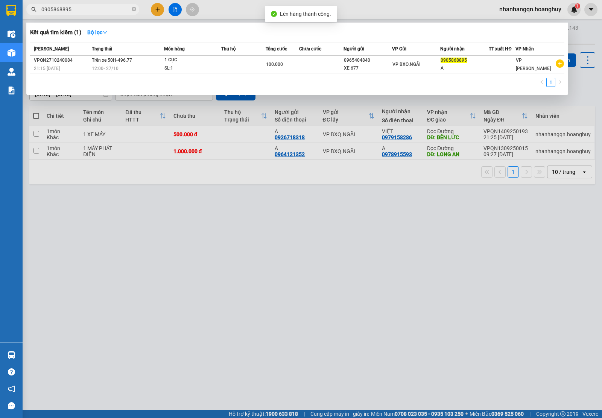
click at [103, 10] on input "0905868895" at bounding box center [85, 9] width 89 height 8
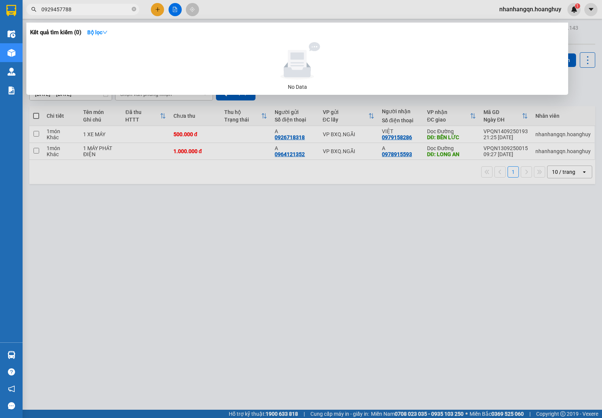
click at [93, 6] on input "0929457788" at bounding box center [85, 9] width 89 height 8
click at [157, 8] on div at bounding box center [301, 209] width 602 height 418
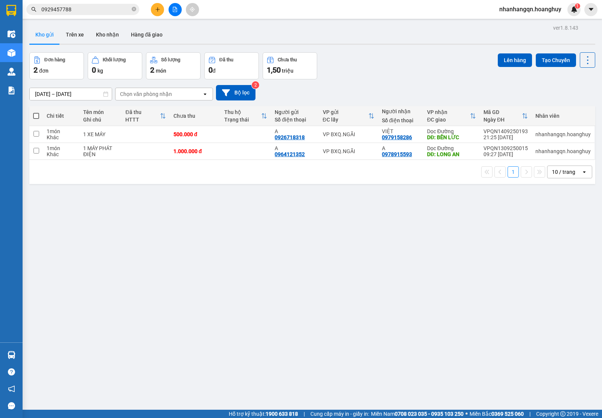
click at [157, 8] on icon "plus" at bounding box center [157, 9] width 5 height 5
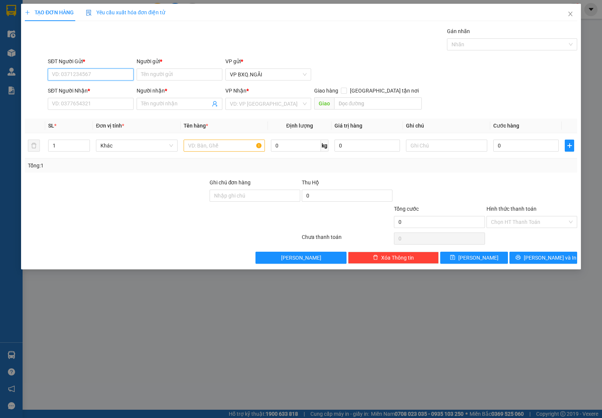
click at [96, 78] on input "SĐT Người Gửi *" at bounding box center [91, 75] width 86 height 12
paste input "0929457788"
click at [81, 104] on input "SĐT Người Nhận *" at bounding box center [91, 104] width 86 height 12
paste input "0929457788"
click at [91, 104] on input "SĐT Người Nhận *" at bounding box center [91, 104] width 86 height 12
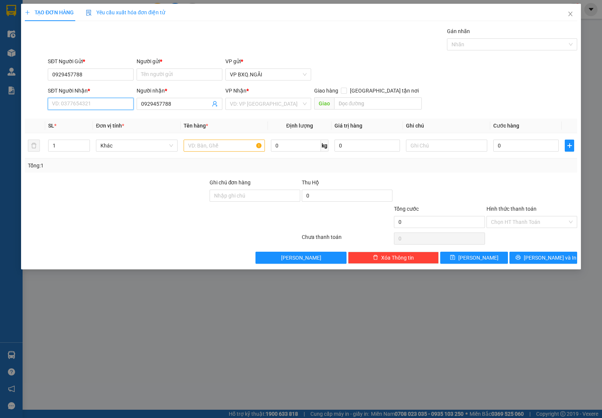
paste input "0929457788"
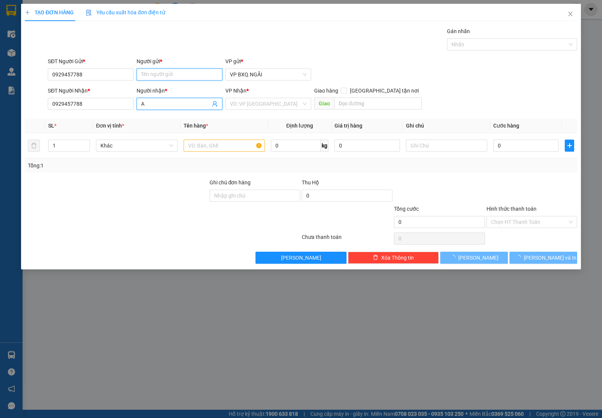
click at [148, 78] on input "Người gửi *" at bounding box center [180, 75] width 86 height 12
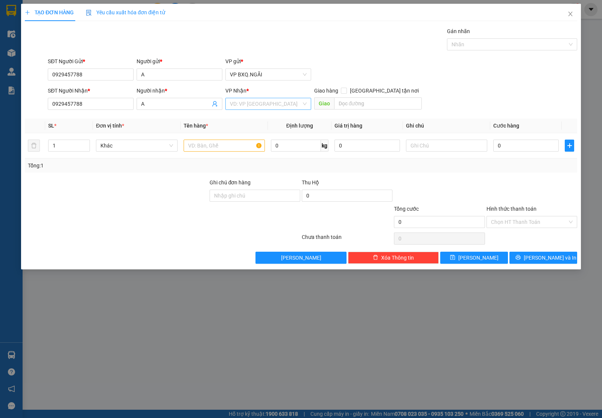
click at [264, 99] on input "search" at bounding box center [266, 103] width 72 height 11
click at [258, 119] on div "VP DỐC SỎI" at bounding box center [268, 119] width 77 height 8
click at [217, 147] on input "text" at bounding box center [224, 146] width 81 height 12
click at [565, 260] on button "Lưu và In" at bounding box center [544, 258] width 68 height 12
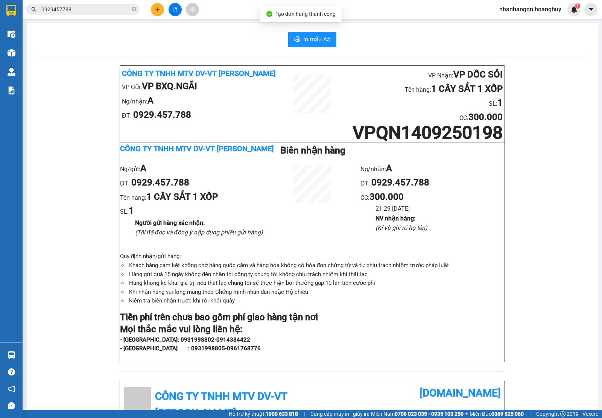
click at [87, 9] on input "0929457788" at bounding box center [85, 9] width 89 height 8
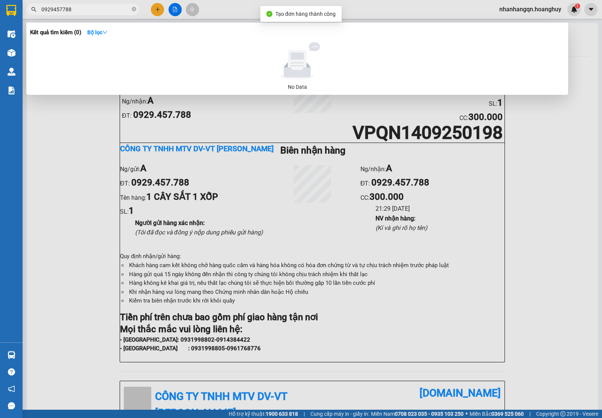
click at [87, 9] on input "0929457788" at bounding box center [85, 9] width 89 height 8
click at [91, 9] on input "0967307945" at bounding box center [85, 9] width 89 height 8
click at [93, 8] on input "0967307945" at bounding box center [85, 9] width 89 height 8
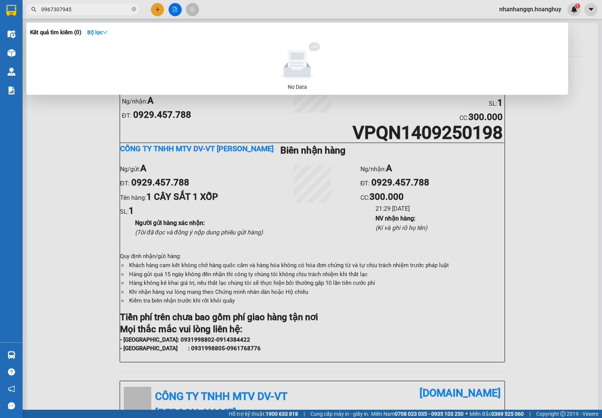
click at [93, 8] on input "0967307945" at bounding box center [85, 9] width 89 height 8
click at [155, 10] on div at bounding box center [301, 209] width 602 height 418
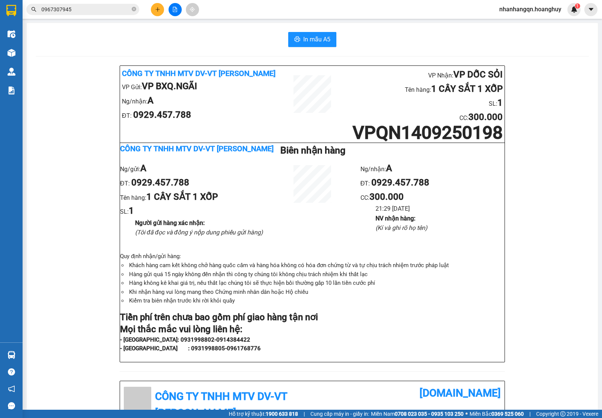
click at [156, 10] on icon "plus" at bounding box center [157, 9] width 5 height 5
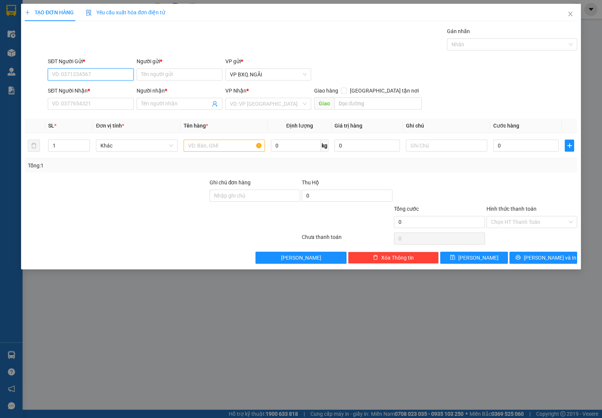
click at [85, 79] on input "SĐT Người Gửi *" at bounding box center [91, 75] width 86 height 12
paste input "0967307945"
click at [76, 108] on input "SĐT Người Nhận *" at bounding box center [91, 104] width 86 height 12
paste input "0967307945"
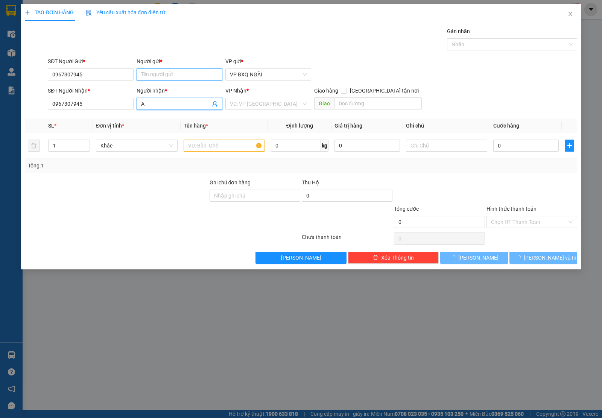
click at [169, 79] on input "Người gửi *" at bounding box center [180, 75] width 86 height 12
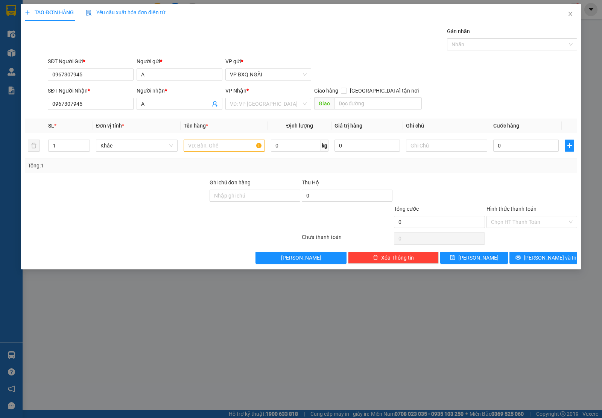
click at [246, 112] on div "VP Nhận * VD: VP Sài Gòn" at bounding box center [268, 100] width 86 height 26
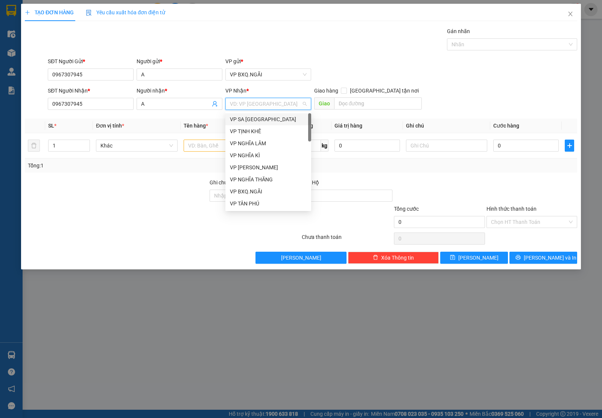
click at [253, 102] on input "search" at bounding box center [266, 103] width 72 height 11
click at [265, 137] on div "VP NGHĨA THĂNG" at bounding box center [268, 143] width 86 height 12
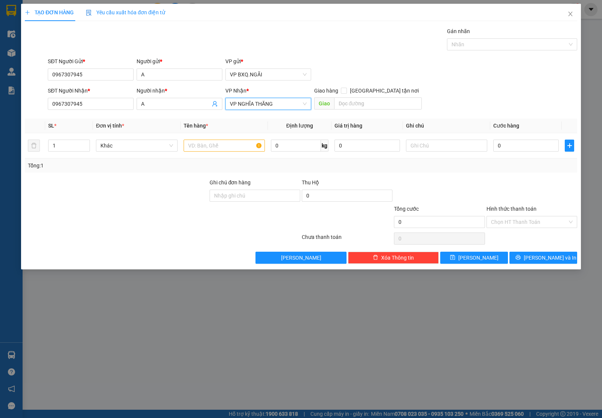
click at [256, 101] on span "VP NGHĨA THĂNG" at bounding box center [268, 103] width 77 height 11
click at [257, 117] on div "VP TỊNH MINH" at bounding box center [268, 119] width 77 height 8
click at [211, 139] on div at bounding box center [224, 145] width 81 height 15
click at [211, 143] on input "text" at bounding box center [224, 146] width 81 height 12
click at [579, 257] on div "TẠO ĐƠN HÀNG Yêu cầu xuất hóa đơn điện tử Transit Pickup Surcharge Ids Transit …" at bounding box center [301, 137] width 560 height 266
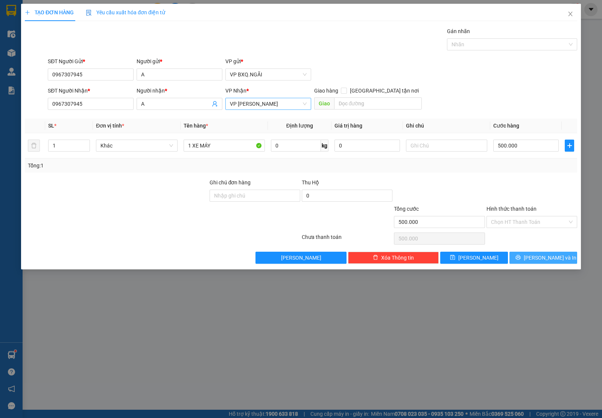
click at [556, 260] on span "Lưu và In" at bounding box center [550, 258] width 53 height 8
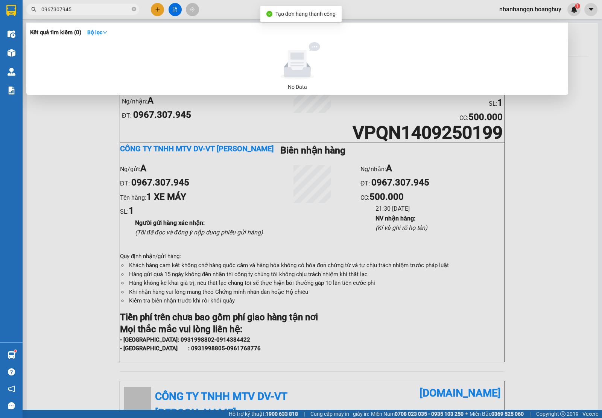
click at [82, 9] on input "0967307945" at bounding box center [85, 9] width 89 height 8
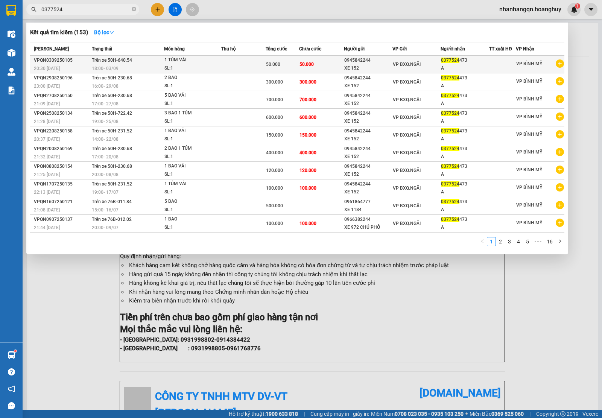
click at [465, 59] on div "0377524 473" at bounding box center [465, 60] width 48 height 8
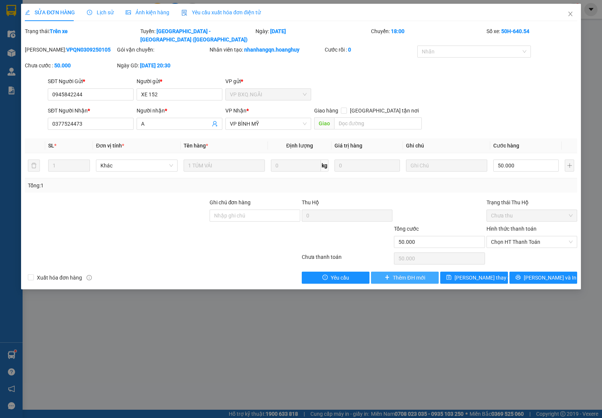
click at [417, 272] on button "Thêm ĐH mới" at bounding box center [405, 278] width 68 height 12
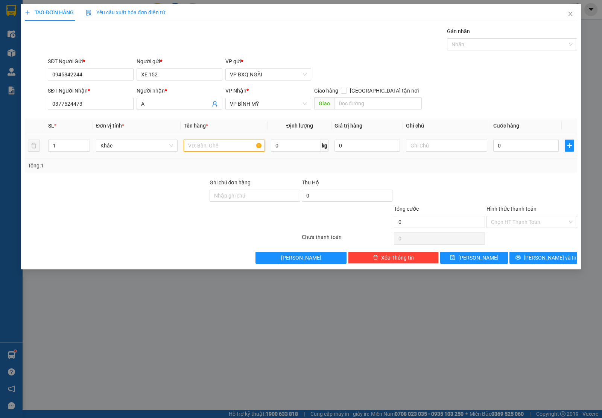
click at [204, 150] on input "text" at bounding box center [224, 146] width 81 height 12
click at [538, 259] on span "Lưu và In" at bounding box center [550, 258] width 53 height 8
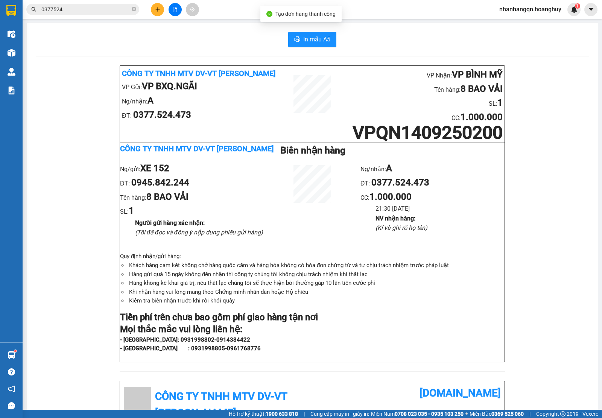
click at [21, 6] on div at bounding box center [11, 12] width 23 height 24
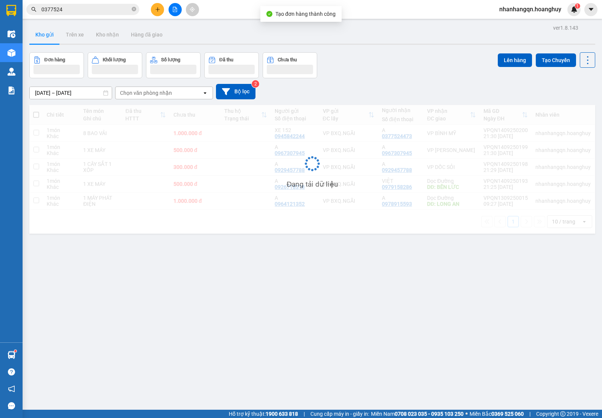
click at [131, 10] on span "0377524" at bounding box center [82, 9] width 113 height 11
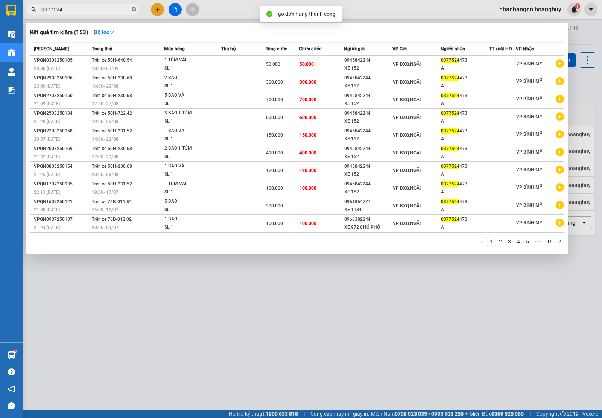
click at [134, 8] on icon "close-circle" at bounding box center [134, 9] width 5 height 5
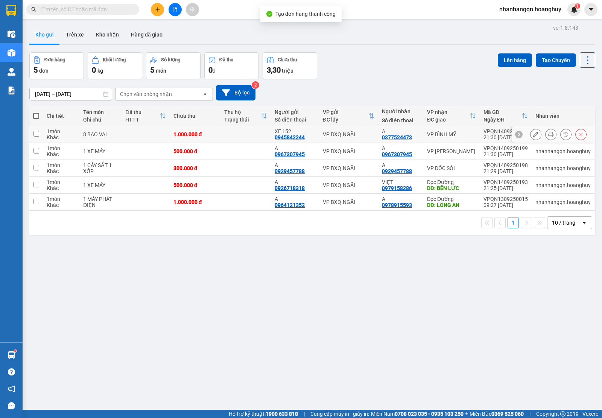
click at [359, 140] on td "VP BXQ.NGÃI" at bounding box center [348, 134] width 59 height 17
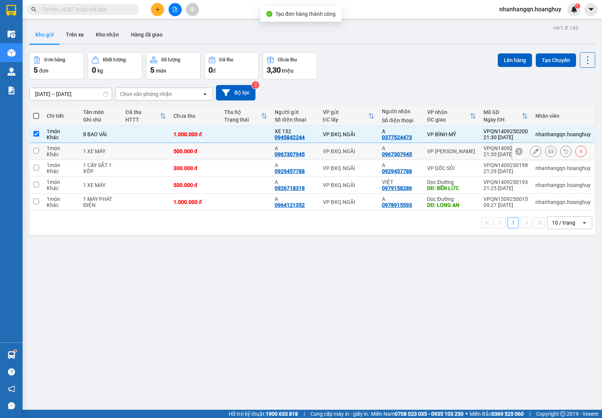
drag, startPoint x: 358, startPoint y: 155, endPoint x: 362, endPoint y: 175, distance: 20.1
click at [357, 156] on td "VP BXQ.NGÃI" at bounding box center [348, 151] width 59 height 17
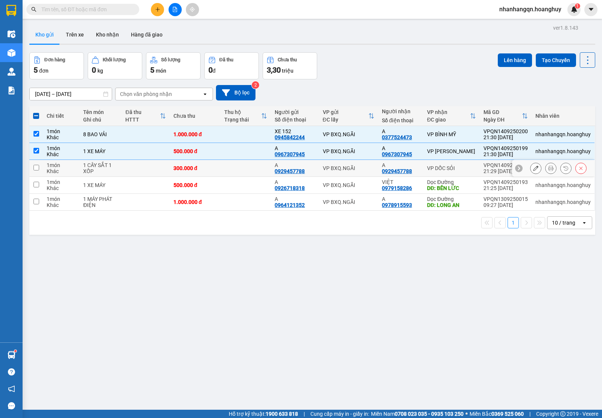
click at [362, 175] on td "VP BXQ.NGÃI" at bounding box center [348, 168] width 59 height 17
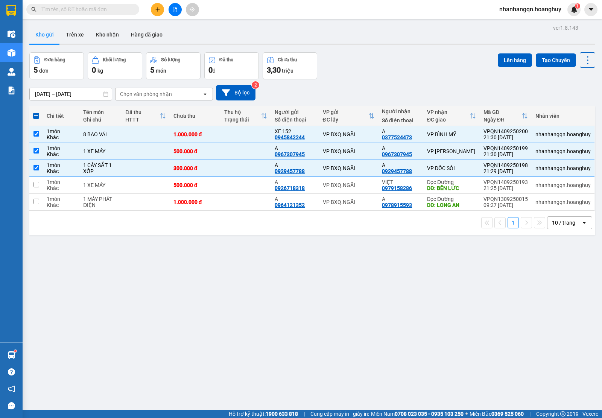
click at [522, 52] on div "Lên hàng Tạo Chuyến" at bounding box center [546, 59] width 97 height 15
click at [498, 62] on button "Lên hàng" at bounding box center [515, 60] width 34 height 14
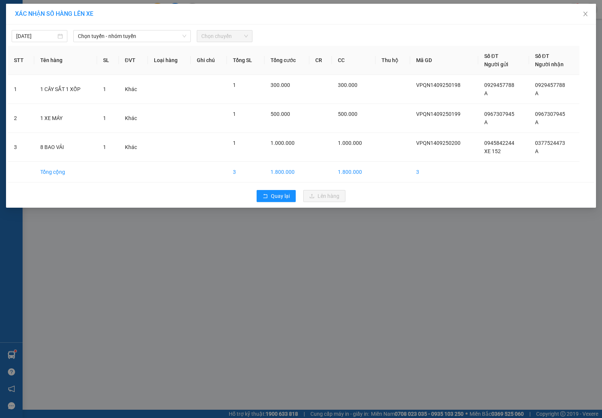
click at [499, 61] on div "Số ĐT Người gửi" at bounding box center [503, 60] width 39 height 17
click at [99, 42] on input "search" at bounding box center [129, 35] width 103 height 11
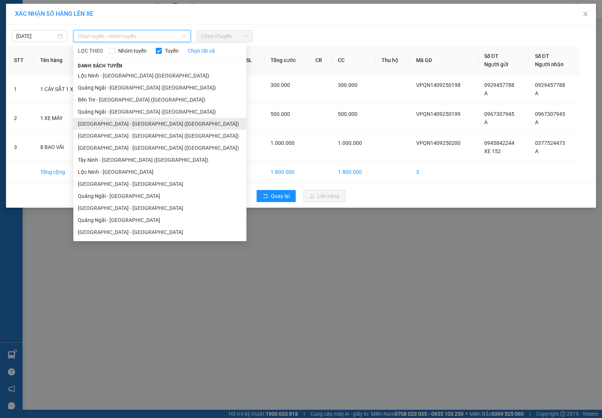
click at [143, 121] on li "Sài Gòn - Quảng Ngãi (Hàng Hoá)" at bounding box center [159, 124] width 173 height 12
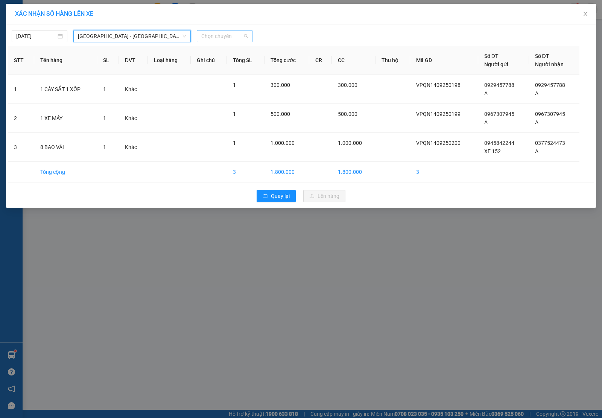
click at [223, 37] on span "Chọn chuyến" at bounding box center [224, 35] width 47 height 11
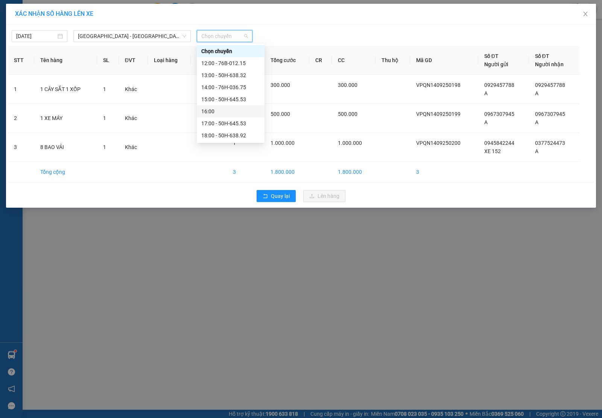
click at [237, 105] on div "16:00" at bounding box center [231, 111] width 68 height 12
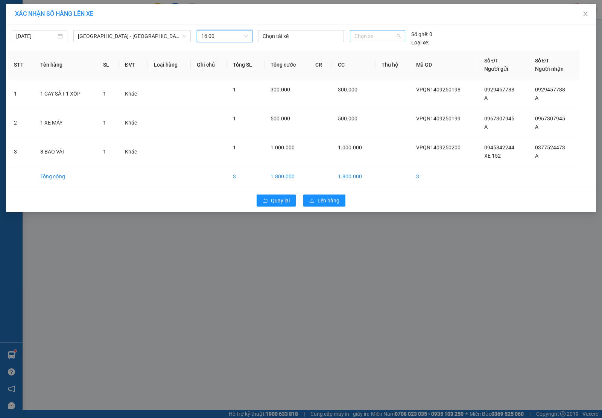
click at [392, 32] on span "Chọn xe" at bounding box center [378, 35] width 46 height 11
drag, startPoint x: 384, startPoint y: 65, endPoint x: 379, endPoint y: 77, distance: 13.4
click at [383, 65] on div "50H-230.68" at bounding box center [378, 63] width 46 height 8
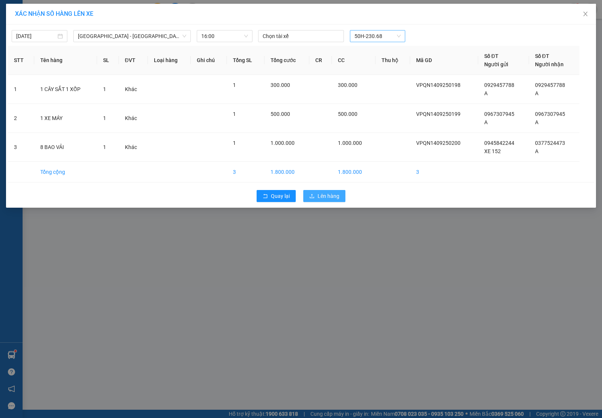
click at [326, 194] on span "Lên hàng" at bounding box center [329, 196] width 22 height 8
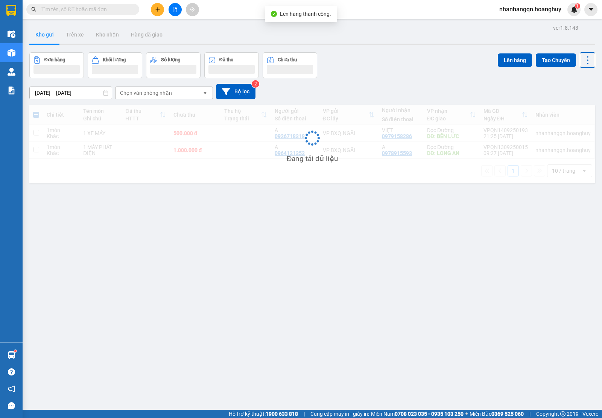
click at [96, 12] on input "text" at bounding box center [85, 9] width 89 height 8
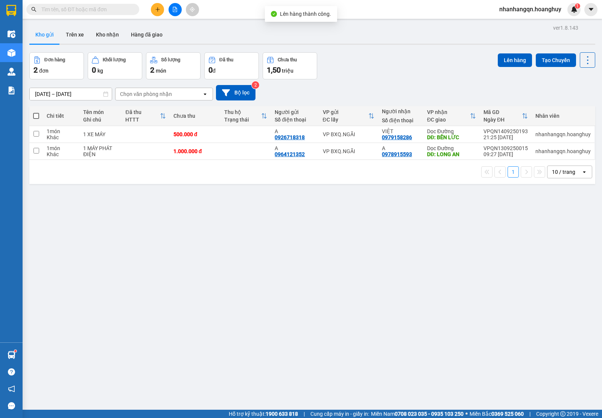
click at [96, 12] on input "text" at bounding box center [85, 9] width 89 height 8
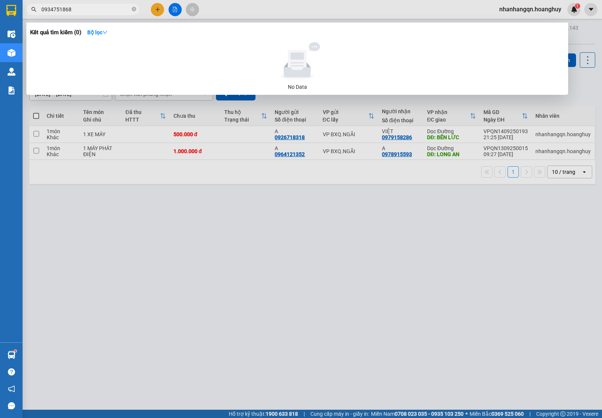
click at [65, 9] on input "0934751868" at bounding box center [85, 9] width 89 height 8
click at [162, 2] on div at bounding box center [301, 209] width 602 height 418
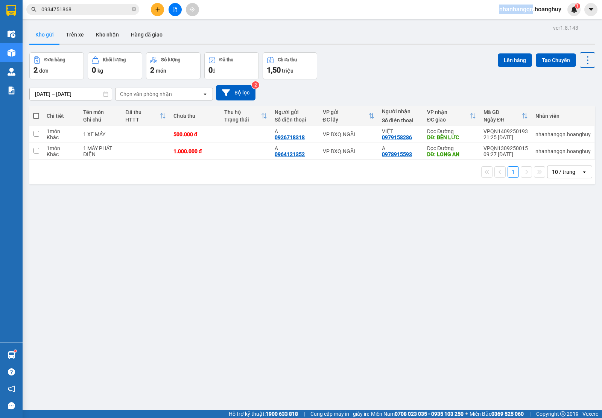
click at [162, 2] on div "Kết quả tìm kiếm ( 0 ) Bộ lọc No Data 0934751868 nhanhangqn.hoanghuy 1" at bounding box center [301, 9] width 602 height 19
click at [160, 6] on button at bounding box center [157, 9] width 13 height 13
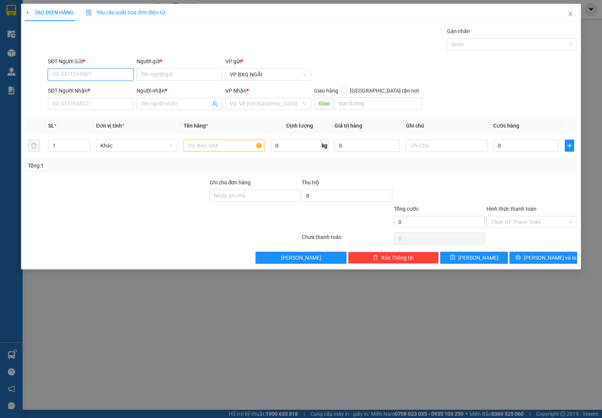
click at [86, 73] on input "SĐT Người Gửi *" at bounding box center [91, 75] width 86 height 12
paste input "0934751868"
click at [83, 106] on input "SĐT Người Nhận *" at bounding box center [91, 104] width 86 height 12
paste input "0934751868"
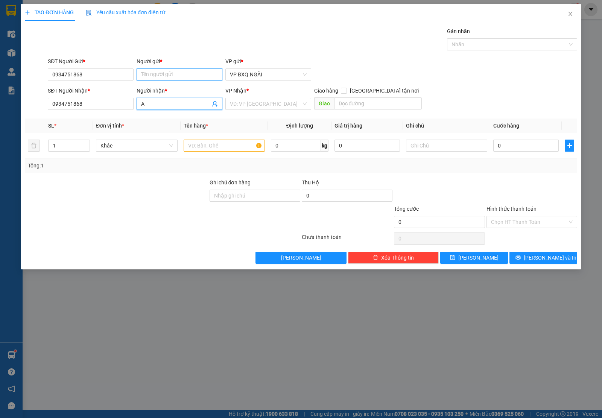
click at [159, 75] on input "Người gửi *" at bounding box center [180, 75] width 86 height 12
click at [247, 105] on input "search" at bounding box center [266, 103] width 72 height 11
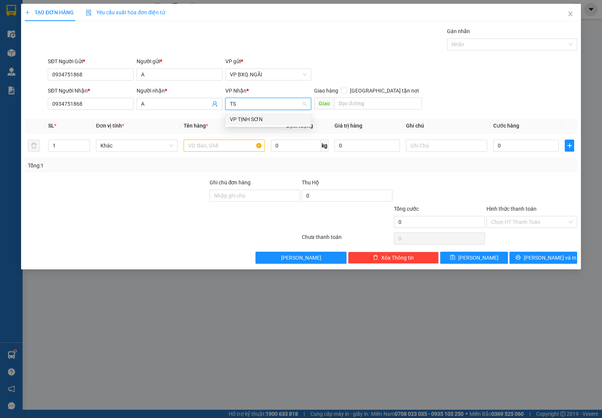
click at [256, 120] on div "VP TỊNH SƠN" at bounding box center [268, 119] width 77 height 8
click at [234, 141] on input "text" at bounding box center [224, 146] width 81 height 12
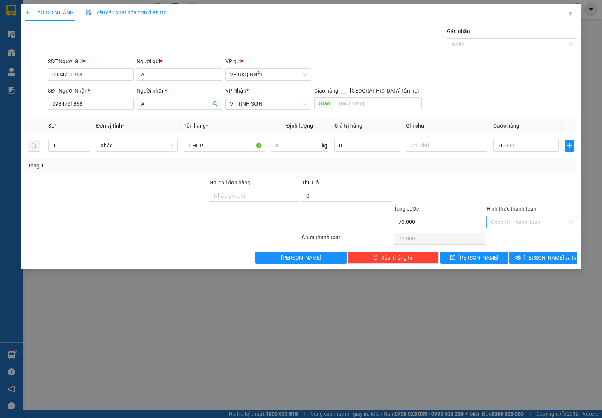
click at [524, 221] on input "Hình thức thanh toán" at bounding box center [529, 221] width 76 height 11
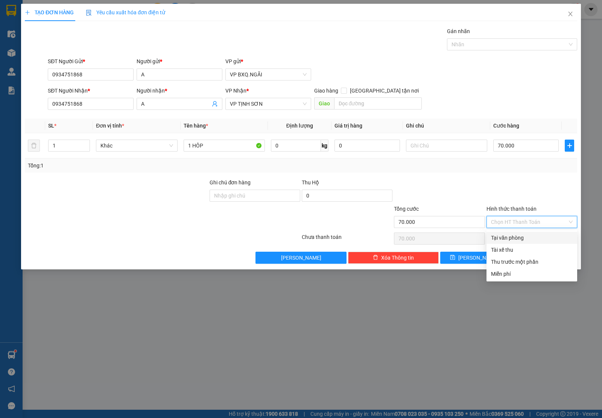
click at [516, 239] on div "Tại văn phòng" at bounding box center [532, 238] width 82 height 8
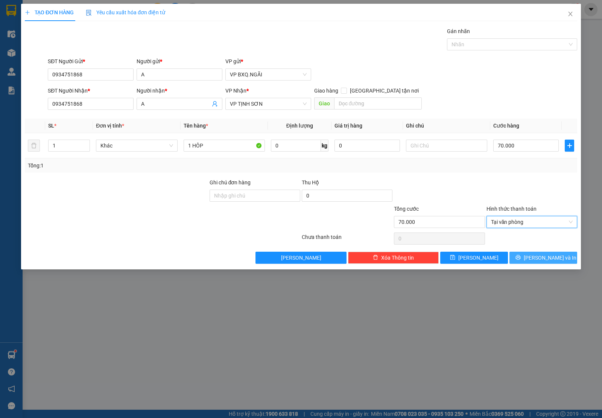
click at [539, 256] on span "Lưu và In" at bounding box center [550, 258] width 53 height 8
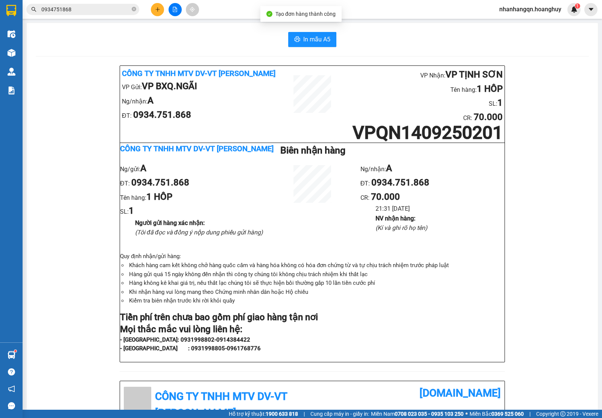
click at [73, 11] on input "0934751868" at bounding box center [85, 9] width 89 height 8
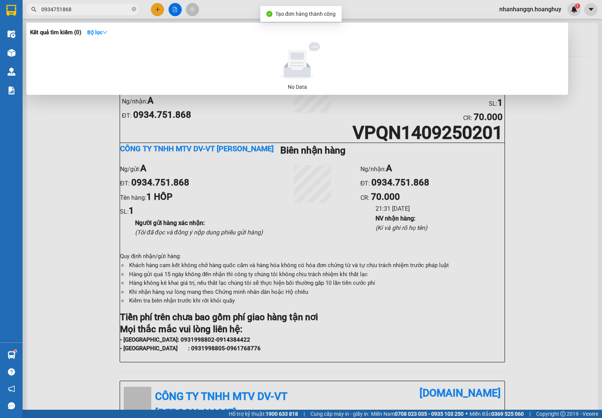
click at [73, 11] on input "0934751868" at bounding box center [85, 9] width 89 height 8
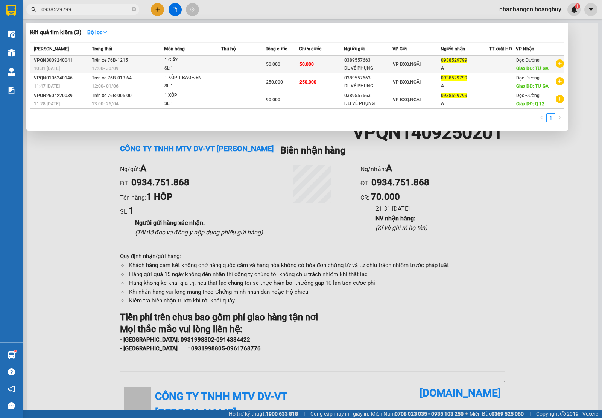
click at [406, 70] on td "VP BXQ.NGÃI" at bounding box center [417, 65] width 49 height 18
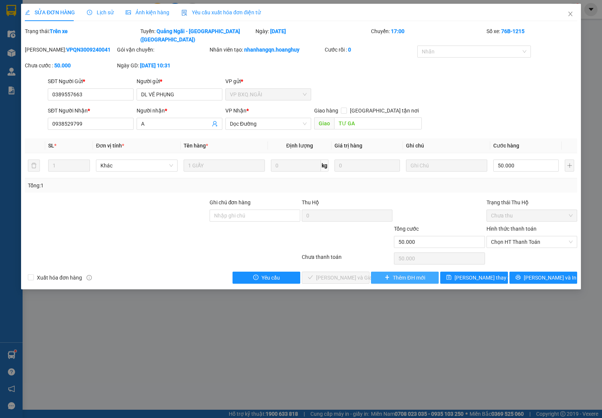
click at [422, 274] on span "Thêm ĐH mới" at bounding box center [409, 278] width 32 height 8
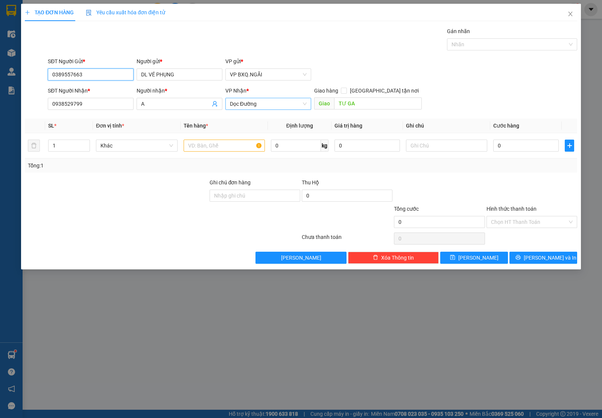
click at [274, 102] on span "Dọc Đường" at bounding box center [268, 103] width 77 height 11
click at [247, 123] on div "VP TỊNH BẮC" at bounding box center [268, 119] width 86 height 12
click at [372, 105] on input "TƯ GA" at bounding box center [378, 103] width 88 height 12
click at [215, 146] on input "text" at bounding box center [224, 146] width 81 height 12
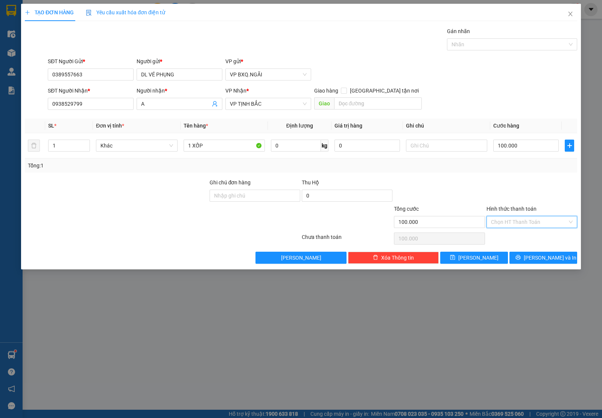
click at [541, 227] on input "Hình thức thanh toán" at bounding box center [529, 221] width 76 height 11
click at [529, 200] on div at bounding box center [532, 191] width 92 height 26
click at [541, 260] on span "Lưu và In" at bounding box center [550, 258] width 53 height 8
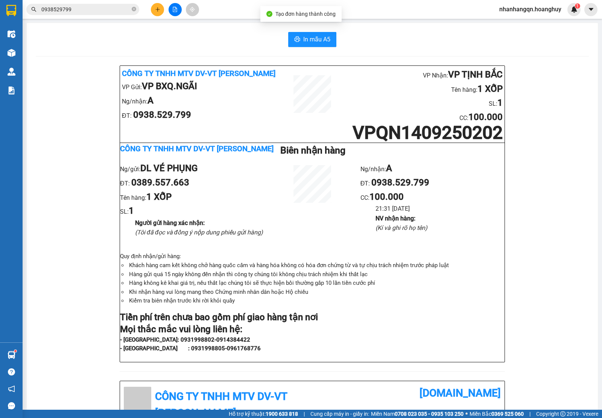
click at [95, 8] on input "0938529799" at bounding box center [85, 9] width 89 height 8
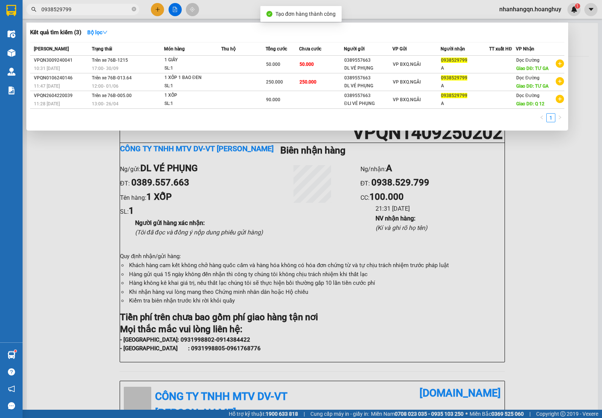
click at [95, 8] on input "0938529799" at bounding box center [85, 9] width 89 height 8
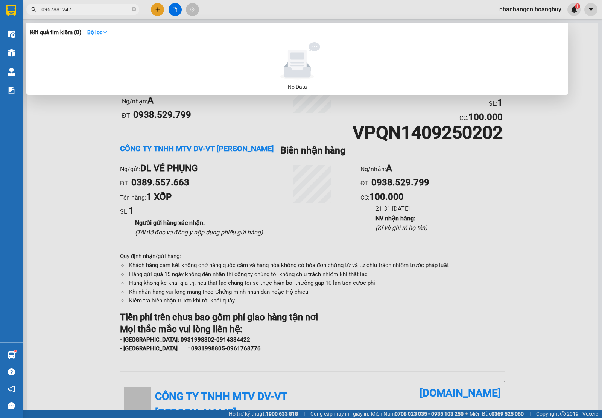
click at [101, 12] on input "0967881247" at bounding box center [85, 9] width 89 height 8
drag, startPoint x: 166, startPoint y: 4, endPoint x: 155, endPoint y: 11, distance: 13.6
click at [167, 4] on div at bounding box center [301, 209] width 602 height 418
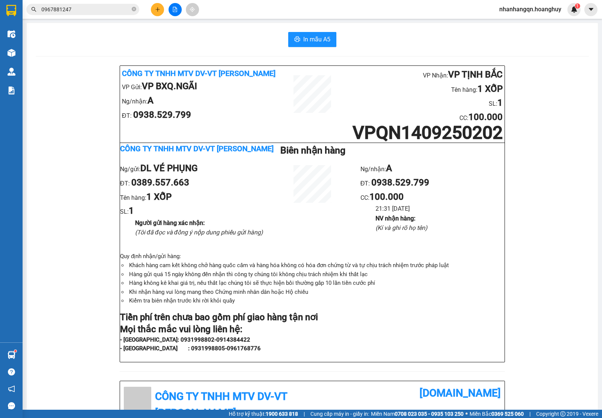
click at [155, 11] on icon "plus" at bounding box center [157, 9] width 5 height 5
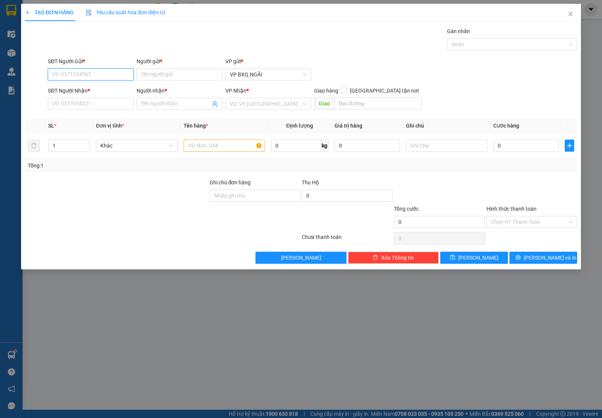
click at [90, 74] on input "SĐT Người Gửi *" at bounding box center [91, 75] width 86 height 12
paste input "0967881247"
click at [87, 98] on input "0967881247" at bounding box center [91, 104] width 86 height 12
click at [158, 76] on input "Người gửi *" at bounding box center [180, 75] width 86 height 12
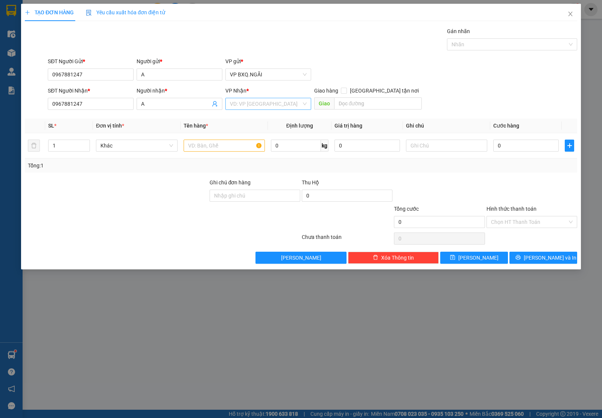
click at [259, 105] on input "search" at bounding box center [266, 103] width 72 height 11
drag, startPoint x: 260, startPoint y: 119, endPoint x: 260, endPoint y: 125, distance: 5.6
click at [260, 125] on div "VP NGHĨA LÂM VP LÝ BÌNH VP BÌNH LONG" at bounding box center [268, 131] width 86 height 36
click at [260, 125] on div "VP [PERSON_NAME]" at bounding box center [268, 131] width 86 height 12
click at [198, 146] on input "text" at bounding box center [224, 146] width 81 height 12
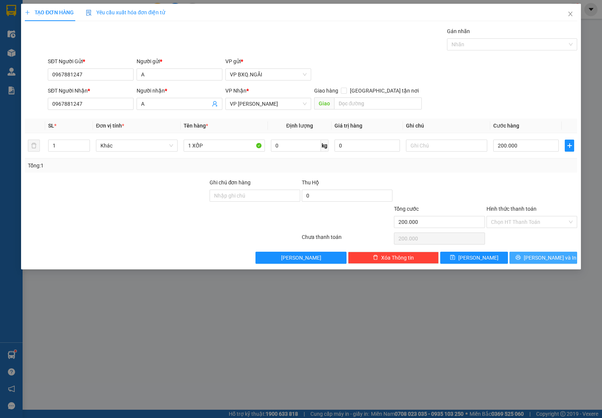
click at [543, 253] on button "Lưu và In" at bounding box center [544, 258] width 68 height 12
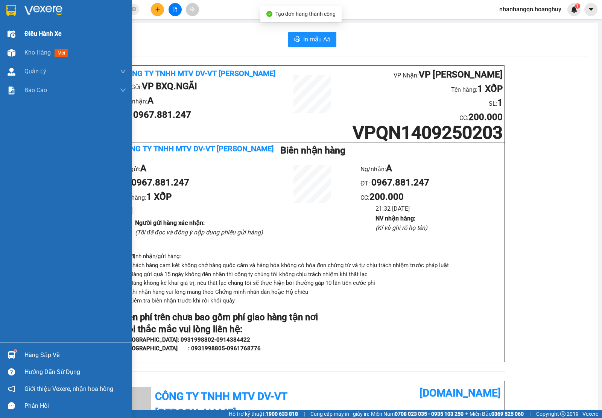
drag, startPoint x: 11, startPoint y: 10, endPoint x: 125, endPoint y: 41, distance: 118.3
click at [11, 10] on img at bounding box center [11, 10] width 10 height 11
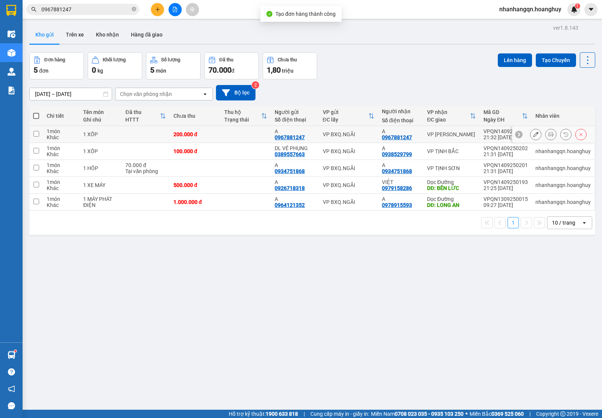
click at [351, 140] on td "VP BXQ.NGÃI" at bounding box center [348, 134] width 59 height 17
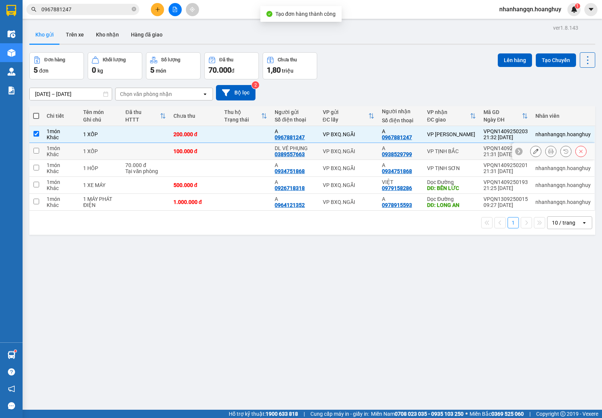
drag, startPoint x: 358, startPoint y: 157, endPoint x: 360, endPoint y: 167, distance: 10.0
click at [358, 159] on td "VP BXQ.NGÃI" at bounding box center [348, 151] width 59 height 17
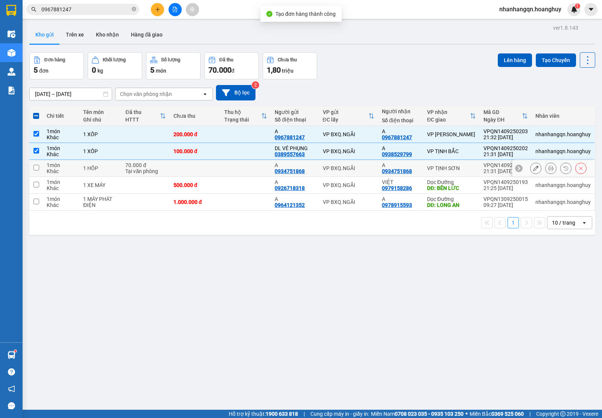
drag, startPoint x: 361, startPoint y: 169, endPoint x: 446, endPoint y: 158, distance: 85.7
click at [362, 169] on div "VP BXQ.NGÃI" at bounding box center [349, 168] width 52 height 6
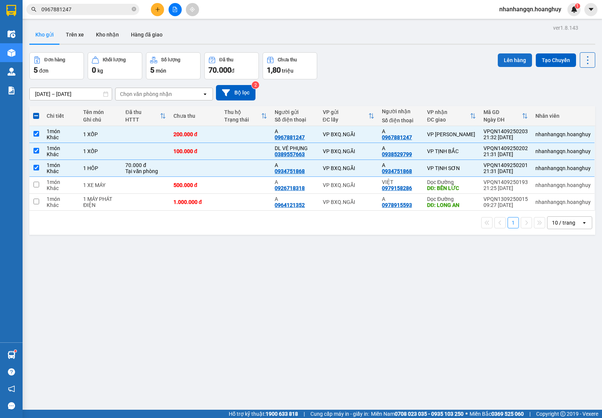
click at [506, 61] on button "Lên hàng" at bounding box center [515, 60] width 34 height 14
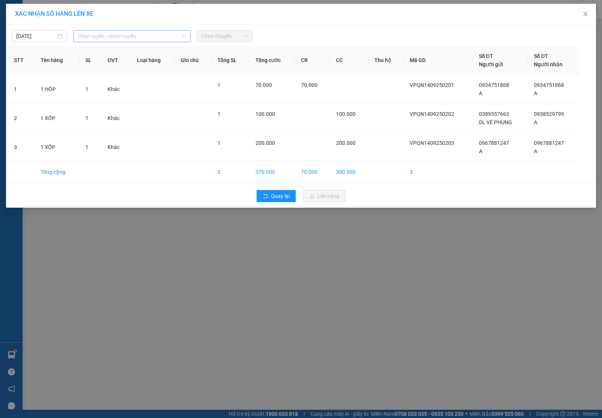
click at [146, 38] on span "Chọn tuyến - nhóm tuyến" at bounding box center [132, 35] width 108 height 11
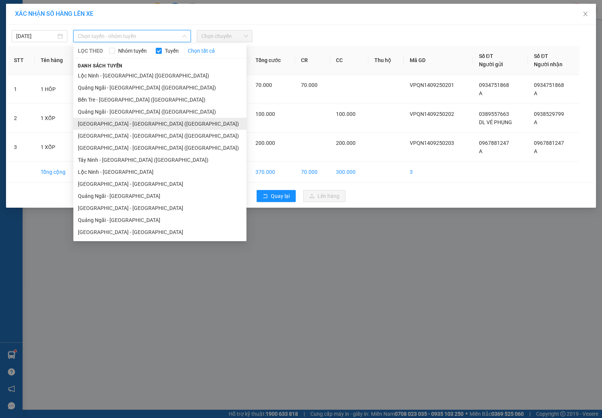
click at [148, 122] on li "Sài Gòn - Quảng Ngãi (Hàng Hoá)" at bounding box center [159, 124] width 173 height 12
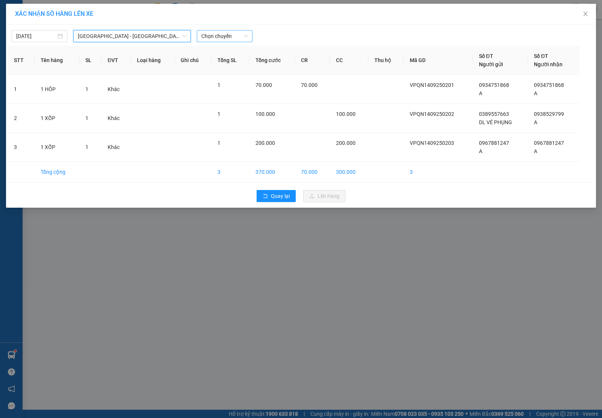
click at [235, 42] on input "search" at bounding box center [221, 35] width 41 height 11
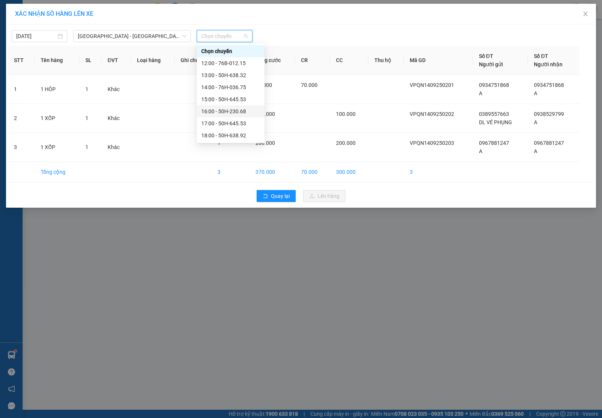
scroll to position [24, 0]
click at [238, 119] on div "19:00" at bounding box center [231, 124] width 68 height 12
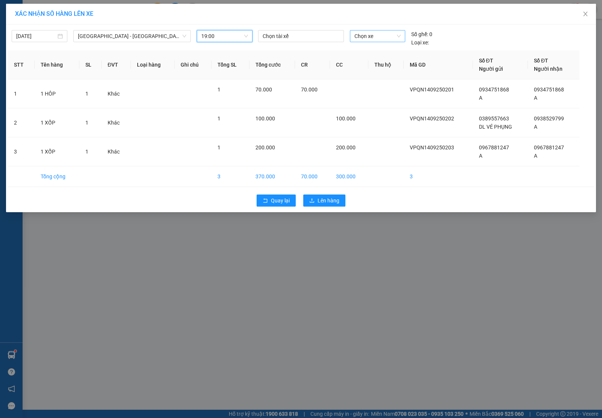
click at [373, 32] on span "Chọn xe" at bounding box center [378, 35] width 46 height 11
click at [372, 49] on div "50H-503.08" at bounding box center [378, 51] width 46 height 8
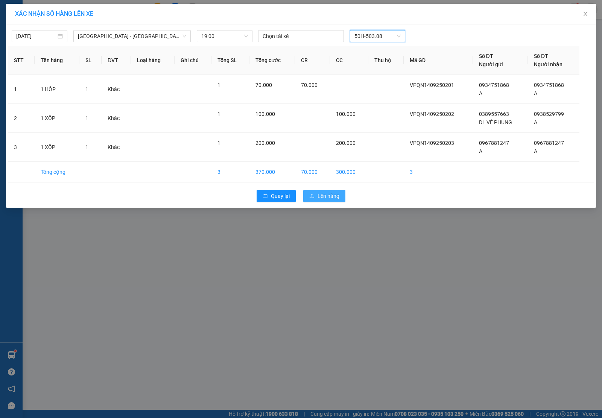
click at [324, 200] on span "Lên hàng" at bounding box center [329, 196] width 22 height 8
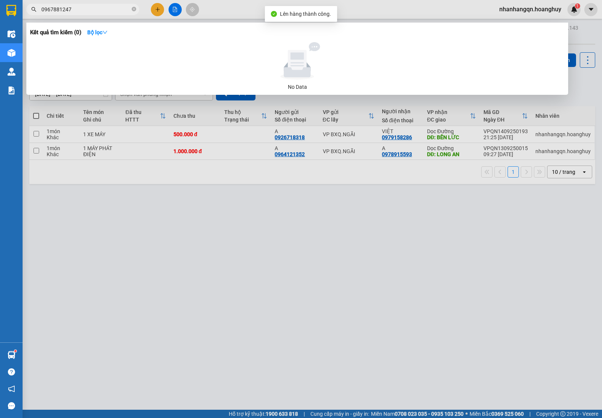
click at [120, 9] on input "0967881247" at bounding box center [85, 9] width 89 height 8
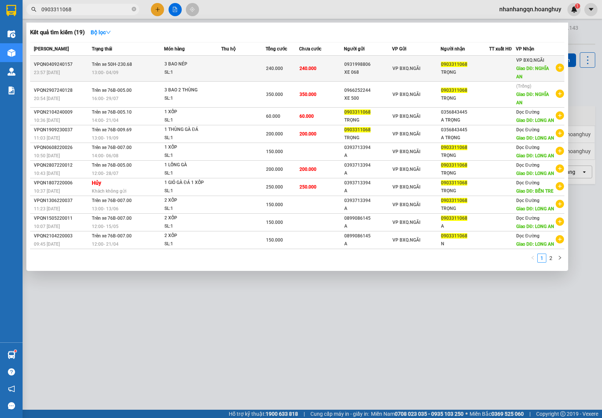
click at [403, 68] on span "VP BXQ.NGÃI" at bounding box center [407, 68] width 28 height 5
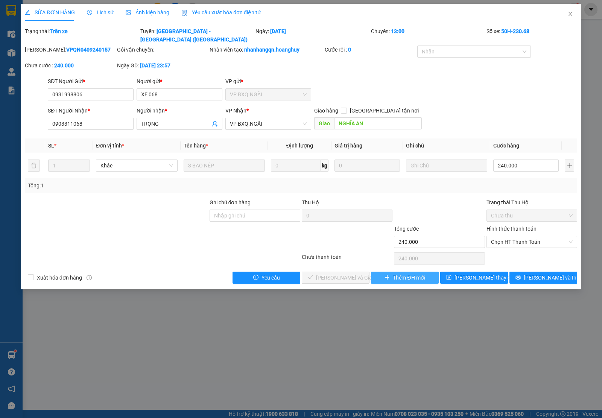
click at [395, 274] on span "Thêm ĐH mới" at bounding box center [409, 278] width 32 height 8
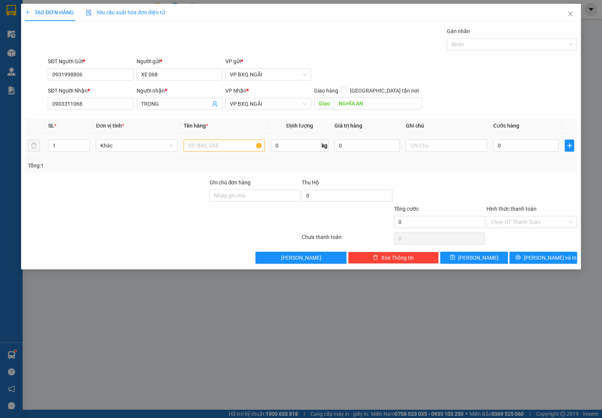
click at [239, 152] on div at bounding box center [224, 145] width 81 height 15
click at [232, 147] on input "text" at bounding box center [224, 146] width 81 height 12
click at [521, 259] on icon "printer" at bounding box center [518, 257] width 5 height 5
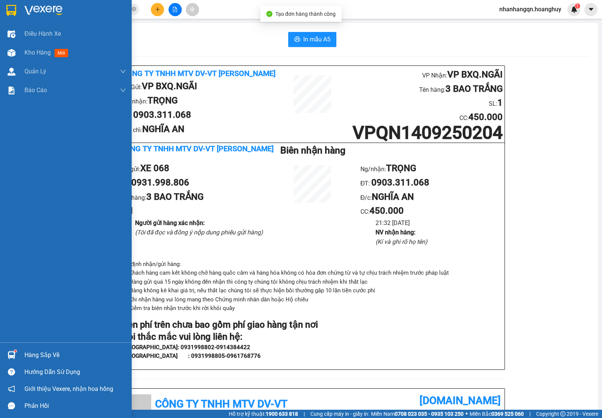
click at [15, 9] on img at bounding box center [11, 10] width 10 height 11
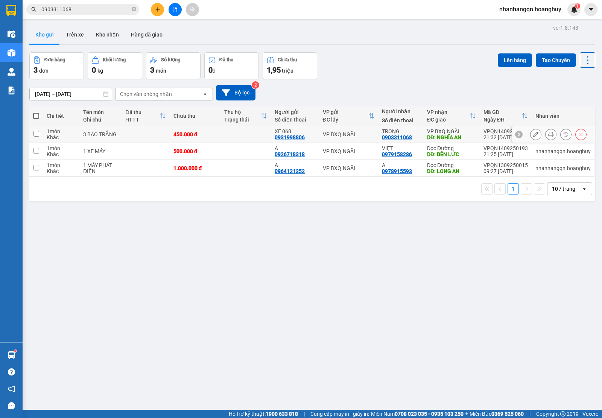
click at [341, 127] on td "VP BXQ.NGÃI" at bounding box center [348, 134] width 59 height 17
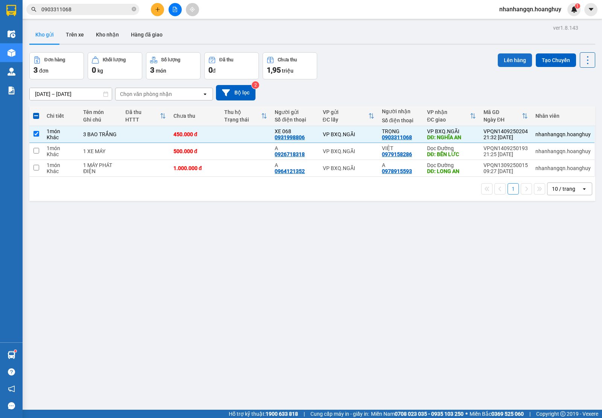
click at [498, 63] on button "Lên hàng" at bounding box center [515, 60] width 34 height 14
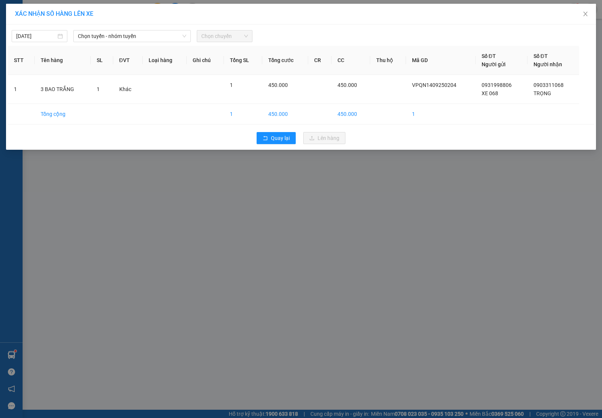
drag, startPoint x: 164, startPoint y: 45, endPoint x: 153, endPoint y: 37, distance: 13.9
click at [164, 44] on div "14/09/2025 Chọn tuyến - nhóm tuyến Chọn chuyến STT Tên hàng SL ĐVT Loại hàng Gh…" at bounding box center [301, 86] width 590 height 125
click at [153, 37] on span "Chọn tuyến - nhóm tuyến" at bounding box center [132, 35] width 108 height 11
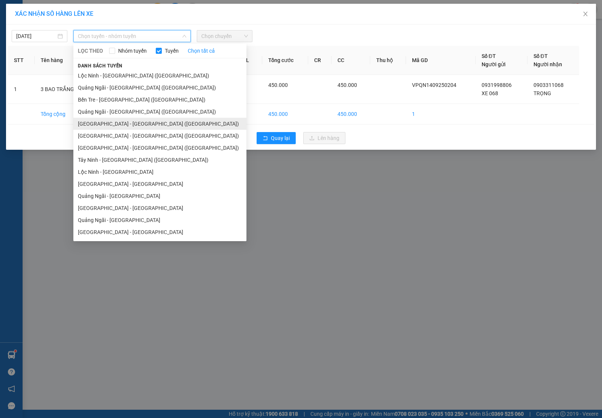
click at [131, 119] on li "Sài Gòn - Quảng Ngãi (Hàng Hoá)" at bounding box center [159, 124] width 173 height 12
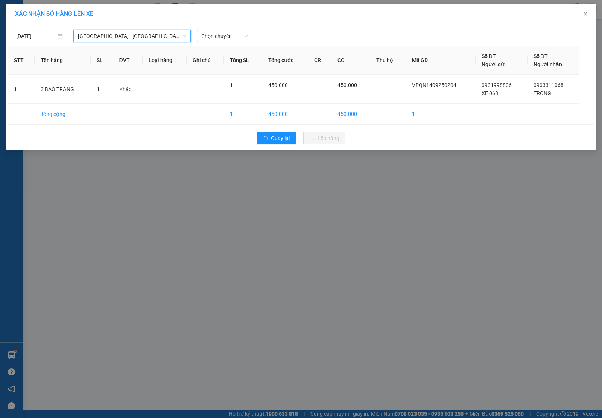
click at [219, 36] on span "Chọn chuyến" at bounding box center [224, 35] width 47 height 11
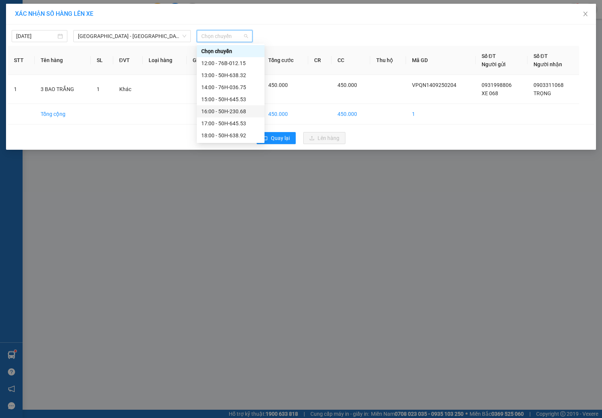
scroll to position [24, 0]
click at [240, 134] on div "20:00" at bounding box center [230, 136] width 59 height 8
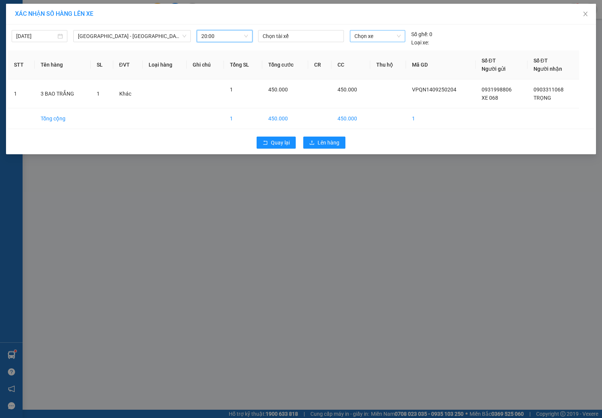
click at [353, 36] on div "Chọn xe" at bounding box center [377, 36] width 55 height 12
click at [375, 48] on div "76B-011.84" at bounding box center [378, 51] width 46 height 8
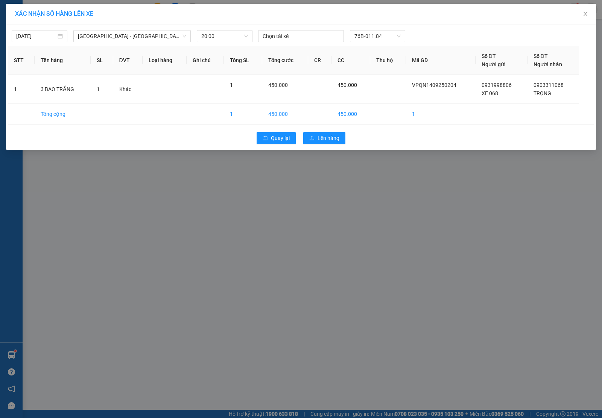
click at [338, 130] on div "Quay lại Lên hàng" at bounding box center [301, 138] width 587 height 20
click at [344, 136] on div "Quay lại Lên hàng" at bounding box center [301, 138] width 587 height 20
click at [336, 138] on span "Lên hàng" at bounding box center [329, 138] width 22 height 8
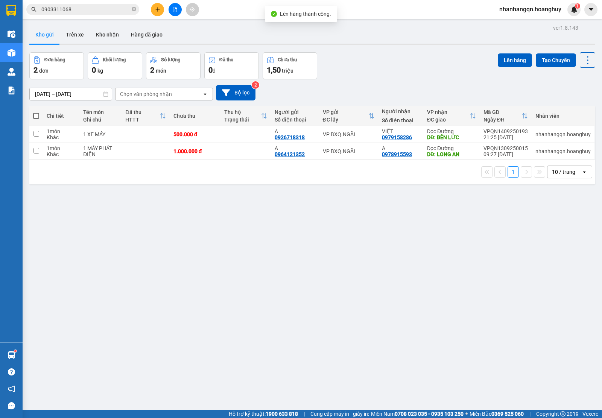
click at [70, 5] on input "0903311068" at bounding box center [85, 9] width 89 height 8
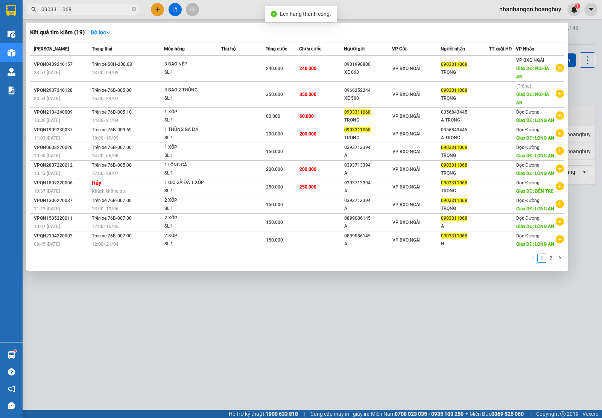
click at [70, 5] on input "0903311068" at bounding box center [85, 9] width 89 height 8
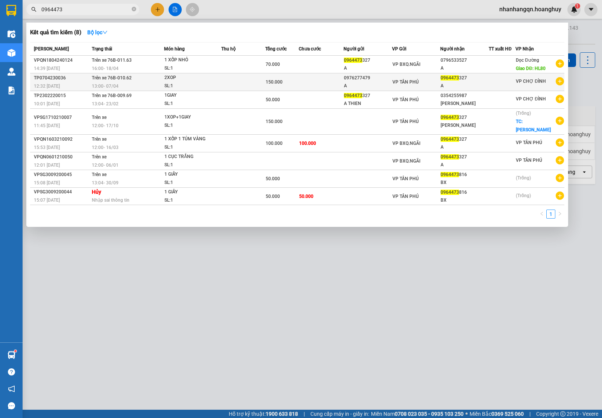
click at [404, 86] on td "VP TÂN PHÚ" at bounding box center [416, 82] width 48 height 18
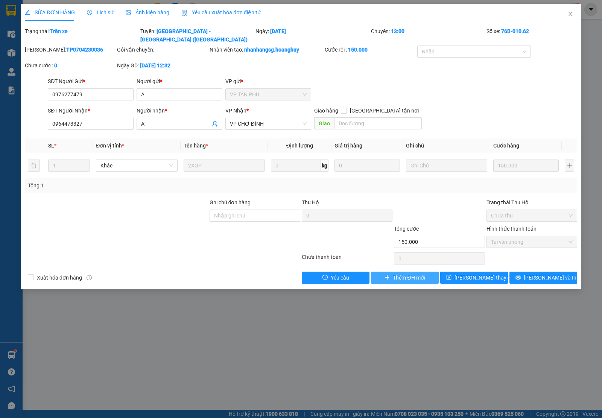
click at [402, 274] on span "Thêm ĐH mới" at bounding box center [409, 278] width 32 height 8
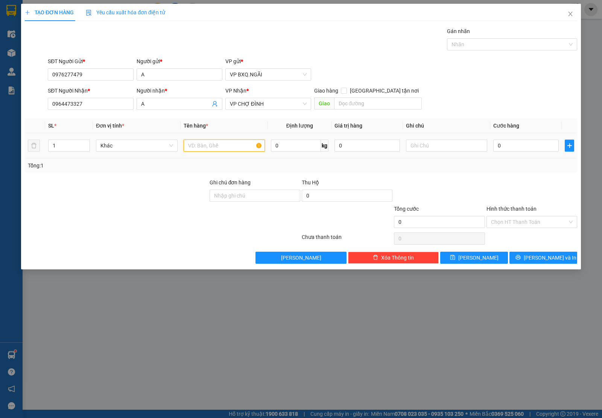
click at [207, 146] on input "text" at bounding box center [224, 146] width 81 height 12
click at [535, 224] on input "Hình thức thanh toán" at bounding box center [529, 221] width 76 height 11
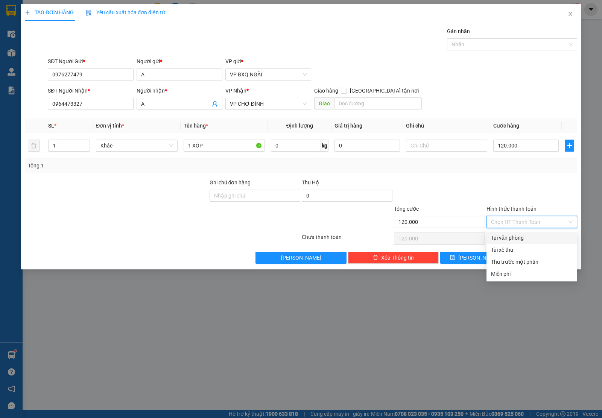
click at [527, 235] on div "Tại văn phòng" at bounding box center [532, 238] width 82 height 8
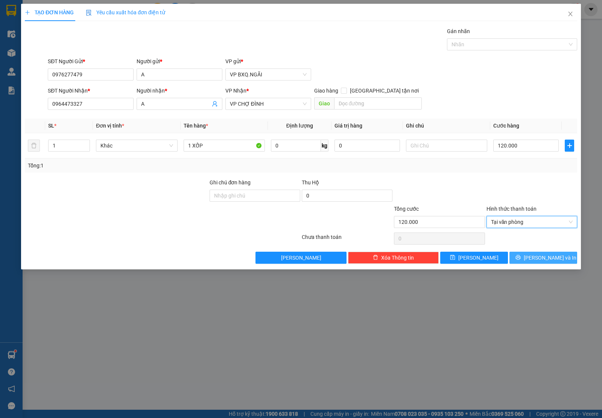
click at [550, 255] on span "Lưu và In" at bounding box center [550, 258] width 53 height 8
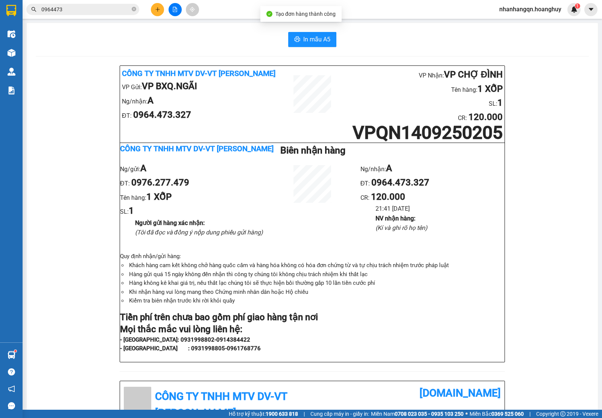
click at [91, 10] on input "0964473" at bounding box center [85, 9] width 89 height 8
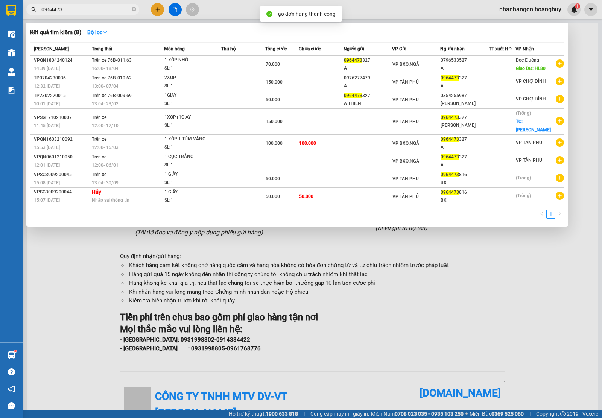
click at [91, 10] on input "0964473" at bounding box center [85, 9] width 89 height 8
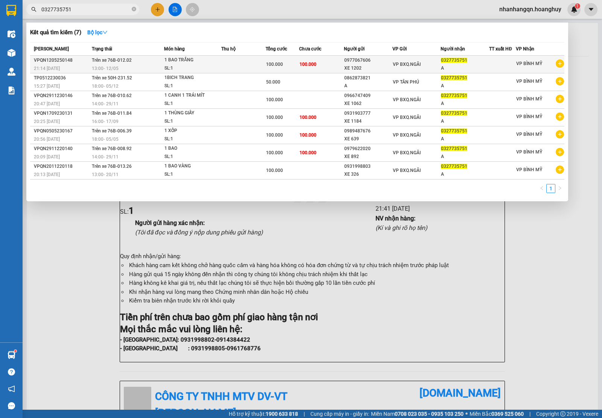
click at [415, 67] on span "VP BXQ.NGÃI" at bounding box center [407, 64] width 28 height 5
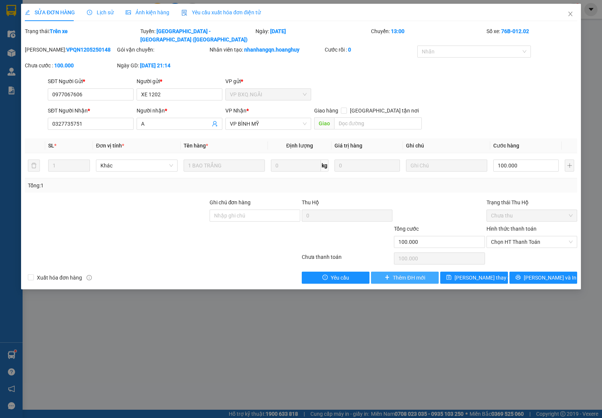
click at [399, 274] on span "Thêm ĐH mới" at bounding box center [409, 278] width 32 height 8
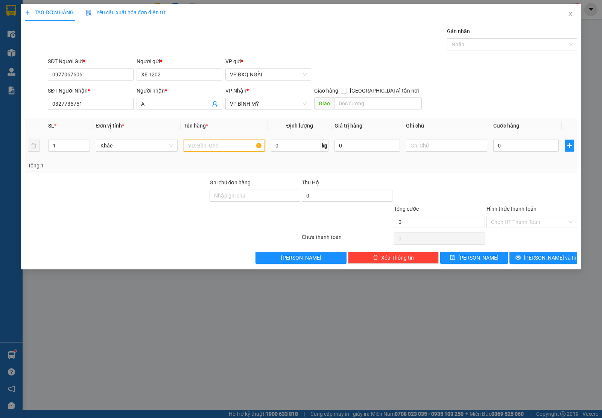
click at [221, 142] on input "text" at bounding box center [224, 146] width 81 height 12
drag, startPoint x: 509, startPoint y: 228, endPoint x: 519, endPoint y: 235, distance: 12.3
click at [509, 228] on input "Hình thức thanh toán" at bounding box center [529, 221] width 76 height 11
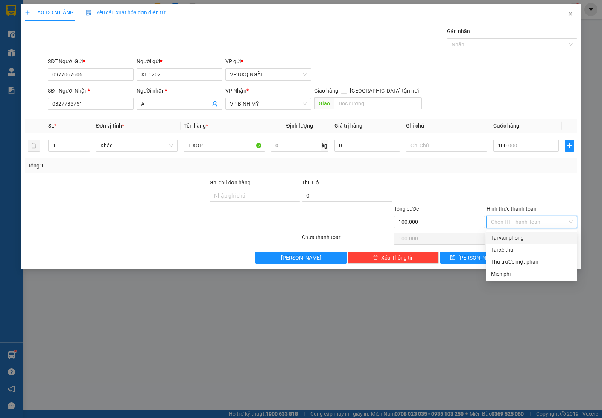
click at [519, 235] on div "Tại văn phòng" at bounding box center [532, 238] width 82 height 8
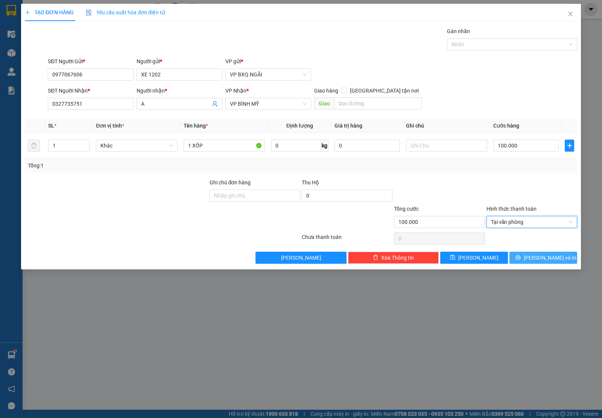
click at [535, 255] on button "Lưu và In" at bounding box center [544, 258] width 68 height 12
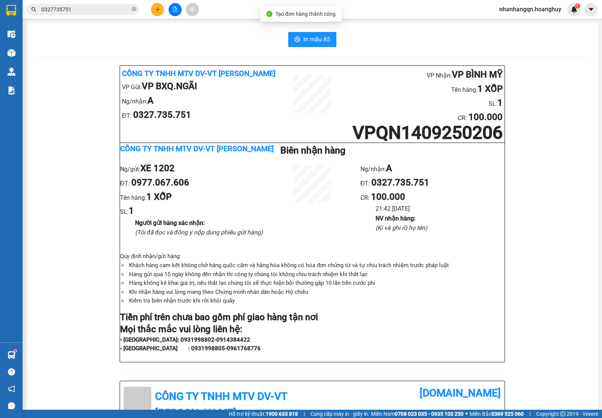
click at [91, 13] on input "0327735751" at bounding box center [85, 9] width 89 height 8
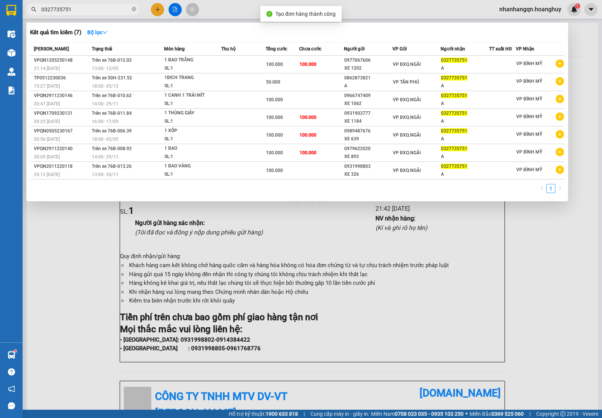
click at [91, 13] on input "0327735751" at bounding box center [85, 9] width 89 height 8
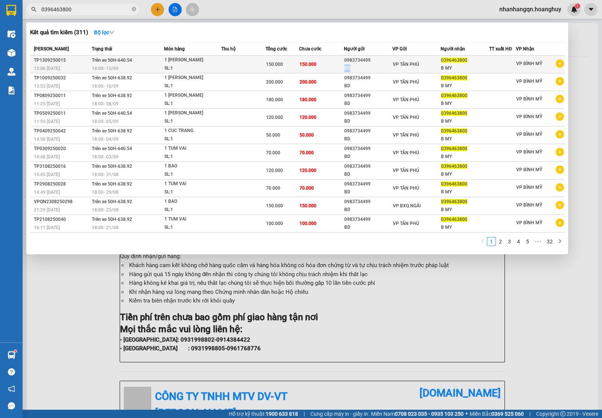
click at [383, 63] on td "0983734499 BD" at bounding box center [368, 65] width 49 height 18
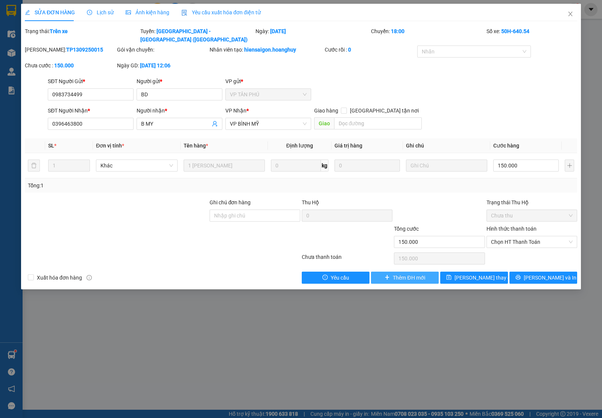
click at [419, 274] on span "Thêm ĐH mới" at bounding box center [409, 278] width 32 height 8
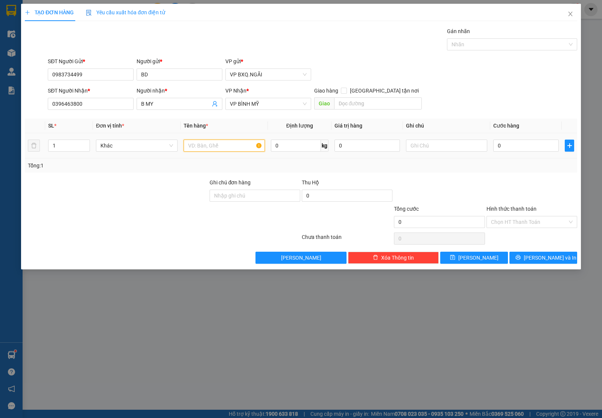
click at [212, 142] on input "text" at bounding box center [224, 146] width 81 height 12
click at [536, 253] on button "Lưu và In" at bounding box center [544, 258] width 68 height 12
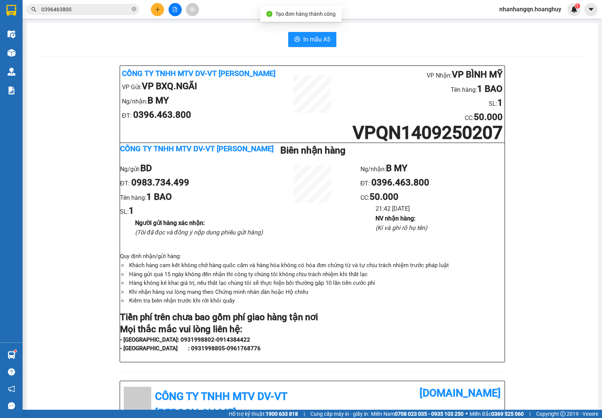
click at [105, 14] on span "0396463800" at bounding box center [82, 9] width 113 height 11
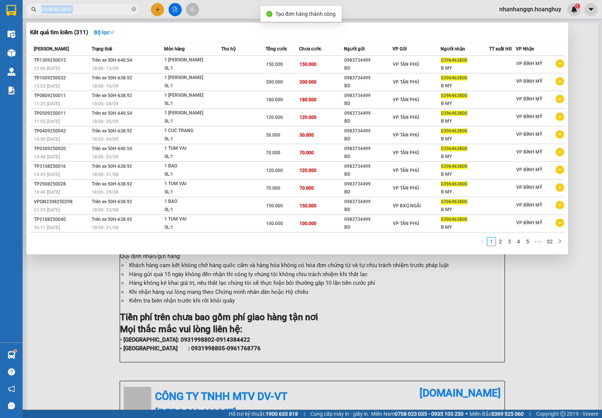
drag, startPoint x: 105, startPoint y: 14, endPoint x: 94, endPoint y: 6, distance: 13.0
click at [104, 13] on span "0396463800" at bounding box center [82, 9] width 113 height 11
click at [94, 6] on input "0396463800" at bounding box center [85, 9] width 89 height 8
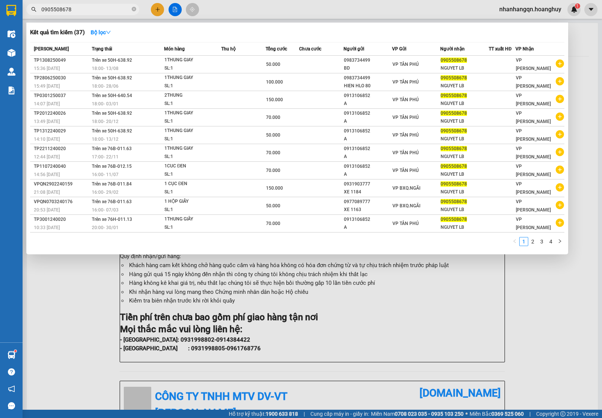
click at [403, 66] on span "VP TÂN PHÚ" at bounding box center [406, 64] width 26 height 5
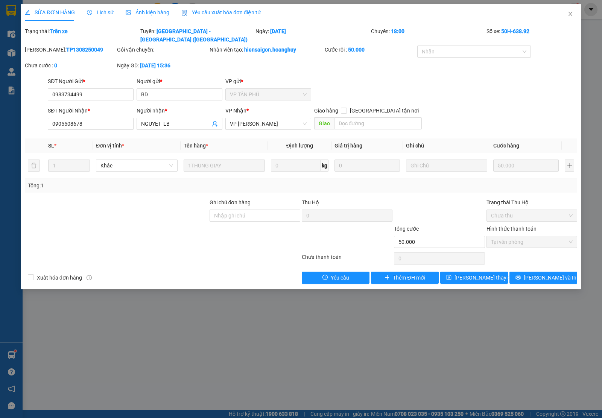
click at [399, 259] on div "Total Paid Fee 50.000 Total UnPaid Fee 0 Cash Collection Total Fee Trạng thái: …" at bounding box center [301, 155] width 553 height 257
click at [398, 274] on span "Thêm ĐH mới" at bounding box center [409, 278] width 32 height 8
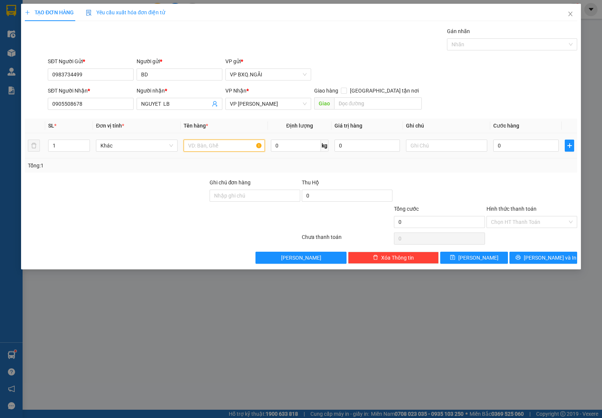
click at [207, 147] on input "text" at bounding box center [224, 146] width 81 height 12
click at [524, 226] on input "Hình thức thanh toán" at bounding box center [529, 221] width 76 height 11
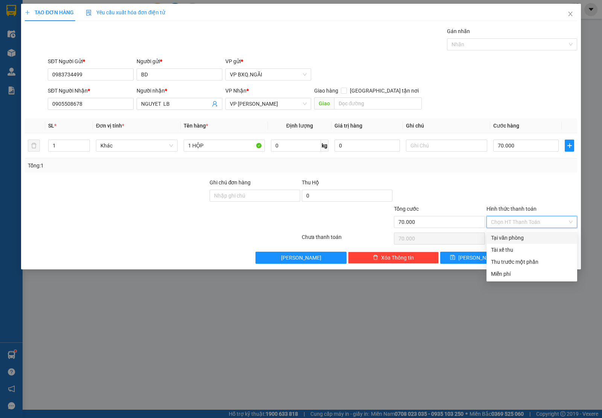
click at [510, 245] on div "Tài xế thu" at bounding box center [532, 250] width 91 height 12
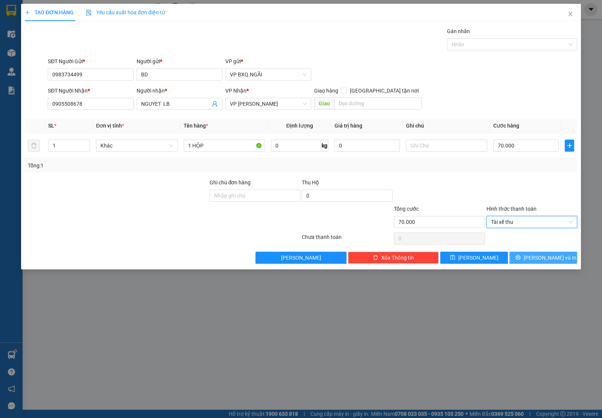
click at [556, 260] on span "Lưu và In" at bounding box center [550, 258] width 53 height 8
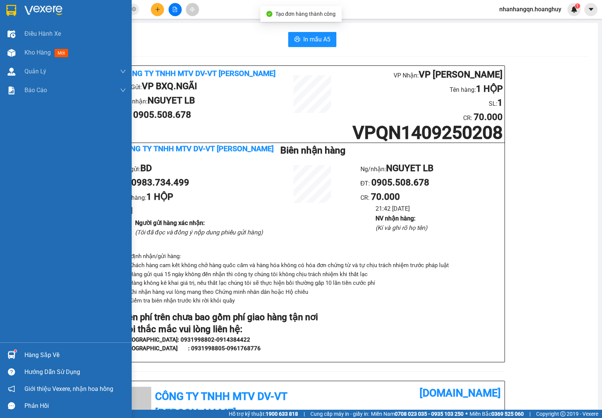
click at [15, 6] on img at bounding box center [11, 10] width 10 height 11
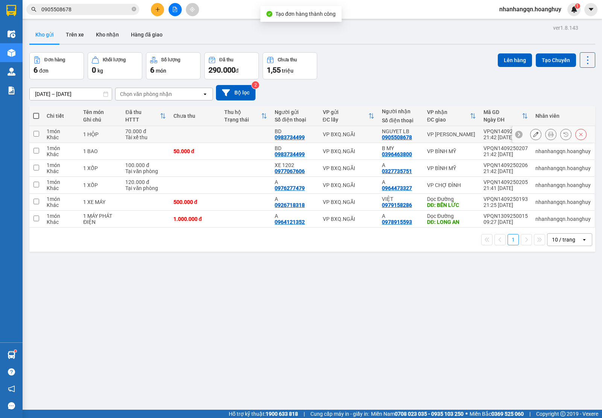
click at [344, 134] on div "VP BXQ.NGÃI" at bounding box center [349, 134] width 52 height 6
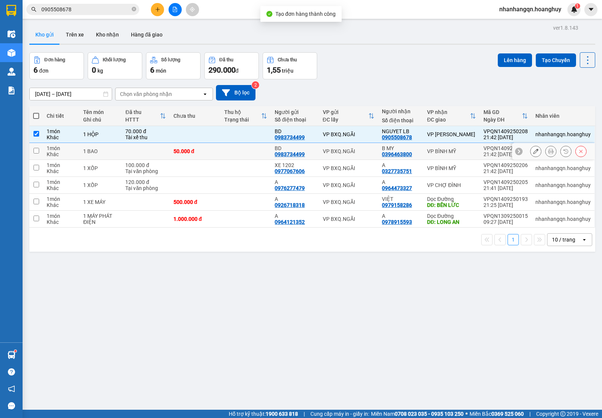
drag, startPoint x: 351, startPoint y: 147, endPoint x: 363, endPoint y: 171, distance: 26.3
click at [352, 148] on td "VP BXQ.NGÃI" at bounding box center [348, 151] width 59 height 17
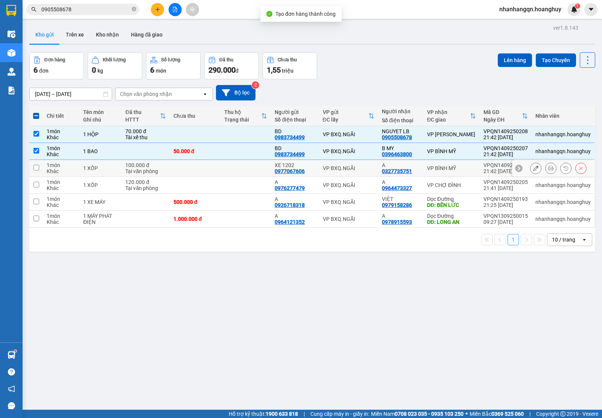
click at [363, 174] on td "VP BXQ.NGÃI" at bounding box center [348, 168] width 59 height 17
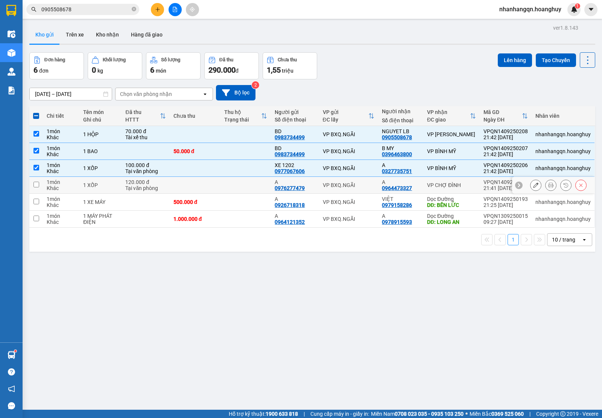
click at [364, 186] on div "VP BXQ.NGÃI" at bounding box center [349, 185] width 52 height 6
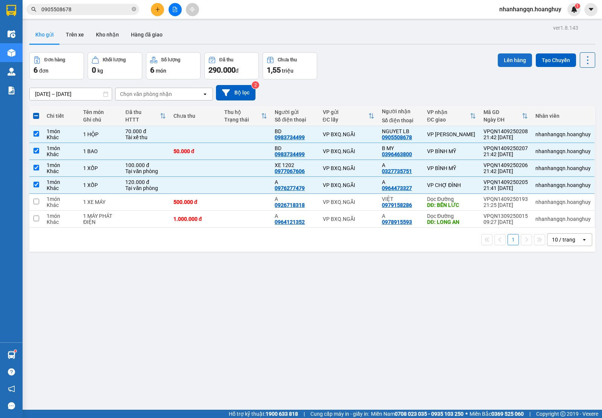
click at [498, 63] on button "Lên hàng" at bounding box center [515, 60] width 34 height 14
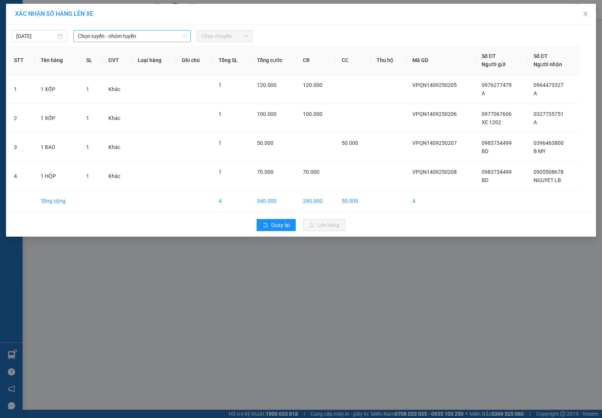
click at [119, 33] on span "Chọn tuyến - nhóm tuyến" at bounding box center [132, 35] width 108 height 11
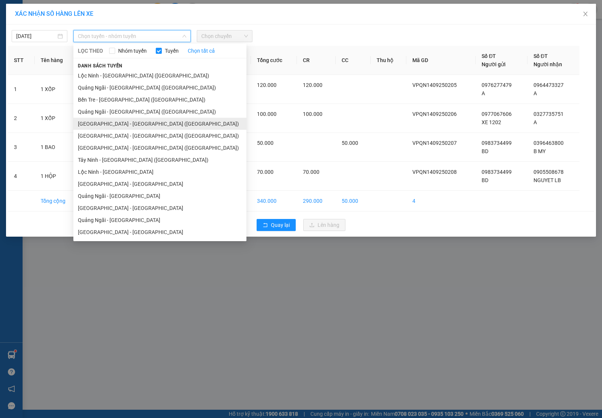
click at [132, 123] on li "Sài Gòn - Quảng Ngãi (Hàng Hoá)" at bounding box center [159, 124] width 173 height 12
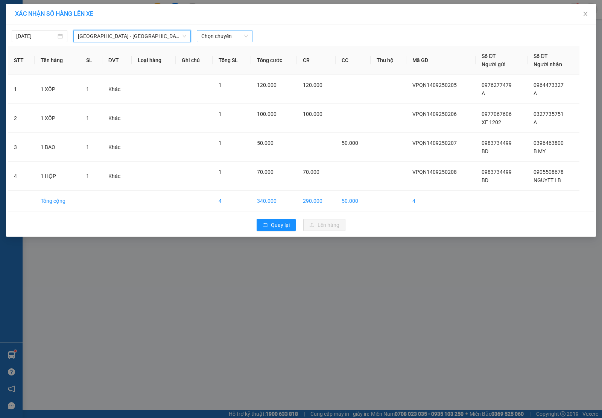
click at [213, 38] on span "Chọn chuyến" at bounding box center [224, 35] width 47 height 11
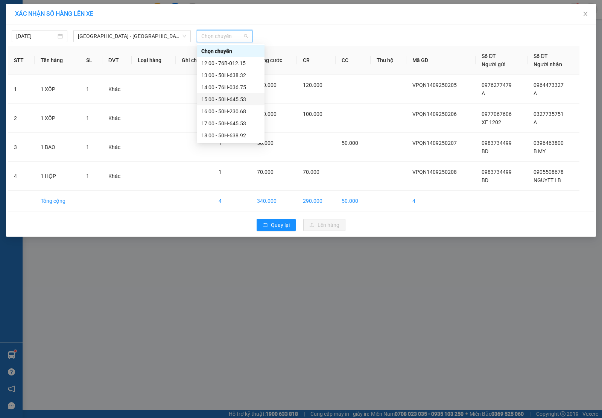
scroll to position [24, 0]
click at [239, 112] on div "18:00 - 50H-638.92" at bounding box center [230, 112] width 59 height 8
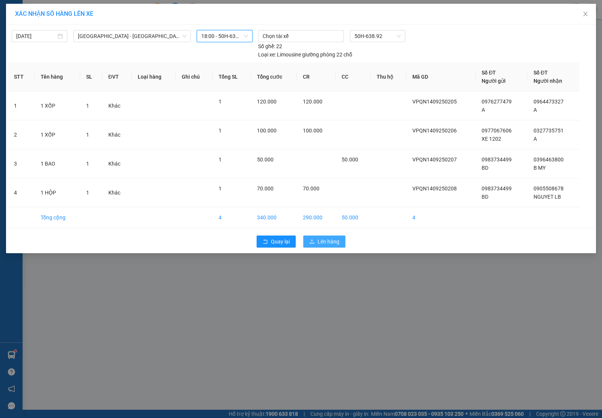
click at [338, 245] on span "Lên hàng" at bounding box center [329, 242] width 22 height 8
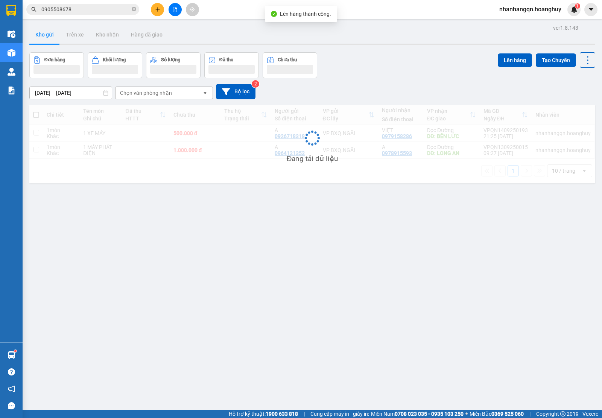
click at [75, 8] on input "0905508678" at bounding box center [85, 9] width 89 height 8
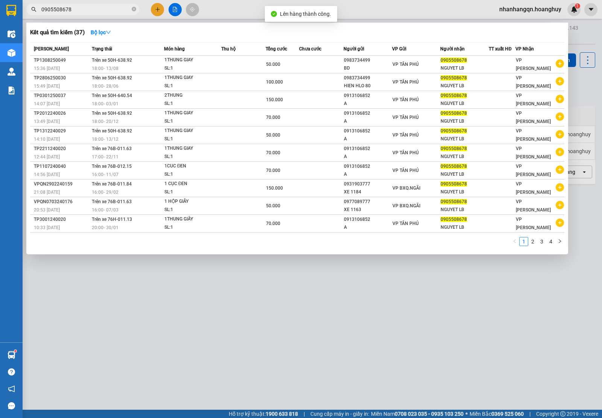
click at [75, 8] on input "0905508678" at bounding box center [85, 9] width 89 height 8
click at [134, 9] on icon "close-circle" at bounding box center [134, 9] width 5 height 5
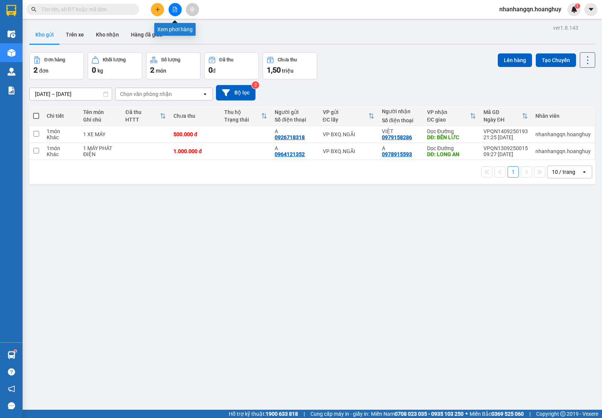
click at [177, 12] on button at bounding box center [175, 9] width 13 height 13
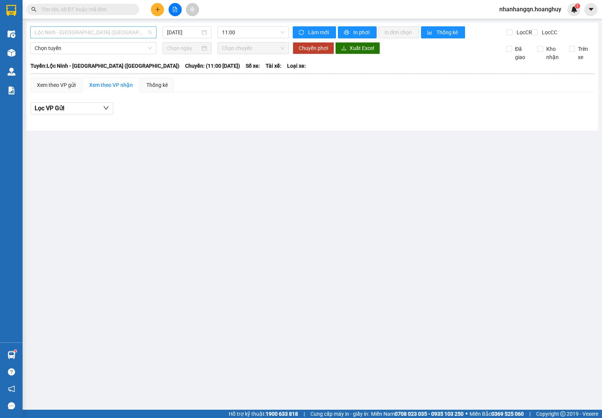
click at [117, 35] on span "Lộc Ninh - Quảng Ngãi (Hàng Hóa)" at bounding box center [93, 32] width 117 height 11
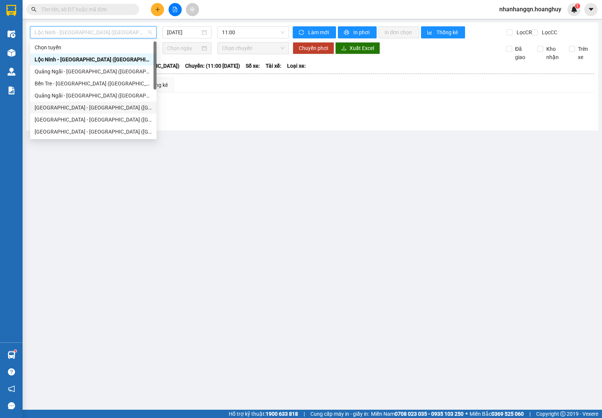
click at [98, 109] on div "Sài Gòn - Quảng Ngãi (Hàng Hoá)" at bounding box center [93, 108] width 117 height 8
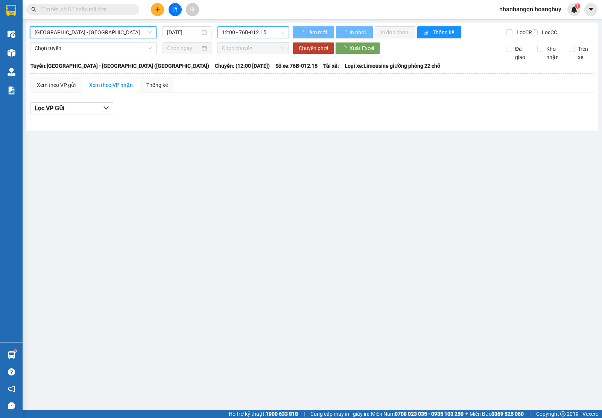
click at [258, 34] on span "12:00 - 76B-012.15" at bounding box center [253, 32] width 62 height 11
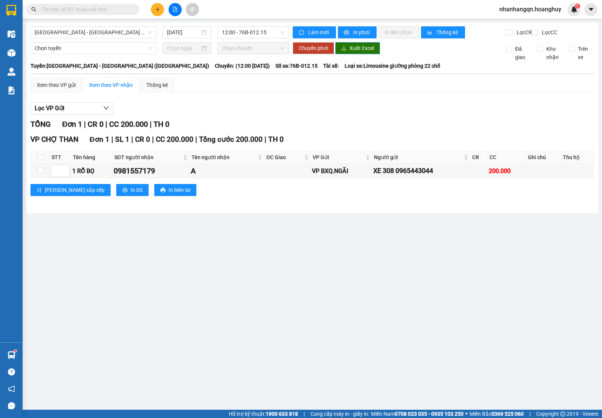
click at [372, 50] on span "Xuất Excel" at bounding box center [362, 48] width 24 height 8
drag, startPoint x: 238, startPoint y: 18, endPoint x: 245, endPoint y: 32, distance: 15.5
click at [242, 27] on section "Kết quả tìm kiếm ( 37 ) Bộ lọc Mã ĐH Trạng thái Món hàng Thu hộ Tổng cước Chưa …" at bounding box center [301, 209] width 602 height 418
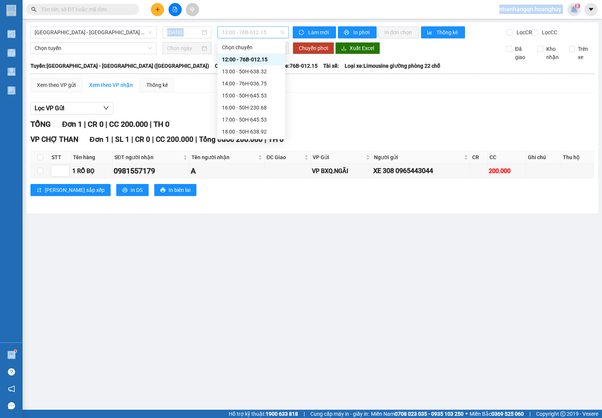
click at [245, 32] on span "12:00 - 76B-012.15" at bounding box center [253, 32] width 62 height 11
click at [260, 70] on div "13:00 - 50H-638.32" at bounding box center [251, 71] width 59 height 8
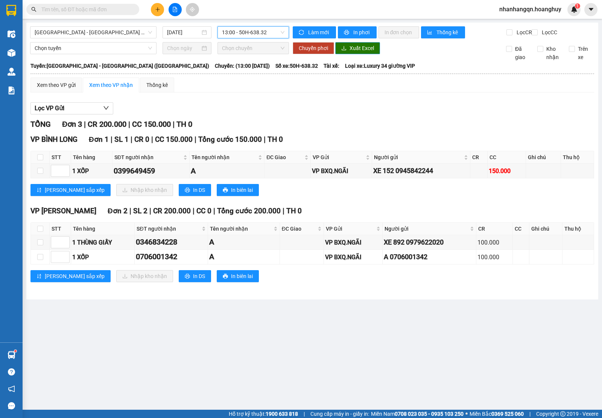
click at [359, 51] on span "Xuất Excel" at bounding box center [362, 48] width 24 height 8
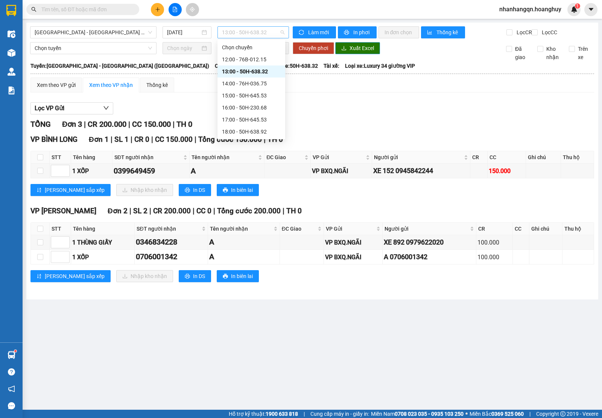
click at [262, 29] on span "13:00 - 50H-638.32" at bounding box center [253, 32] width 62 height 11
click at [260, 90] on div "15:00 - 50H-645.53" at bounding box center [252, 96] width 68 height 12
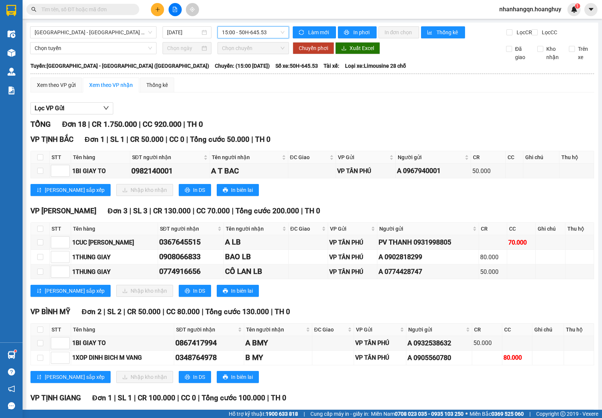
drag, startPoint x: 253, startPoint y: 34, endPoint x: 262, endPoint y: 74, distance: 41.1
click at [253, 34] on span "15:00 - 50H-645.53" at bounding box center [253, 32] width 62 height 11
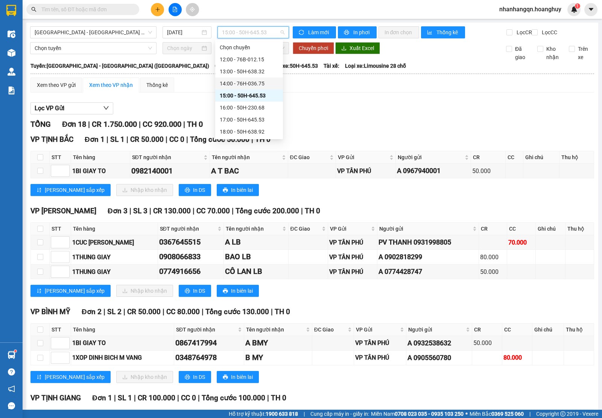
click at [251, 81] on div "14:00 - 76H-036.75" at bounding box center [249, 83] width 59 height 8
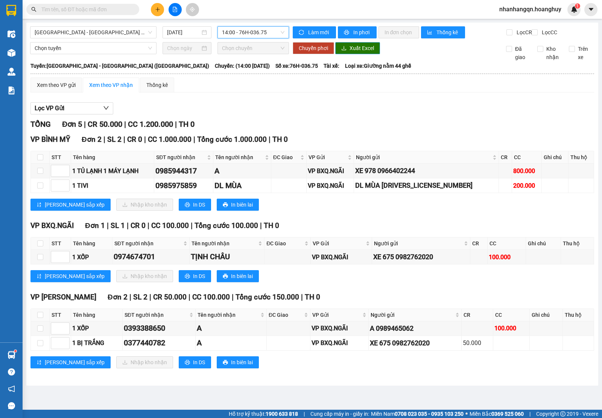
click at [350, 52] on span "Xuất Excel" at bounding box center [362, 48] width 24 height 8
click at [264, 33] on span "14:00 - 76H-036.75" at bounding box center [253, 32] width 62 height 11
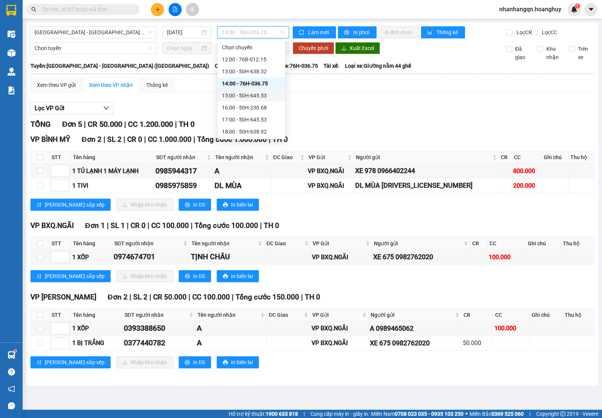
click at [253, 94] on div "15:00 - 50H-645.53" at bounding box center [251, 95] width 59 height 8
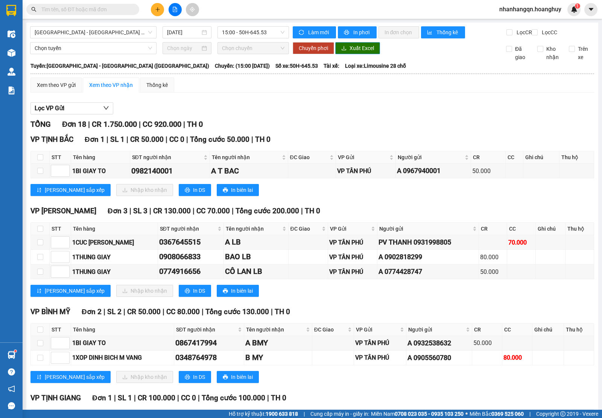
click at [350, 52] on span "Xuất Excel" at bounding box center [362, 48] width 24 height 8
click at [255, 36] on span "15:00 - 50H-645.53" at bounding box center [253, 32] width 62 height 11
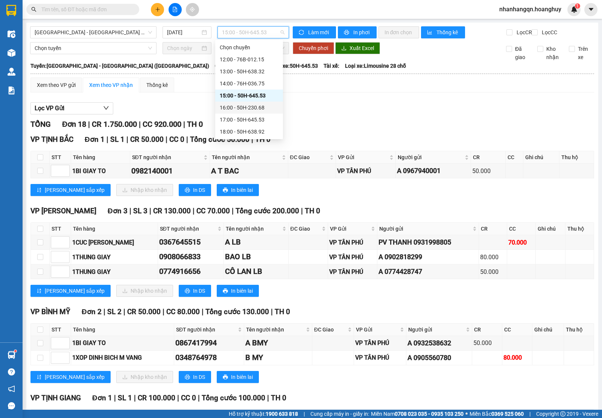
click at [248, 110] on div "16:00 - 50H-230.68" at bounding box center [249, 108] width 59 height 8
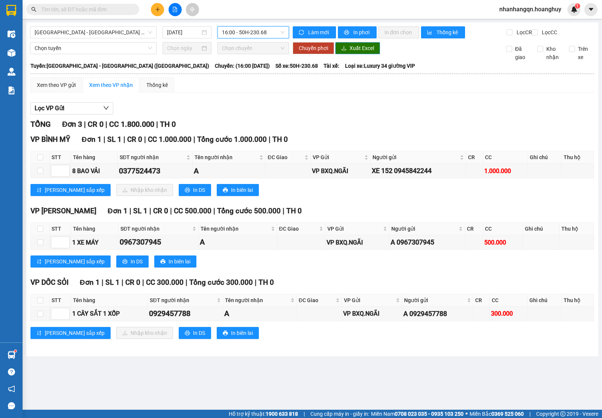
click at [362, 50] on span "Xuất Excel" at bounding box center [362, 48] width 24 height 8
click at [272, 29] on span "16:00 - 50H-230.68" at bounding box center [253, 32] width 62 height 11
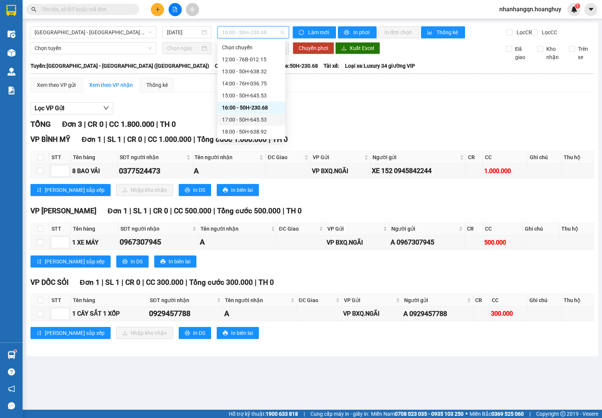
click at [259, 117] on div "17:00 - 50H-645.53" at bounding box center [251, 120] width 59 height 8
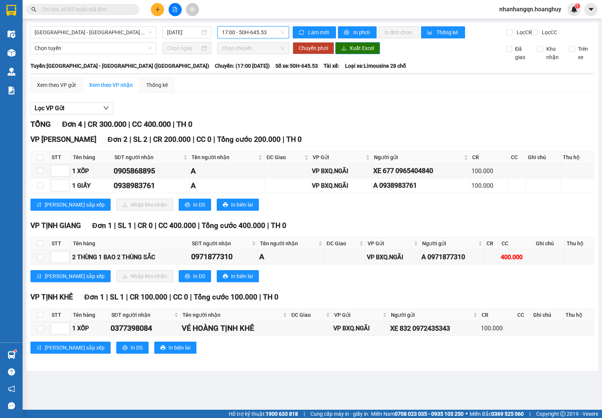
click at [362, 52] on span "Xuất Excel" at bounding box center [362, 48] width 24 height 8
click at [258, 26] on div "17:00 - 50H-645.53" at bounding box center [253, 32] width 71 height 12
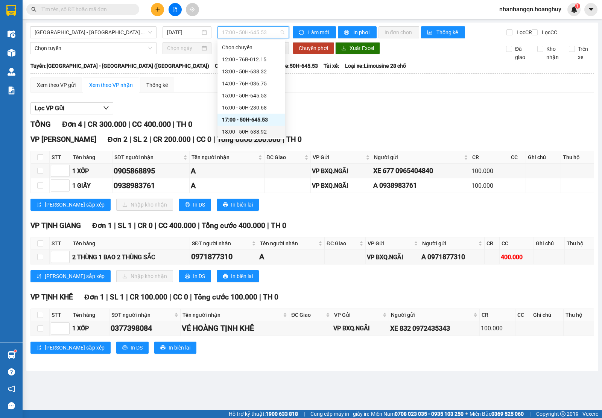
scroll to position [24, 0]
click at [265, 110] on div "18:00 - 50H-638.92" at bounding box center [251, 108] width 59 height 8
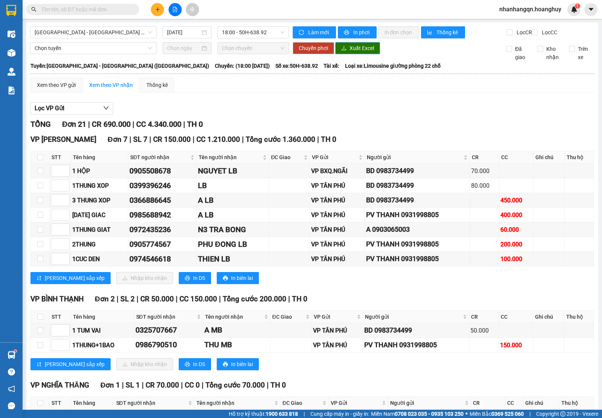
click at [355, 52] on span "Xuất Excel" at bounding box center [362, 48] width 24 height 8
click at [254, 36] on span "18:00 - 50H-638.92" at bounding box center [253, 32] width 62 height 11
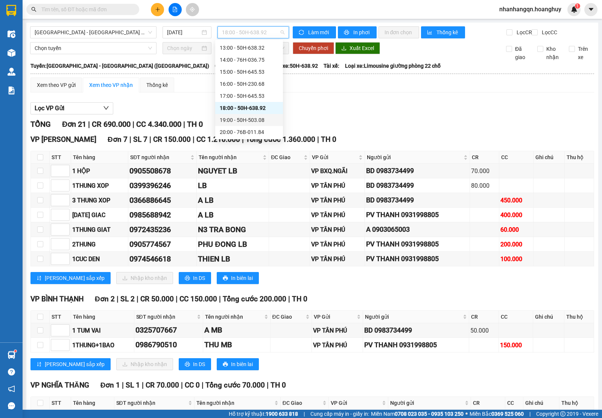
click at [262, 121] on div "19:00 - 50H-503.08" at bounding box center [249, 120] width 59 height 8
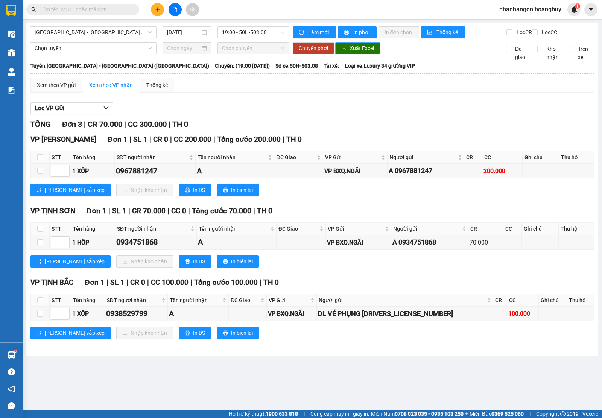
click at [358, 52] on span "Xuất Excel" at bounding box center [362, 48] width 24 height 8
click at [263, 29] on span "19:00 - 50H-503.08" at bounding box center [253, 32] width 62 height 11
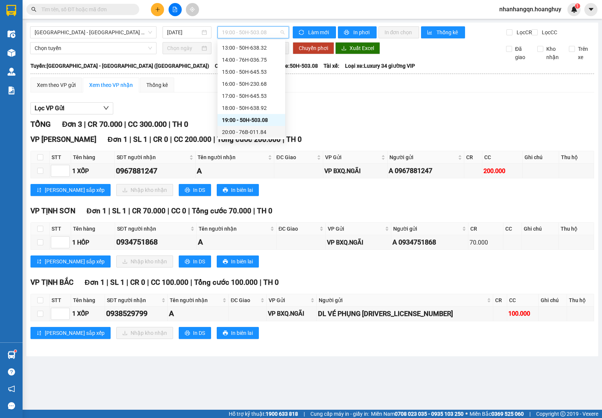
click at [262, 130] on div "20:00 - 76B-011.84" at bounding box center [251, 132] width 59 height 8
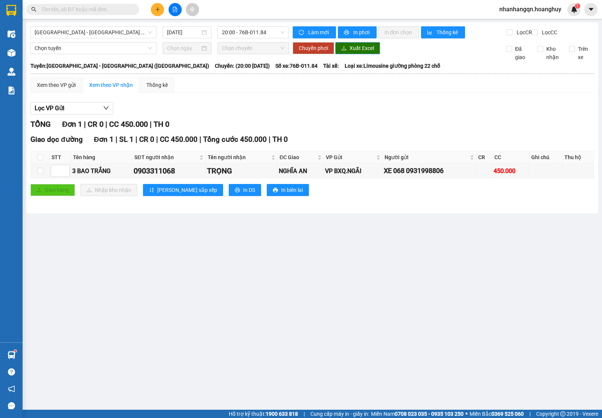
click at [356, 52] on span "Xuất Excel" at bounding box center [362, 48] width 24 height 8
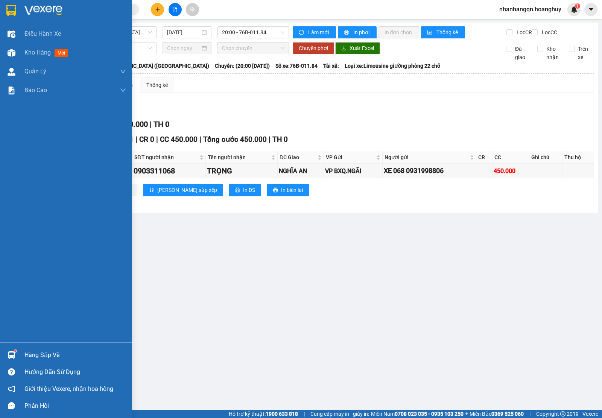
click at [12, 6] on img at bounding box center [11, 10] width 10 height 11
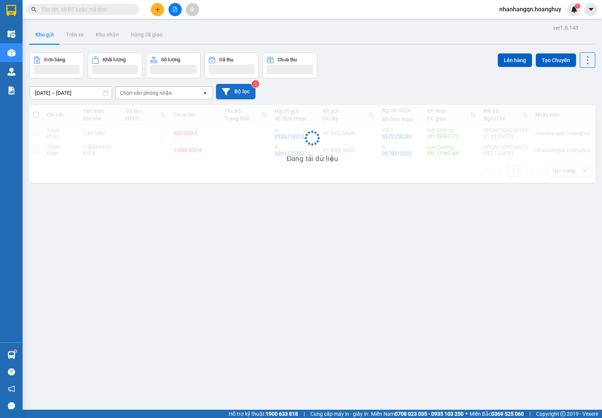
click at [232, 93] on button "Bộ lọc" at bounding box center [236, 91] width 40 height 15
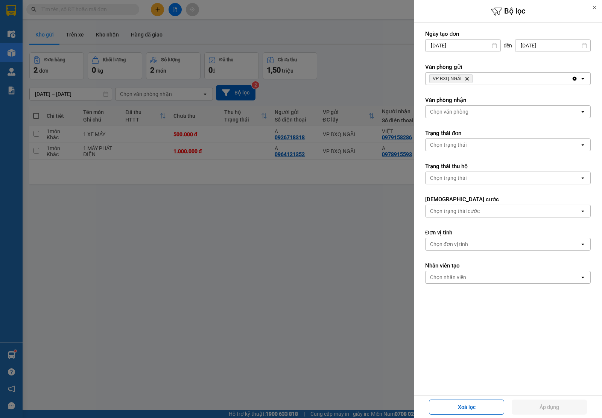
click at [469, 79] on icon "Delete" at bounding box center [467, 78] width 5 height 5
click at [469, 79] on div "Chọn văn phòng" at bounding box center [503, 79] width 154 height 12
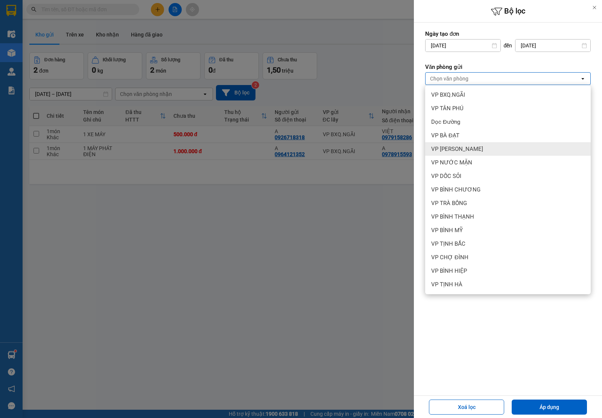
drag, startPoint x: 469, startPoint y: 151, endPoint x: 470, endPoint y: 156, distance: 5.8
click at [469, 151] on div "VP [PERSON_NAME]" at bounding box center [508, 149] width 166 height 14
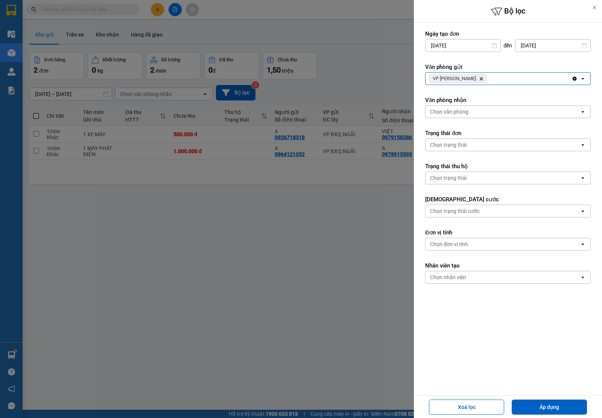
click at [480, 80] on icon "VP LÝ BÌNH, close by backspace" at bounding box center [481, 78] width 3 height 3
click at [464, 80] on div "Chọn văn phòng" at bounding box center [449, 79] width 38 height 8
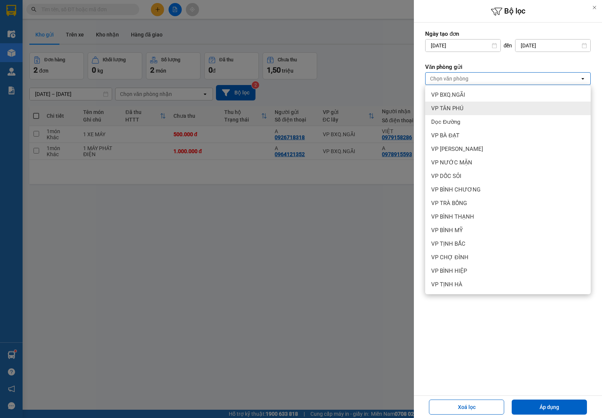
click at [463, 108] on div "VP TÂN PHÚ" at bounding box center [508, 109] width 166 height 14
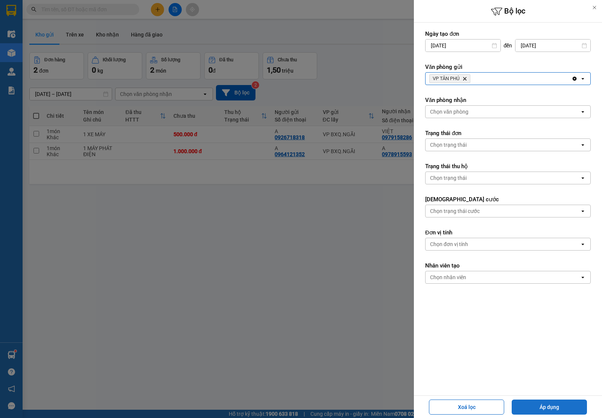
click at [568, 407] on button "Áp dụng" at bounding box center [549, 407] width 75 height 15
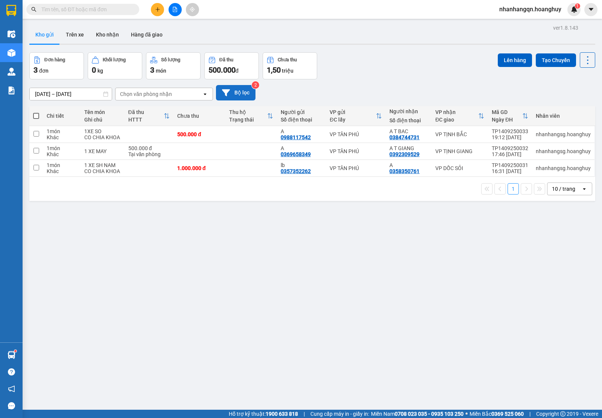
click at [247, 96] on button "Bộ lọc" at bounding box center [236, 92] width 40 height 15
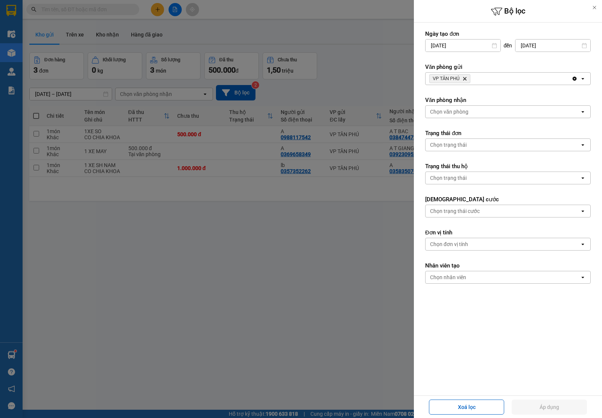
click at [466, 145] on div "Chọn trạng thái" at bounding box center [503, 145] width 154 height 12
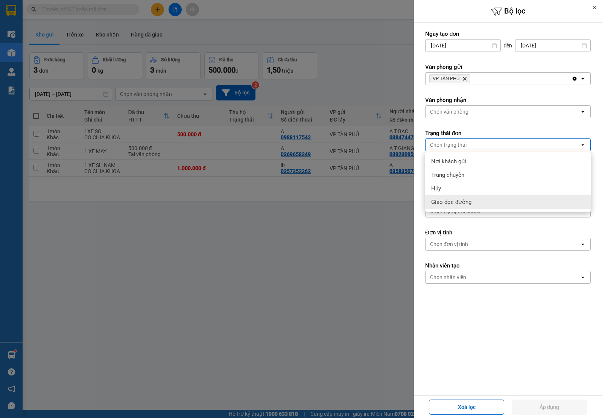
click at [448, 185] on div "Hủy" at bounding box center [508, 189] width 166 height 14
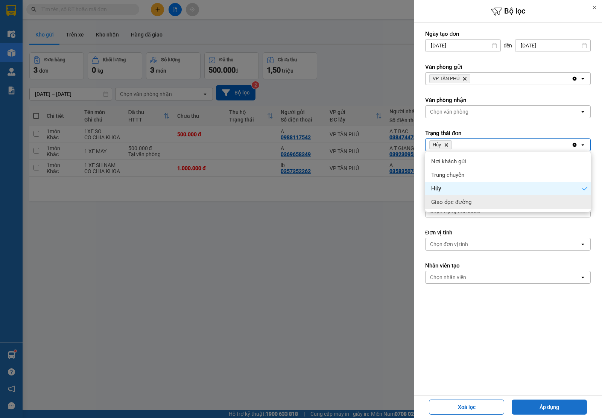
click at [553, 410] on button "Áp dụng" at bounding box center [549, 407] width 75 height 15
